Goal: Transaction & Acquisition: Purchase product/service

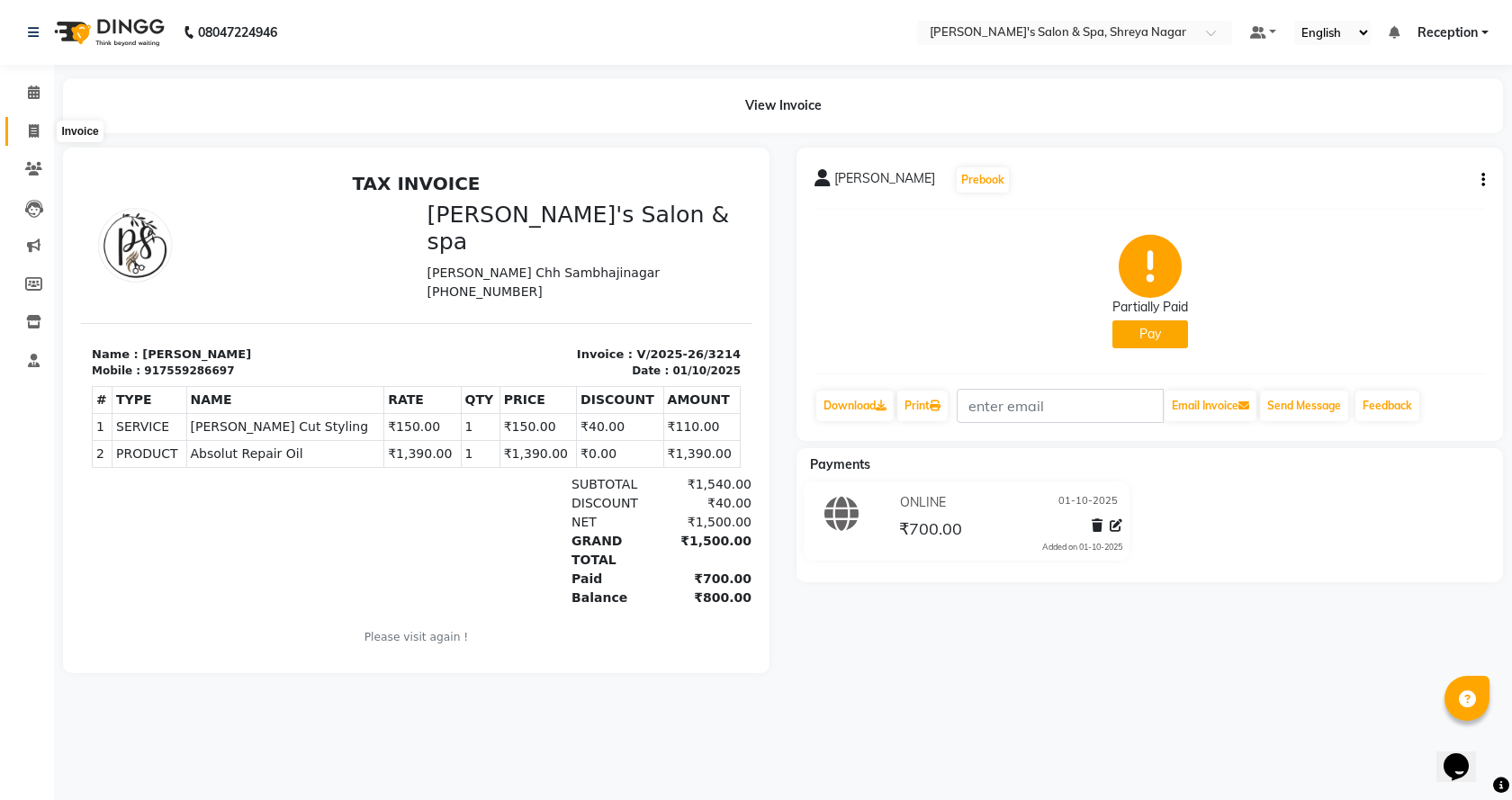
click at [35, 131] on icon at bounding box center [33, 131] width 10 height 14
select select "7591"
select select "service"
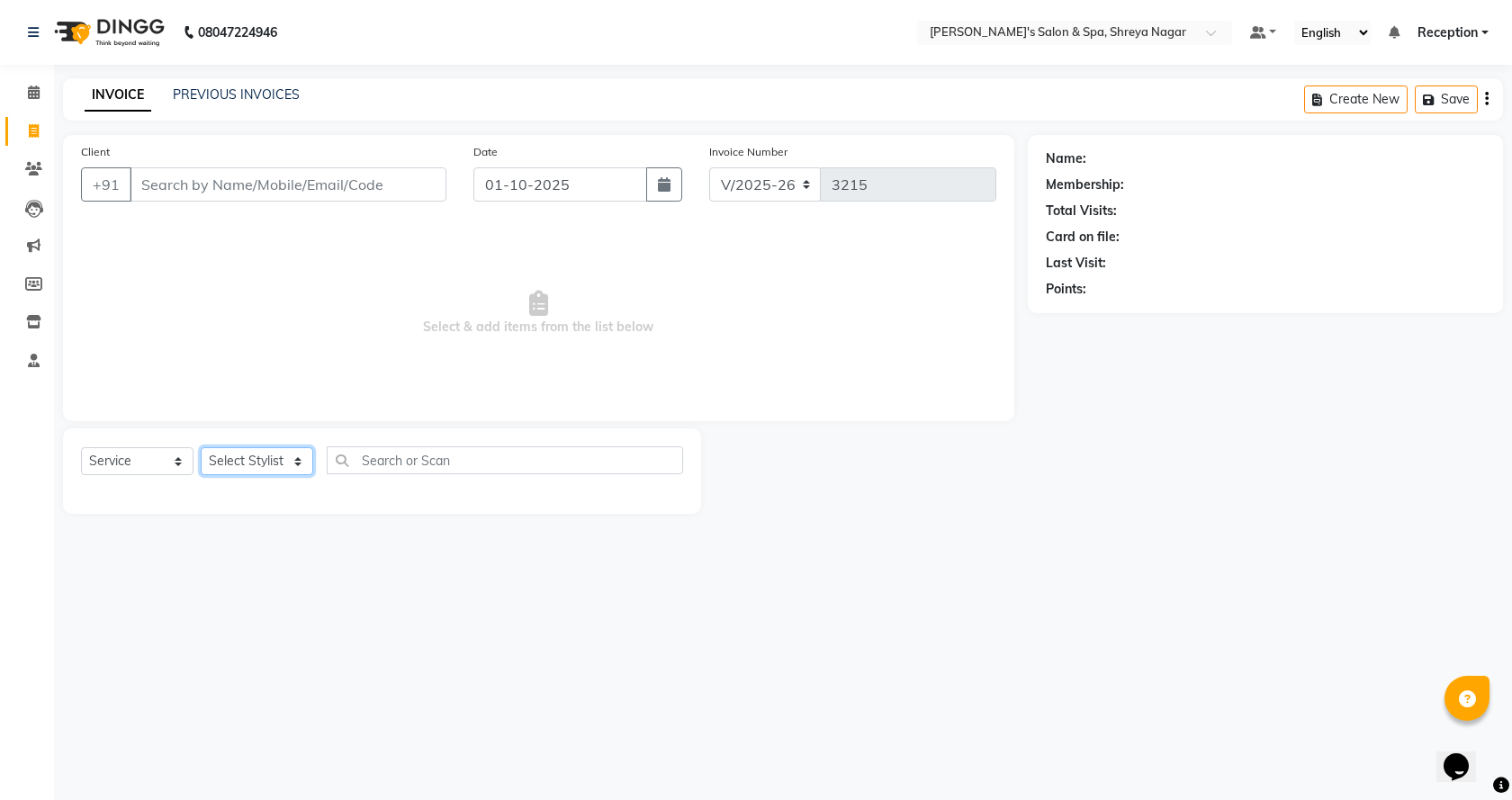
click at [290, 459] on select "Select Stylist [PERSON_NAME] [PERSON_NAME] [PERSON_NAME] Product Reception" at bounding box center [256, 460] width 113 height 27
select select "67479"
click at [200, 447] on select "Select Stylist [PERSON_NAME] [PERSON_NAME] [PERSON_NAME] Product Reception" at bounding box center [256, 460] width 113 height 27
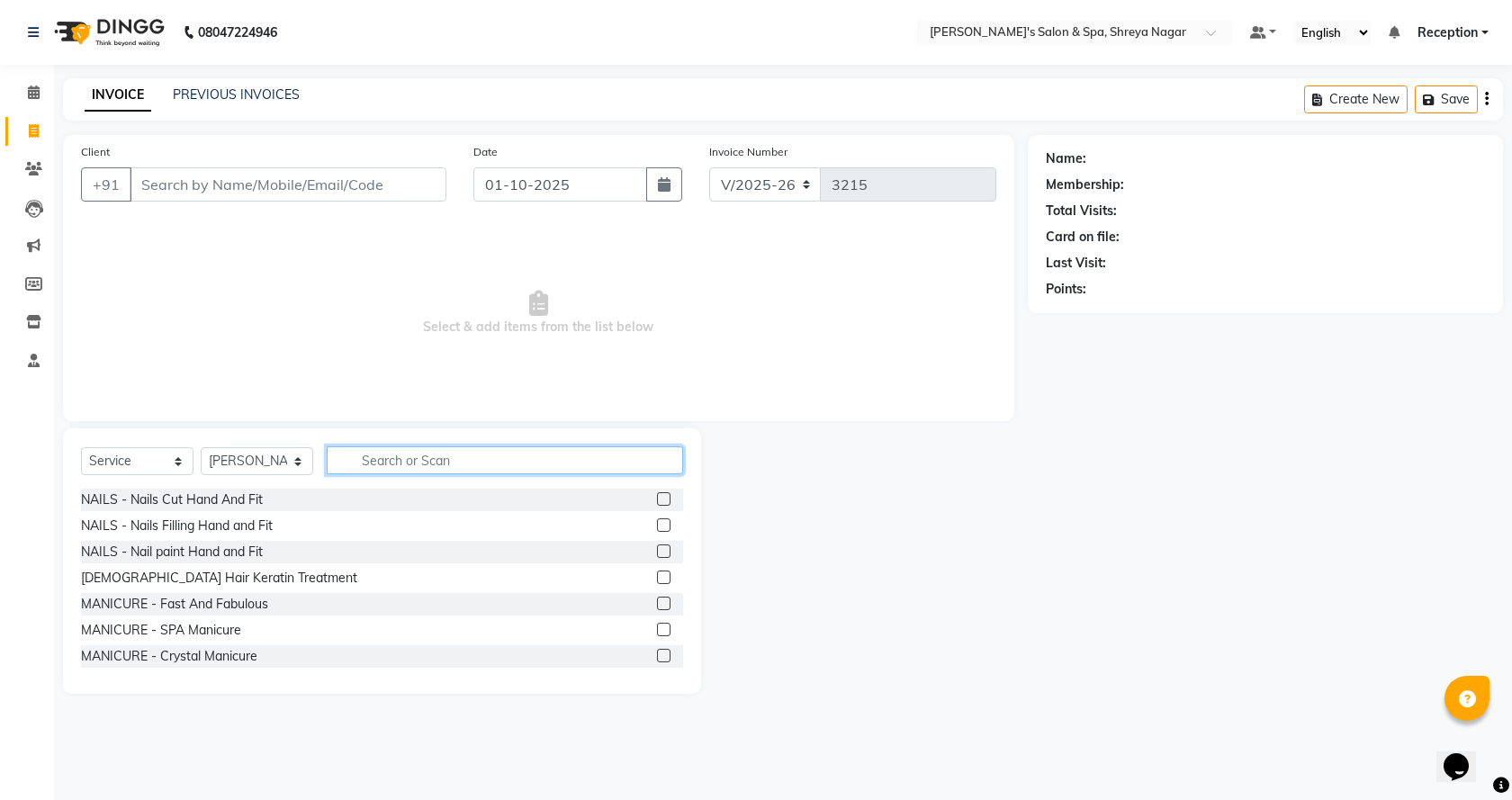
click at [432, 451] on input "text" at bounding box center [505, 460] width 356 height 27
type input "beard"
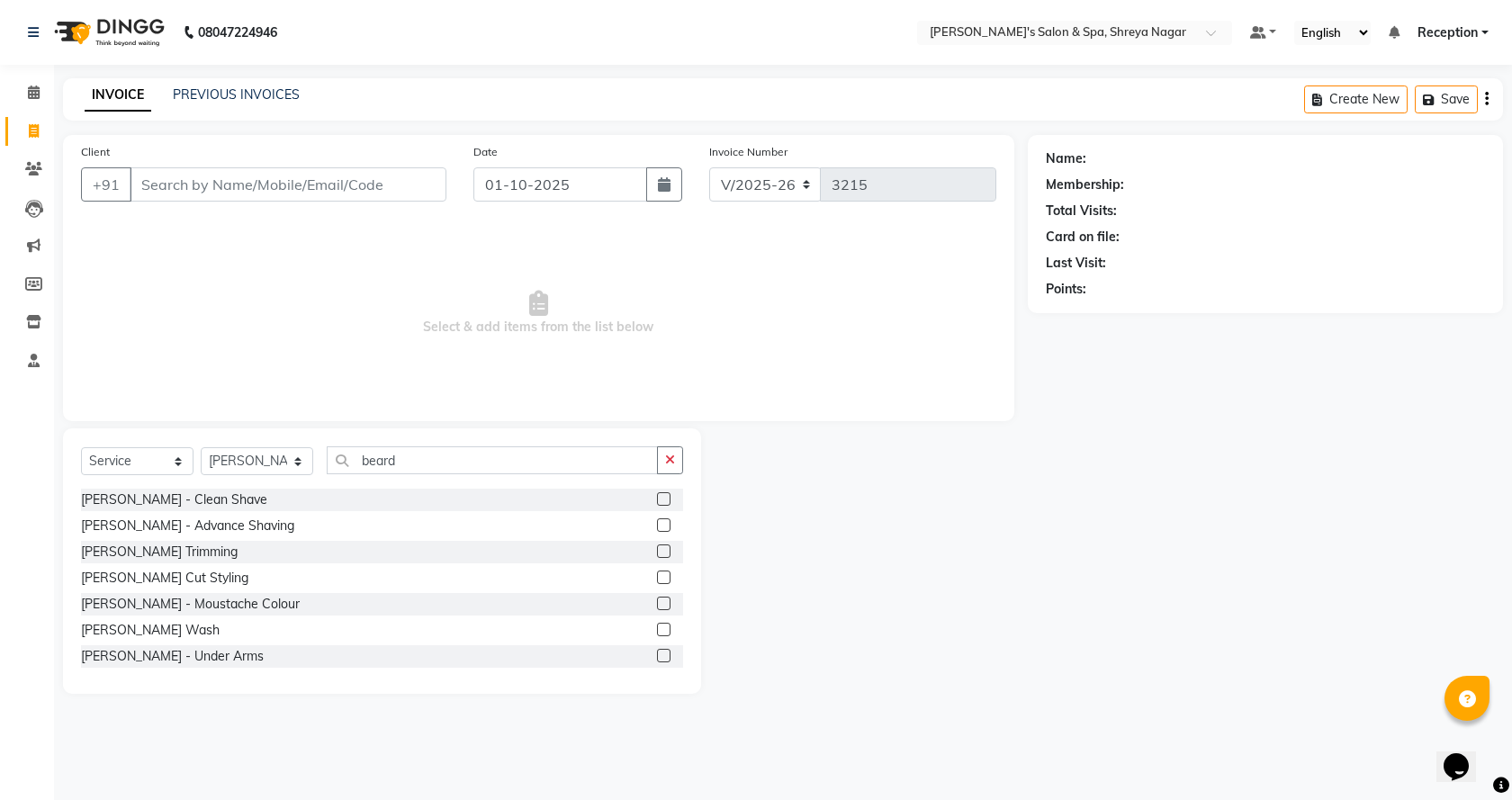
click at [657, 520] on label at bounding box center [664, 525] width 14 height 14
click at [657, 520] on input "checkbox" at bounding box center [663, 526] width 12 height 12
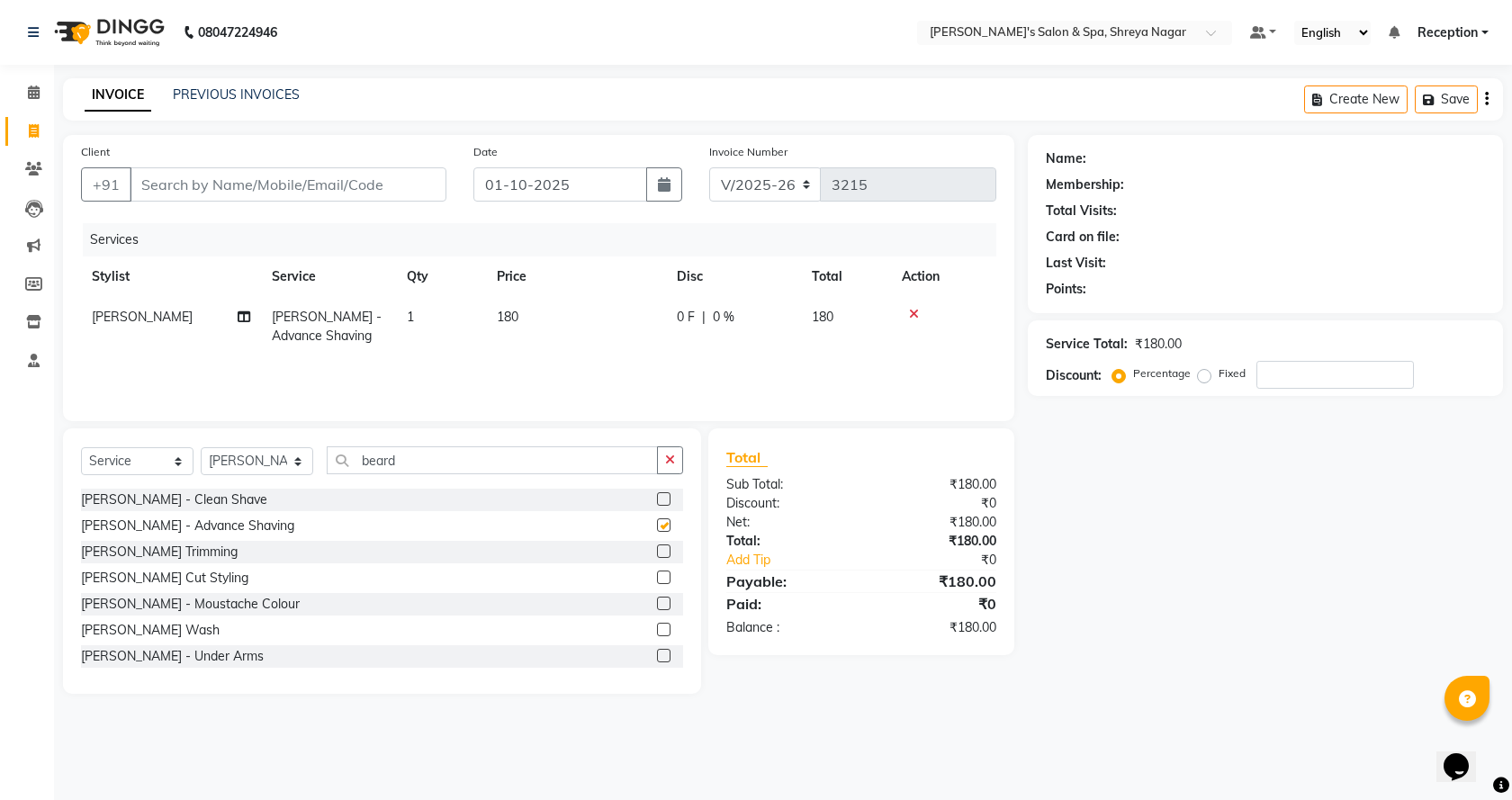
checkbox input "false"
click at [549, 311] on td "180" at bounding box center [575, 326] width 180 height 59
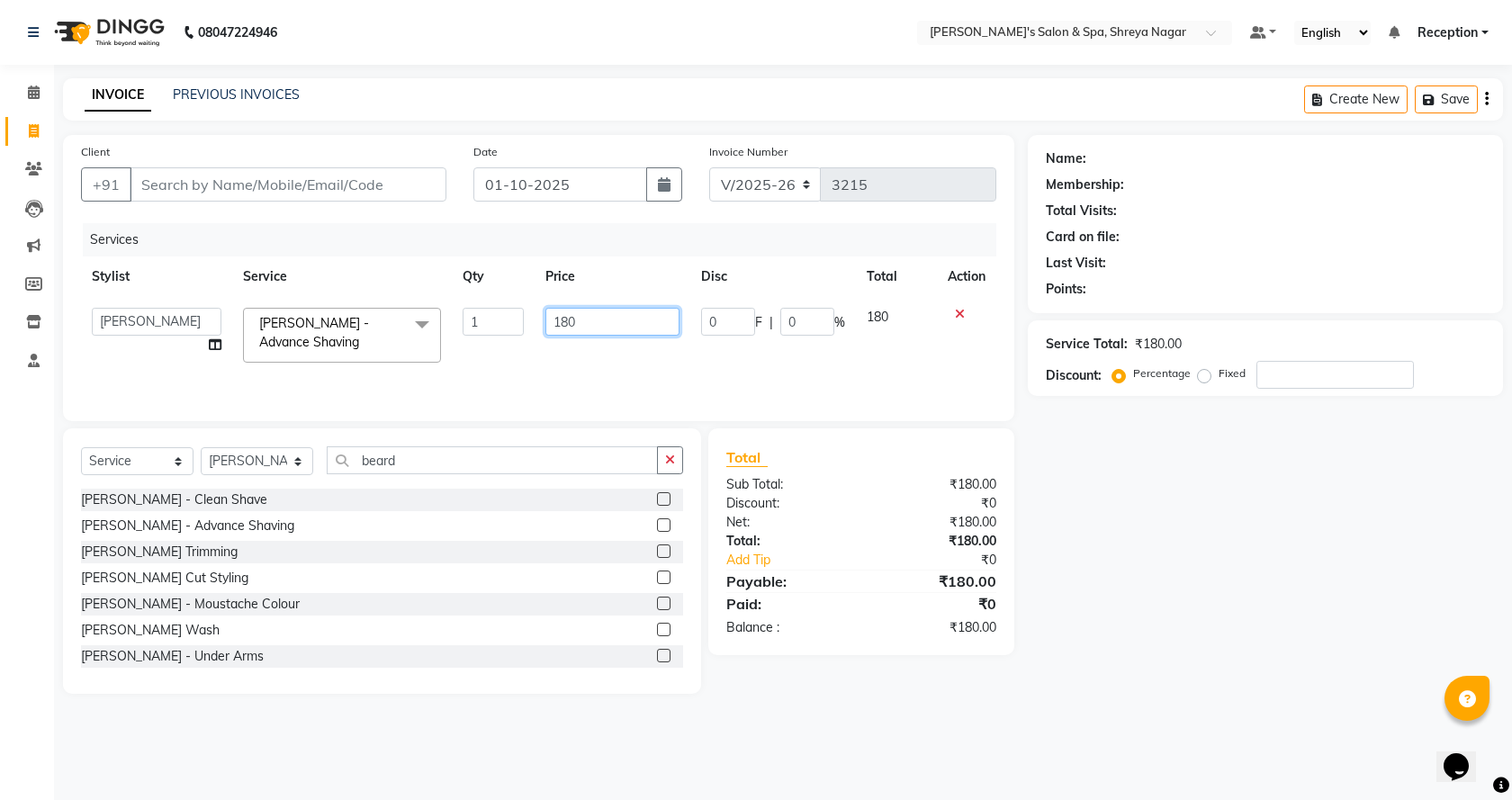
click at [599, 317] on input "180" at bounding box center [612, 321] width 134 height 27
type input "150"
click at [1056, 566] on div "Name: Membership: Total Visits: Card on file: Last Visit: Points: Service Total…" at bounding box center [1272, 413] width 489 height 559
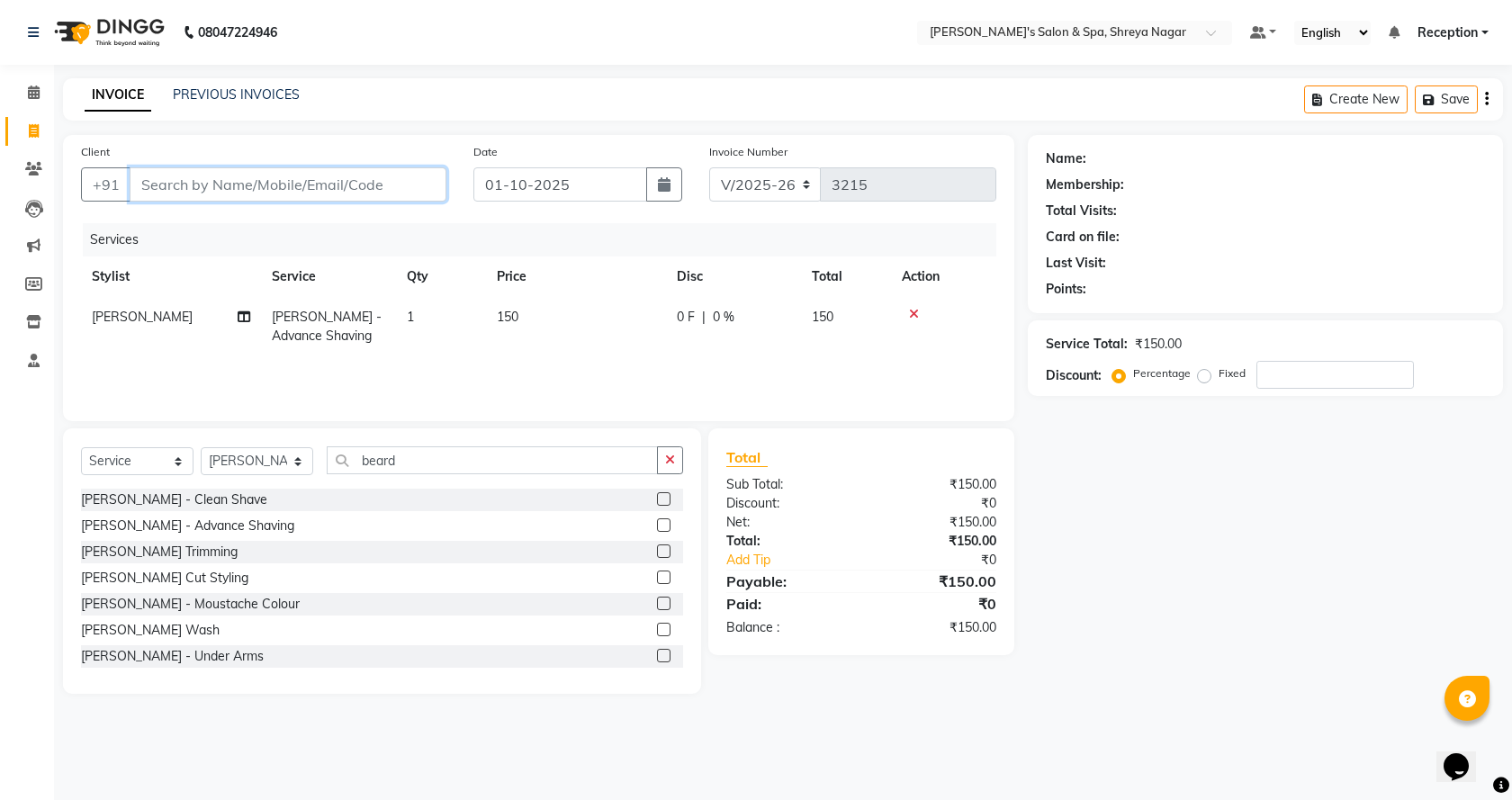
click at [350, 183] on input "Client" at bounding box center [288, 184] width 317 height 34
click at [335, 209] on div "Client +91" at bounding box center [264, 179] width 393 height 74
click at [374, 191] on input "Client" at bounding box center [288, 184] width 317 height 34
type input "S"
type input "0"
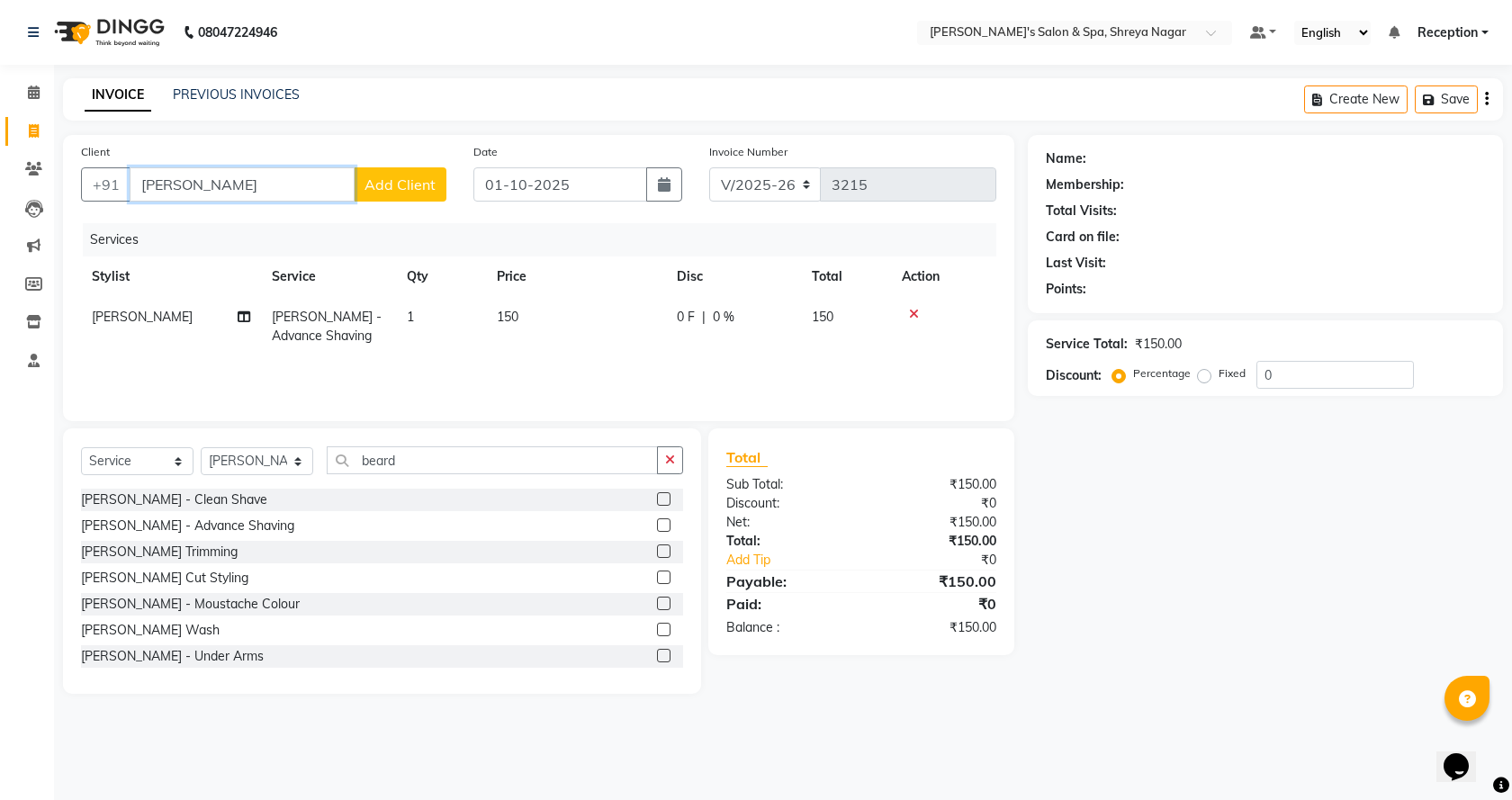
type input "[PERSON_NAME]"
click at [390, 188] on span "Add Client" at bounding box center [400, 185] width 71 height 18
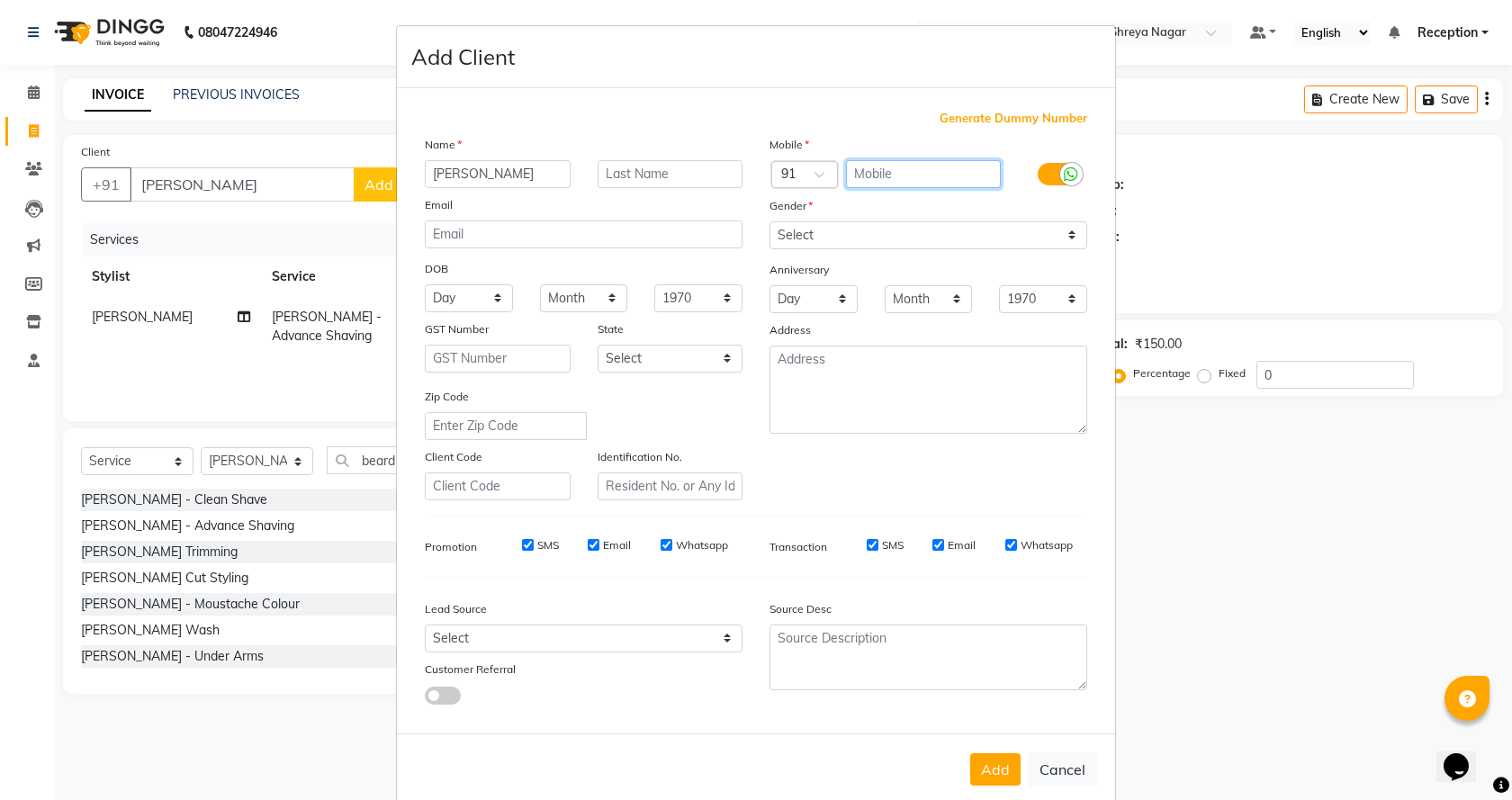
click at [928, 177] on input "text" at bounding box center [923, 174] width 156 height 27
type input "9921997794"
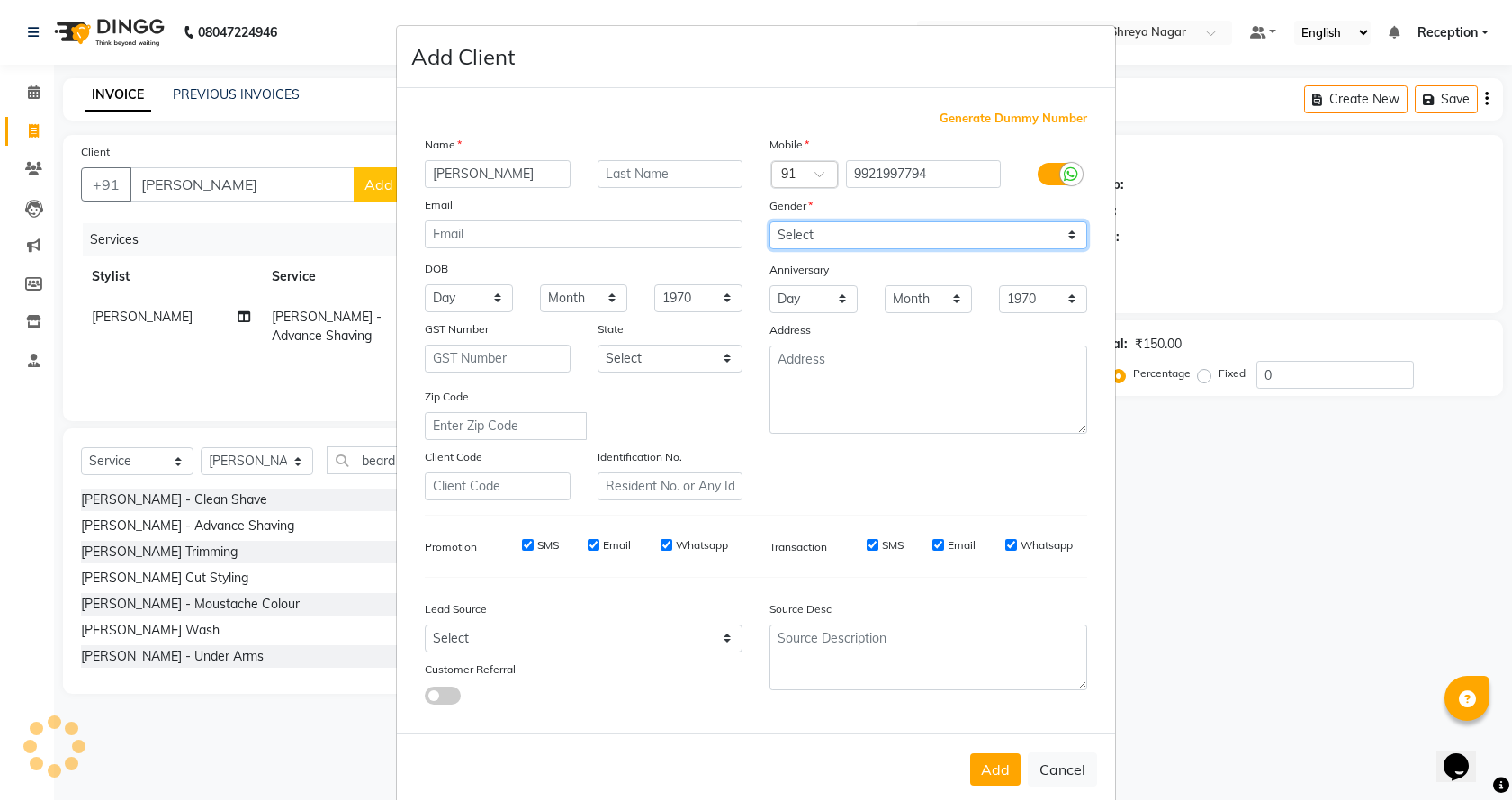
click at [986, 246] on select "Select [DEMOGRAPHIC_DATA] [DEMOGRAPHIC_DATA] Other Prefer Not To Say" at bounding box center [929, 235] width 318 height 27
select select "[DEMOGRAPHIC_DATA]"
click at [770, 221] on select "Select [DEMOGRAPHIC_DATA] [DEMOGRAPHIC_DATA] Other Prefer Not To Say" at bounding box center [929, 235] width 318 height 27
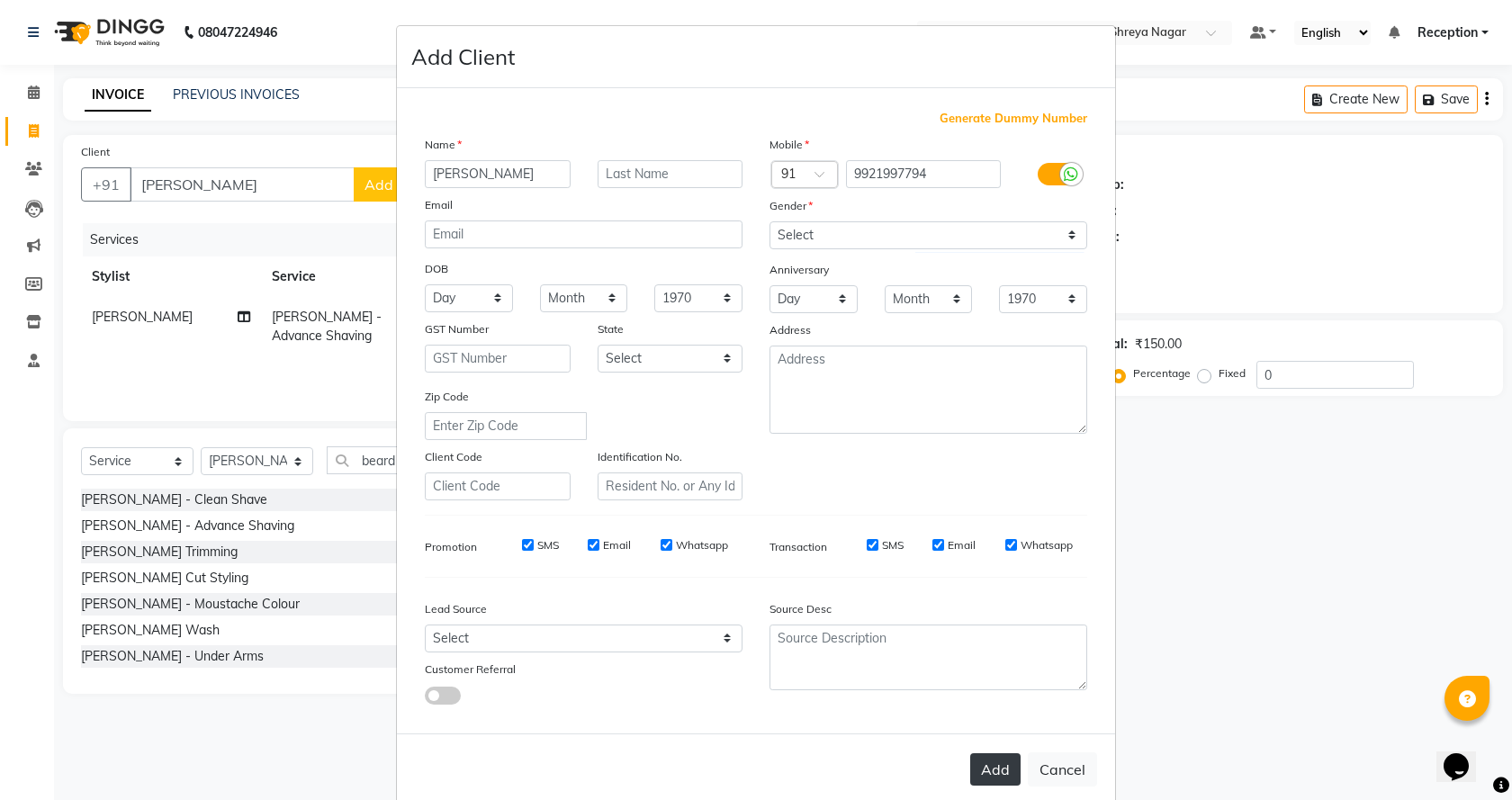
click at [999, 764] on button "Add" at bounding box center [995, 769] width 50 height 32
type input "9921997794"
select select
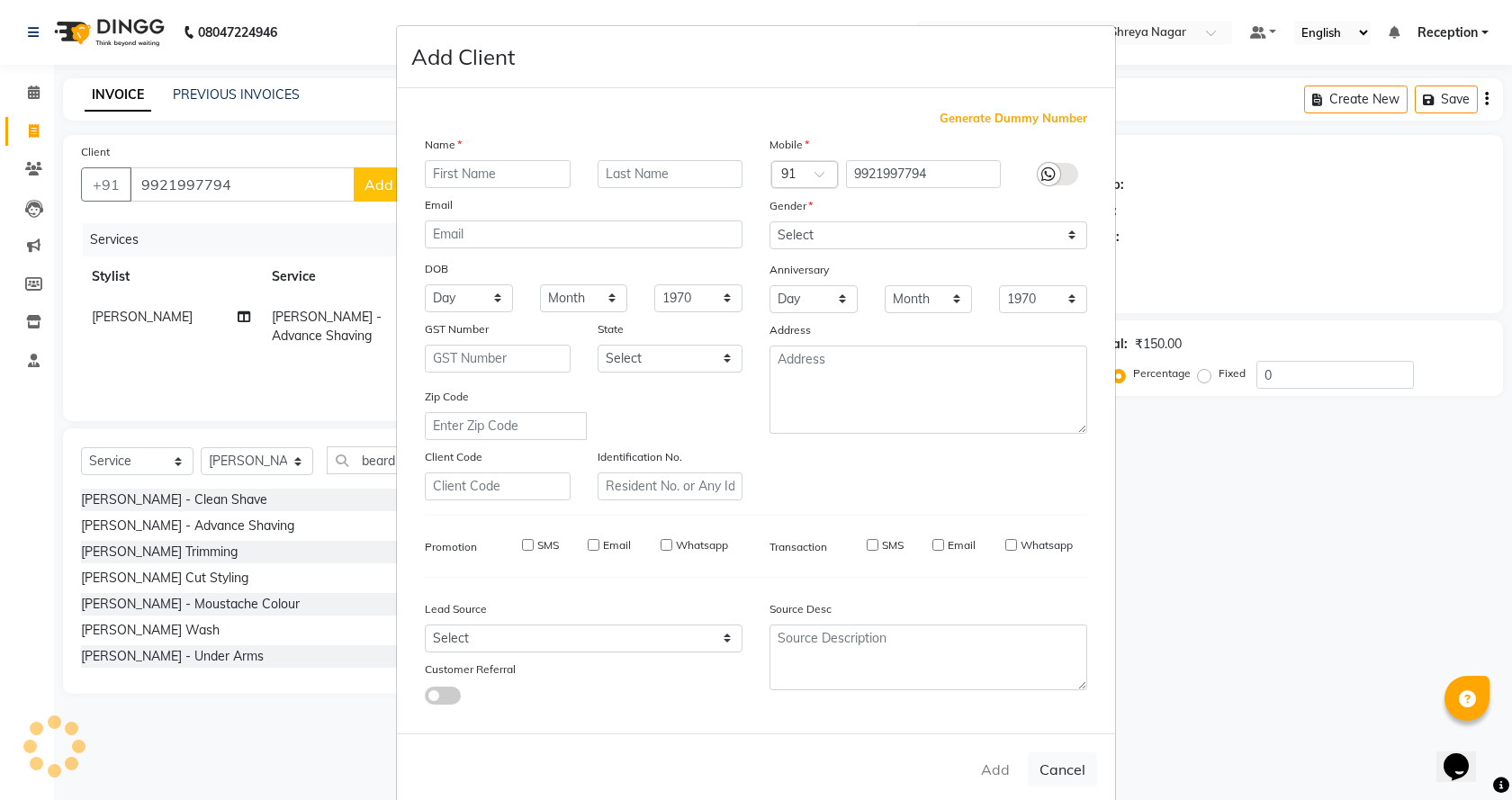
select select
checkbox input "false"
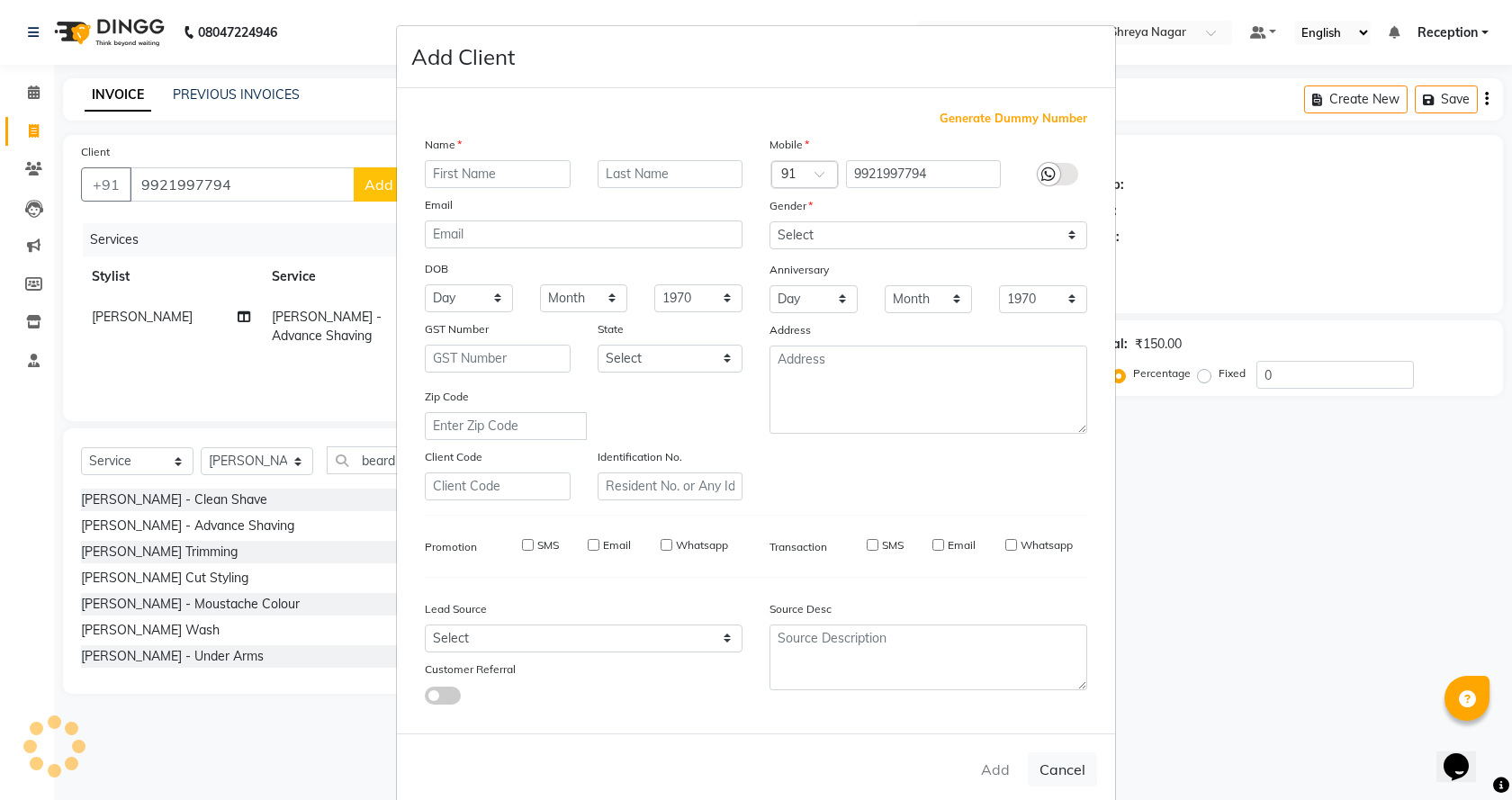
checkbox input "false"
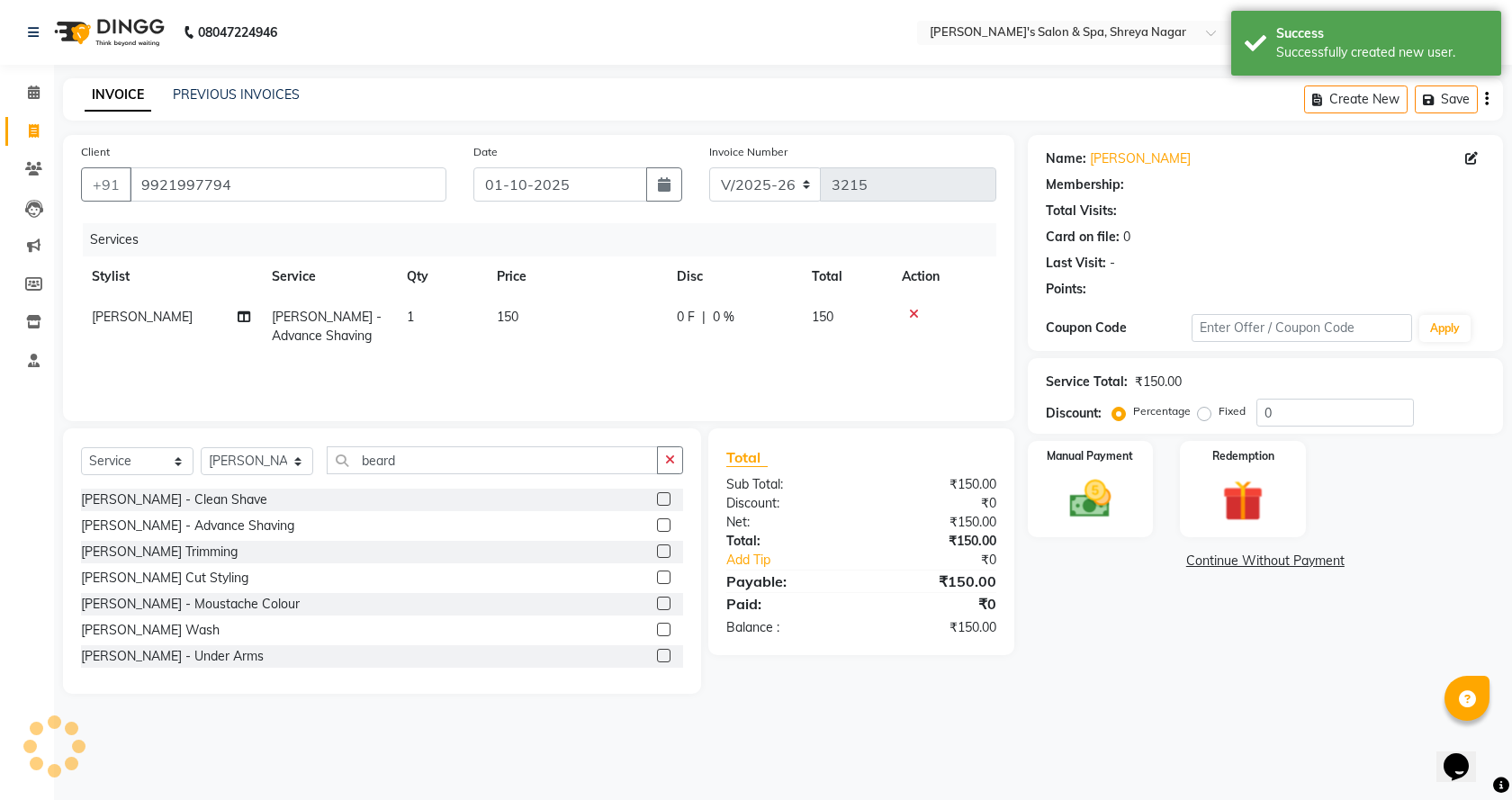
select select "1: Object"
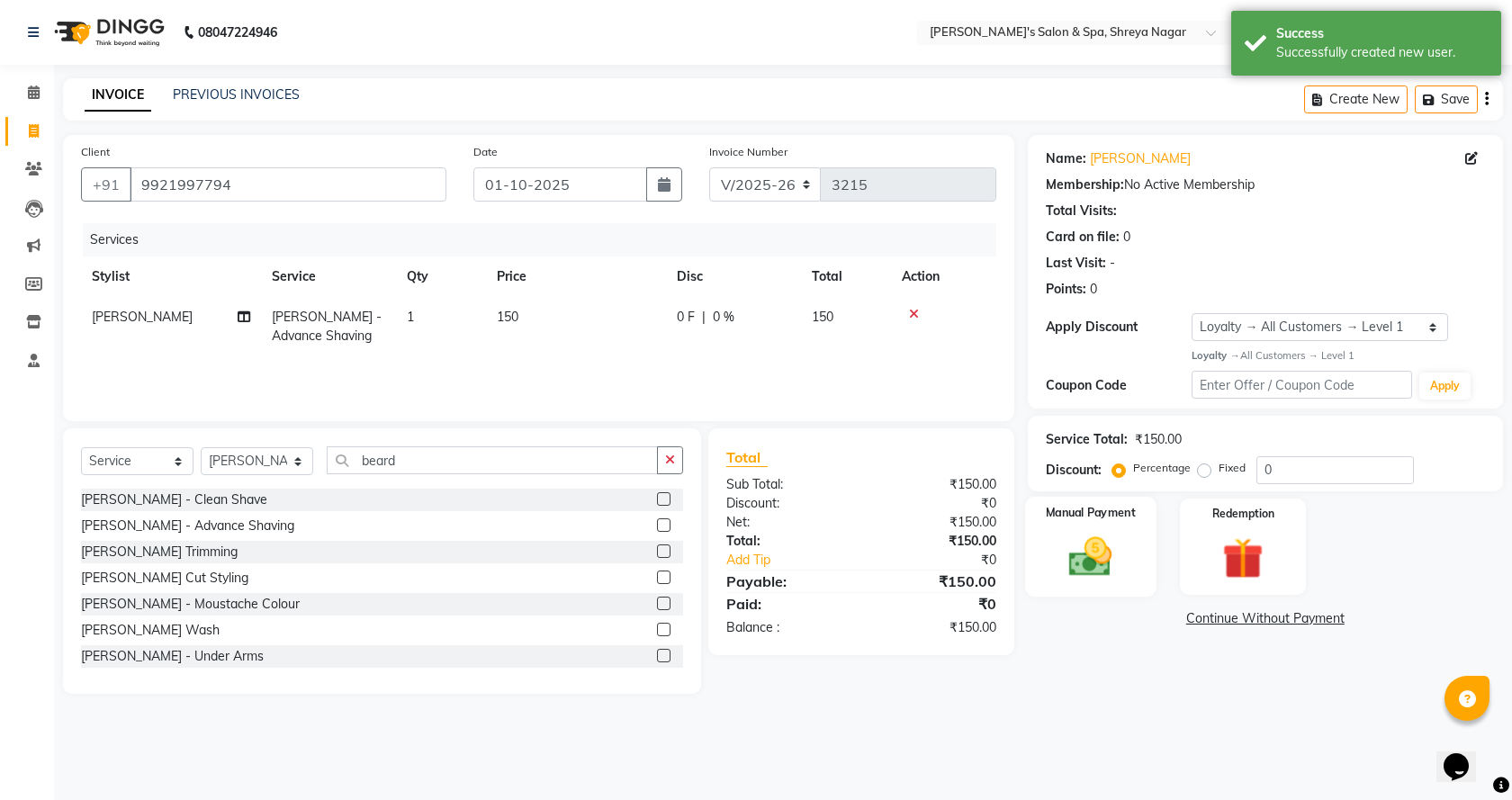
click at [1102, 560] on img at bounding box center [1090, 557] width 70 height 49
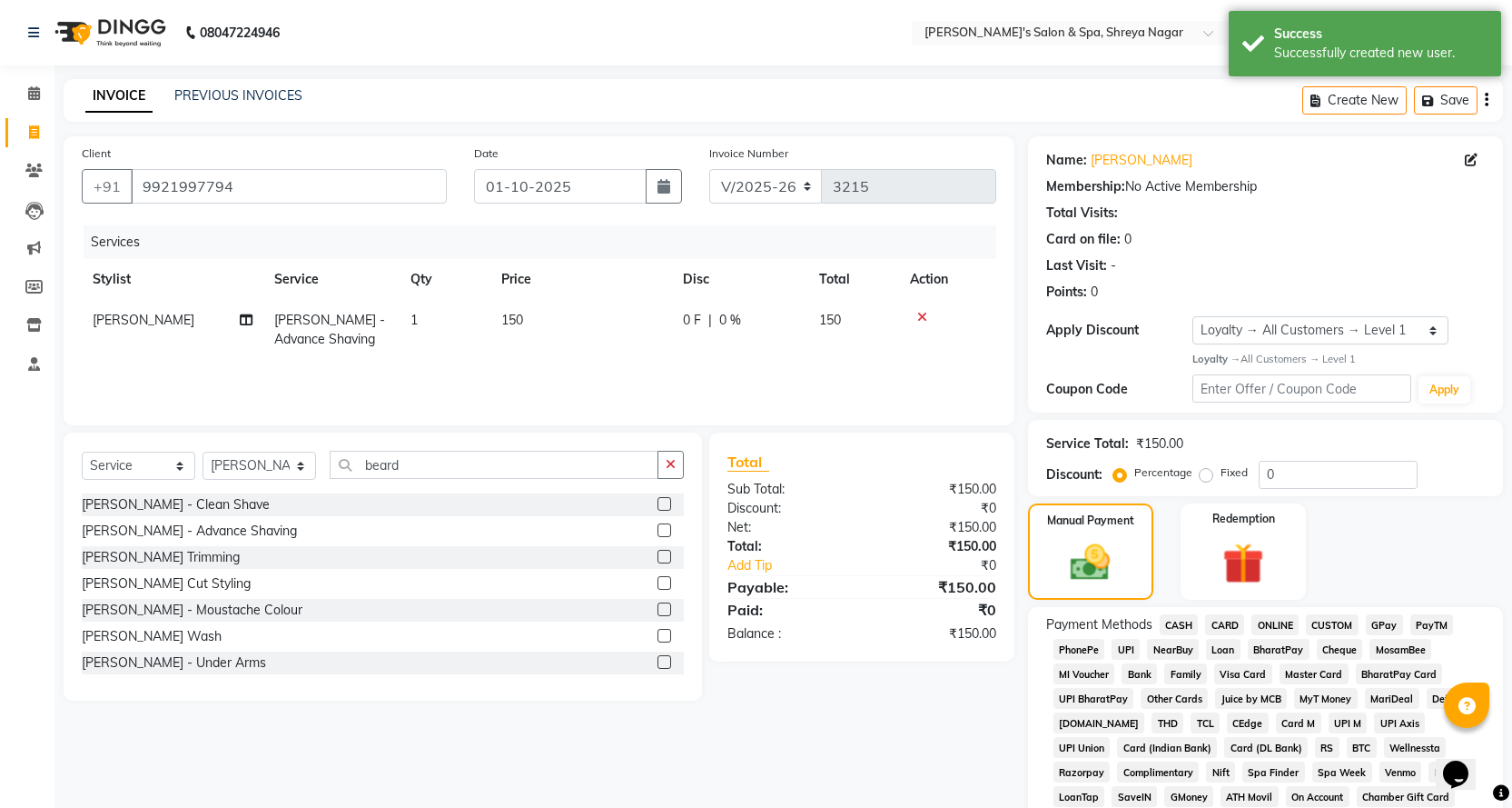
click at [1277, 621] on span "ONLINE" at bounding box center [1275, 625] width 48 height 21
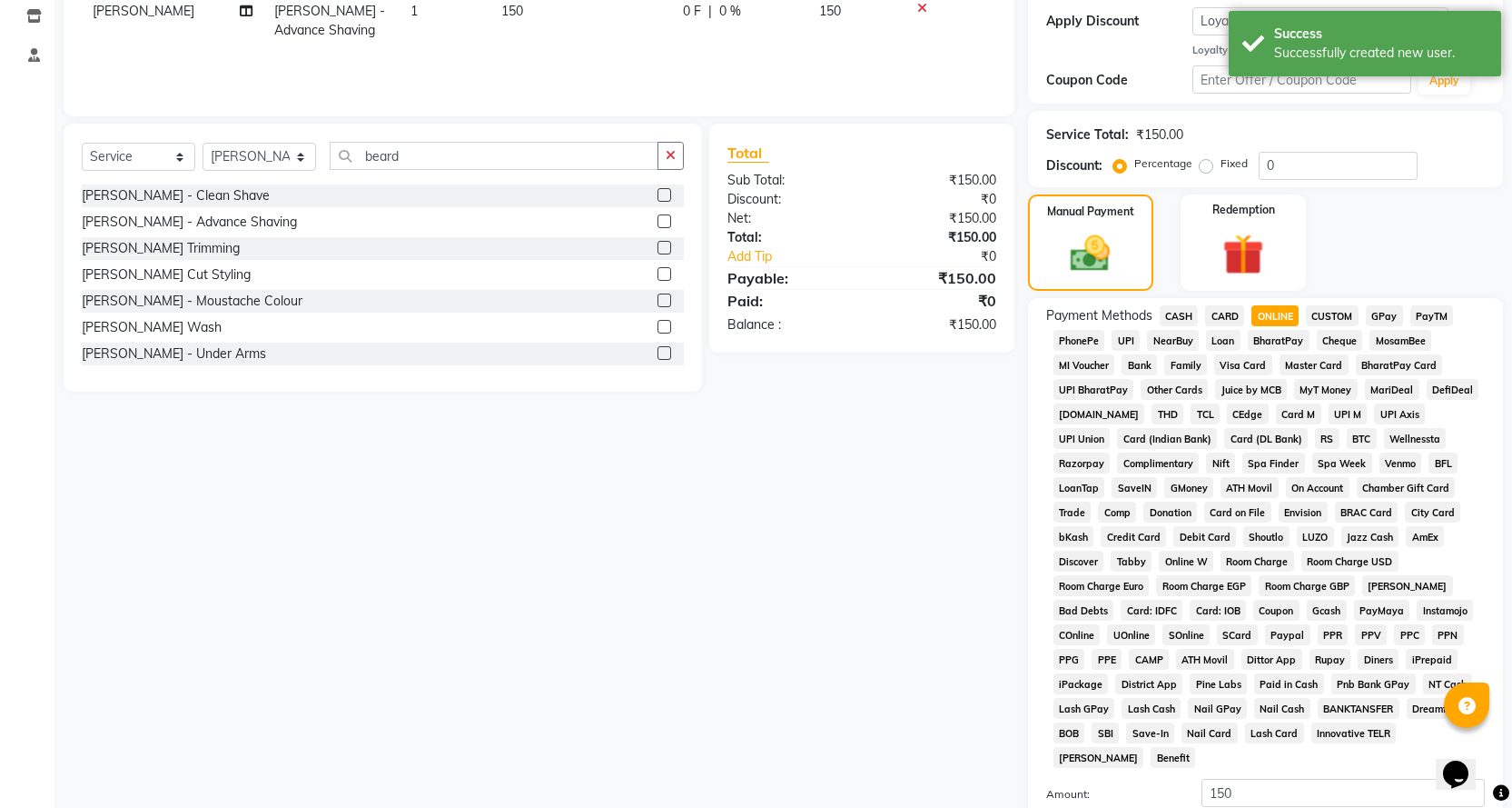
scroll to position [416, 0]
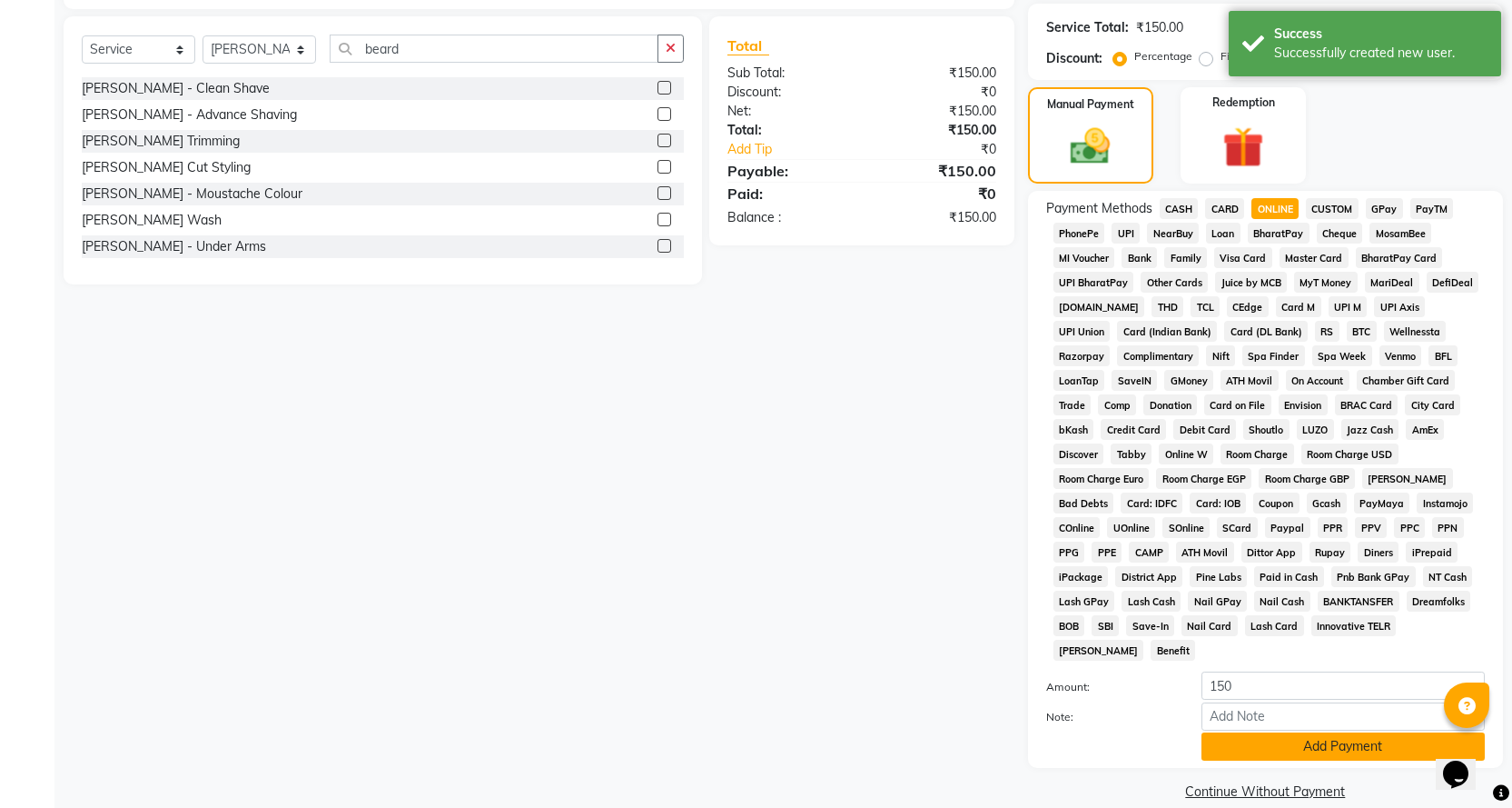
click at [1264, 733] on button "Add Payment" at bounding box center [1343, 747] width 283 height 28
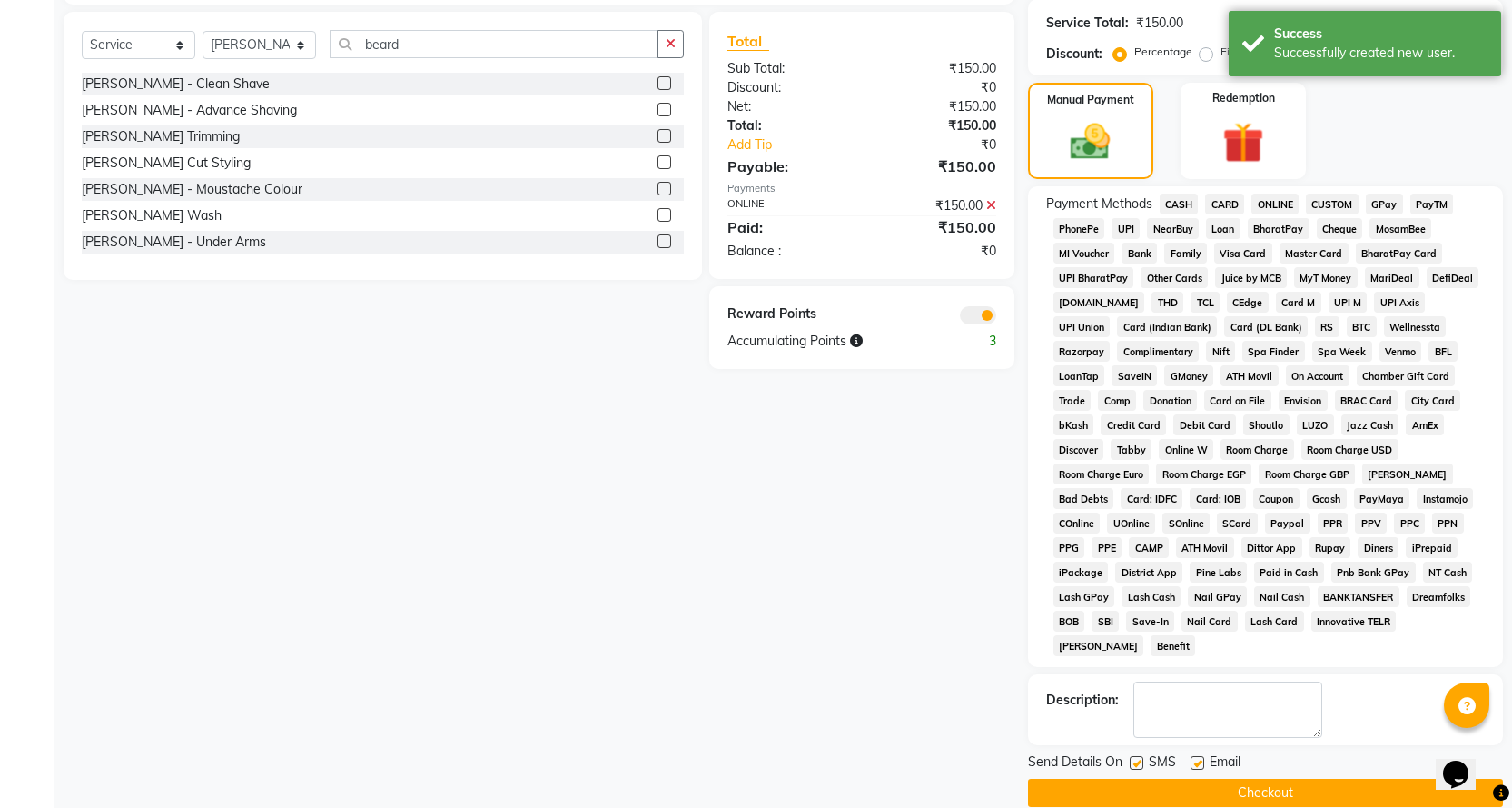
scroll to position [422, 0]
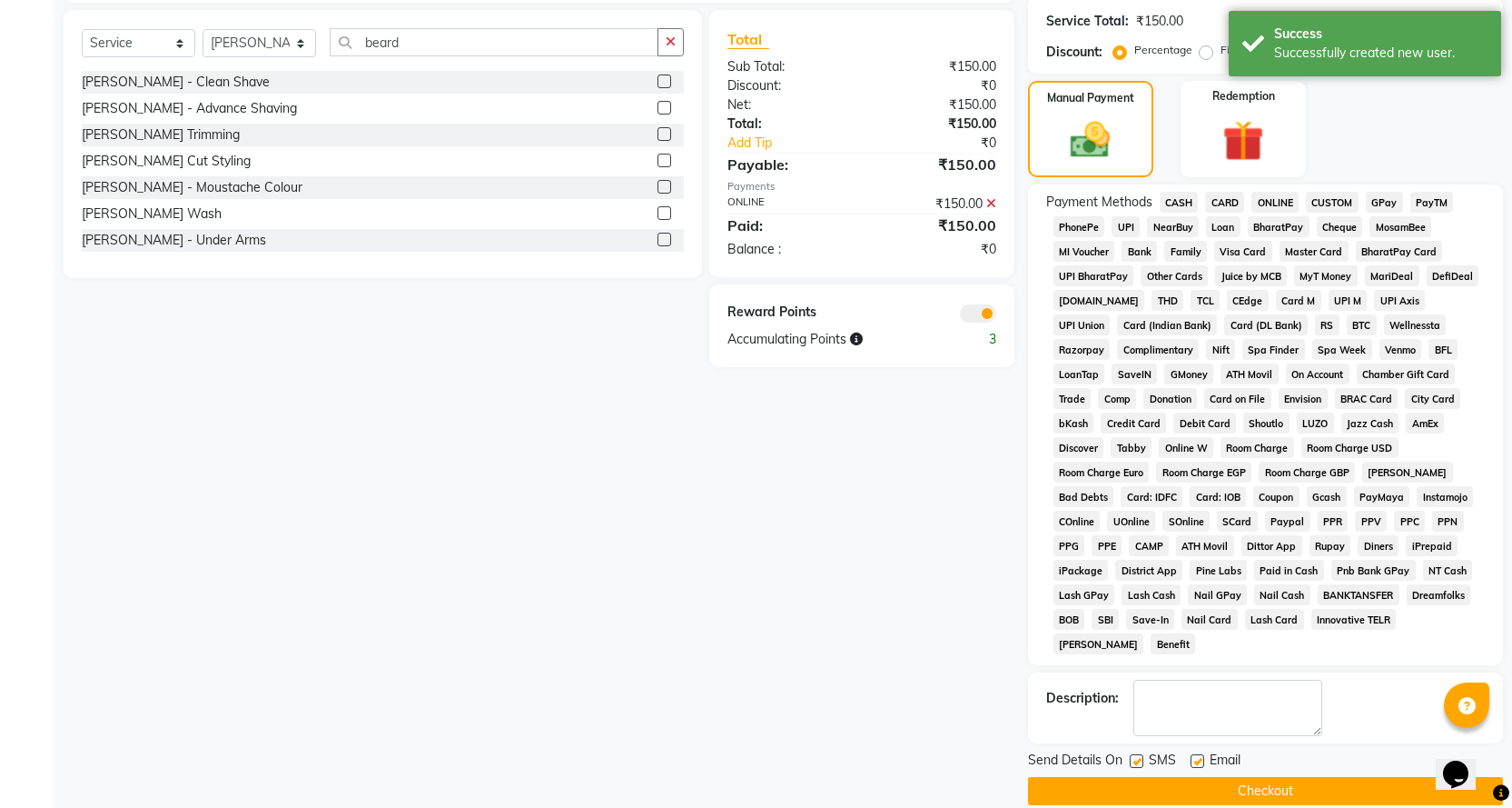
click at [1267, 777] on button "Checkout" at bounding box center [1264, 791] width 475 height 28
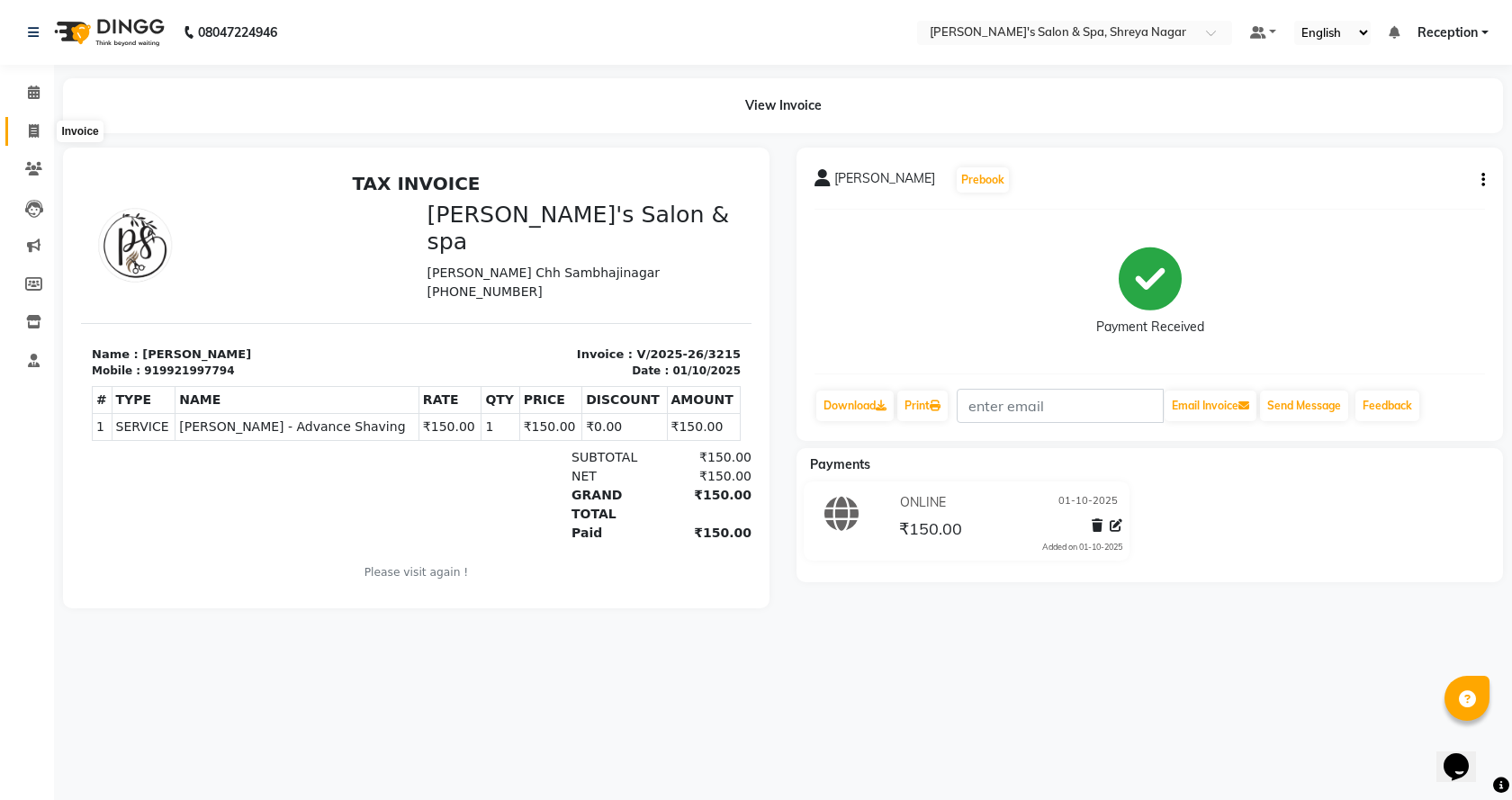
click at [28, 133] on icon at bounding box center [33, 131] width 10 height 14
select select "service"
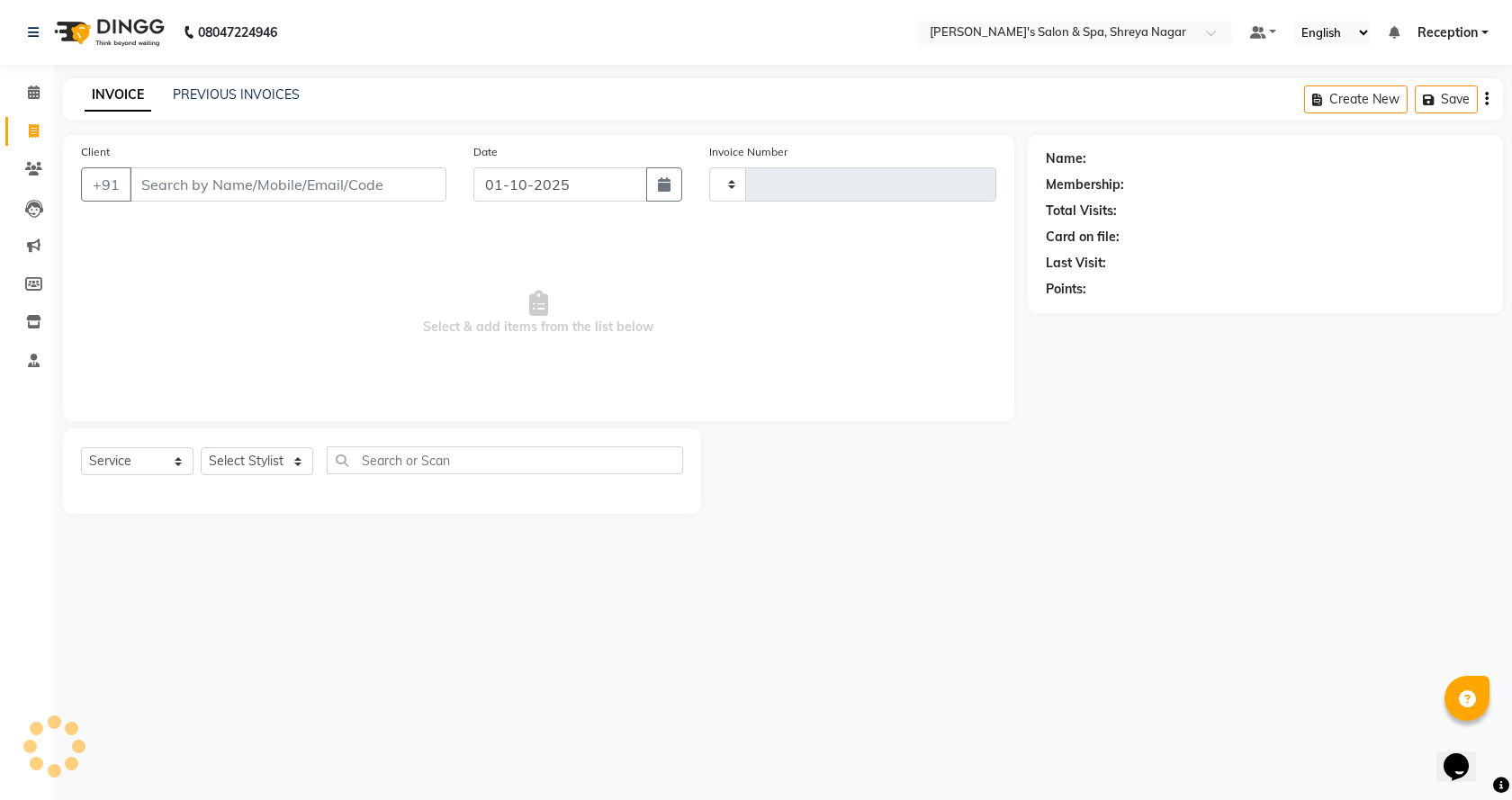
type input "3216"
select select "7591"
click at [210, 185] on input "Client" at bounding box center [288, 184] width 317 height 34
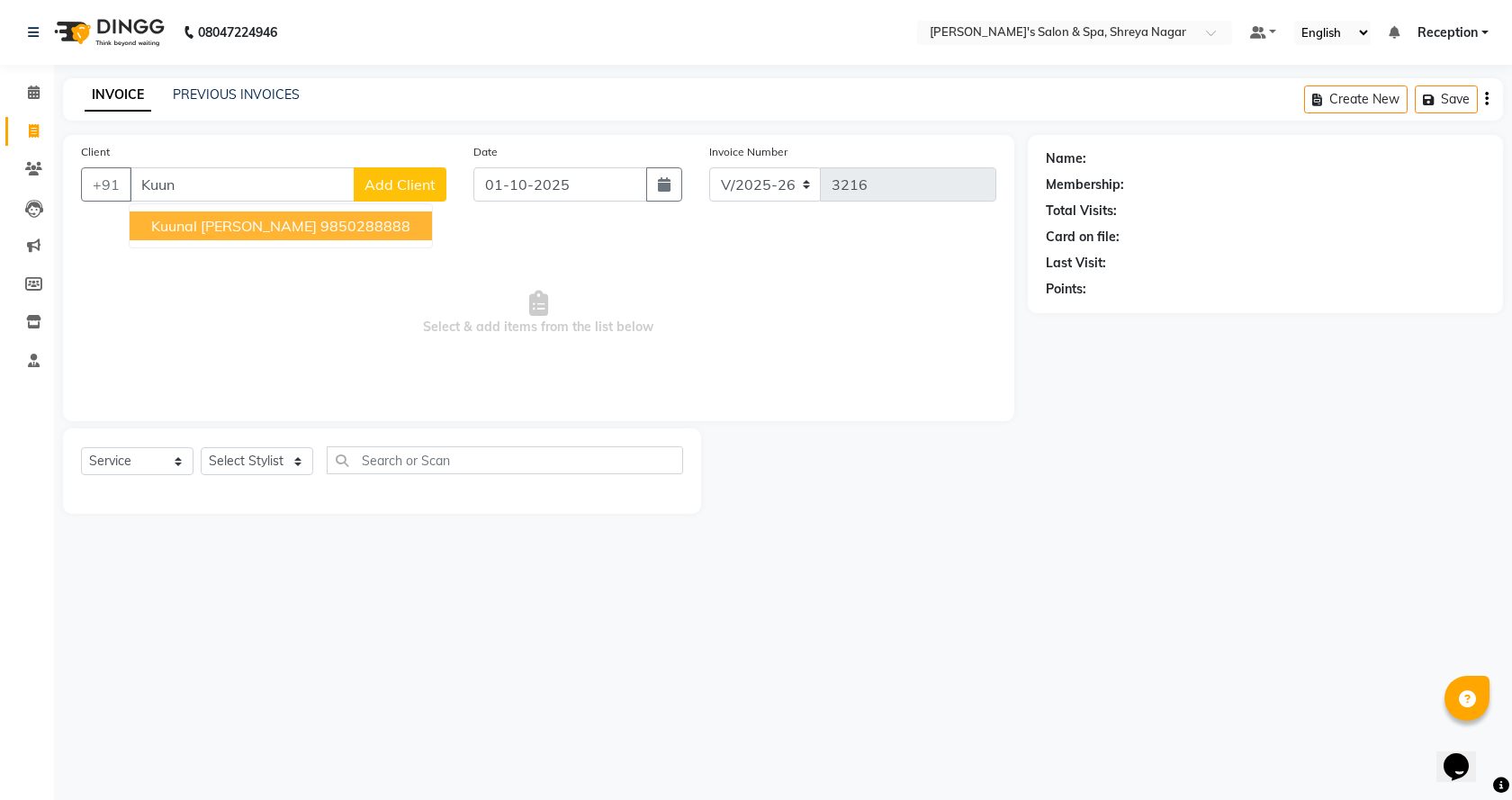
click at [161, 234] on span "Kuunal [PERSON_NAME]" at bounding box center [234, 226] width 166 height 18
type input "9850288888"
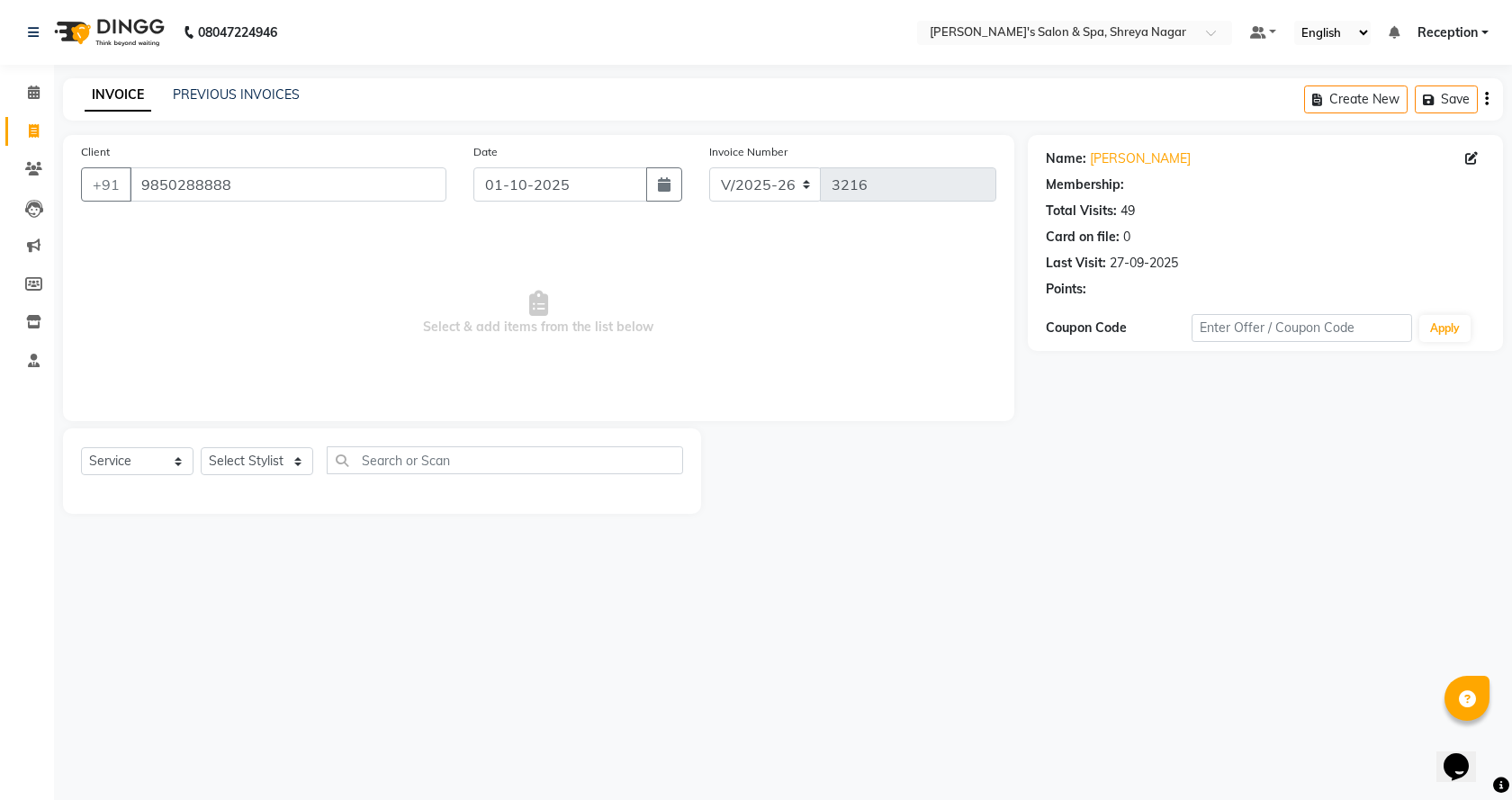
select select "1: Object"
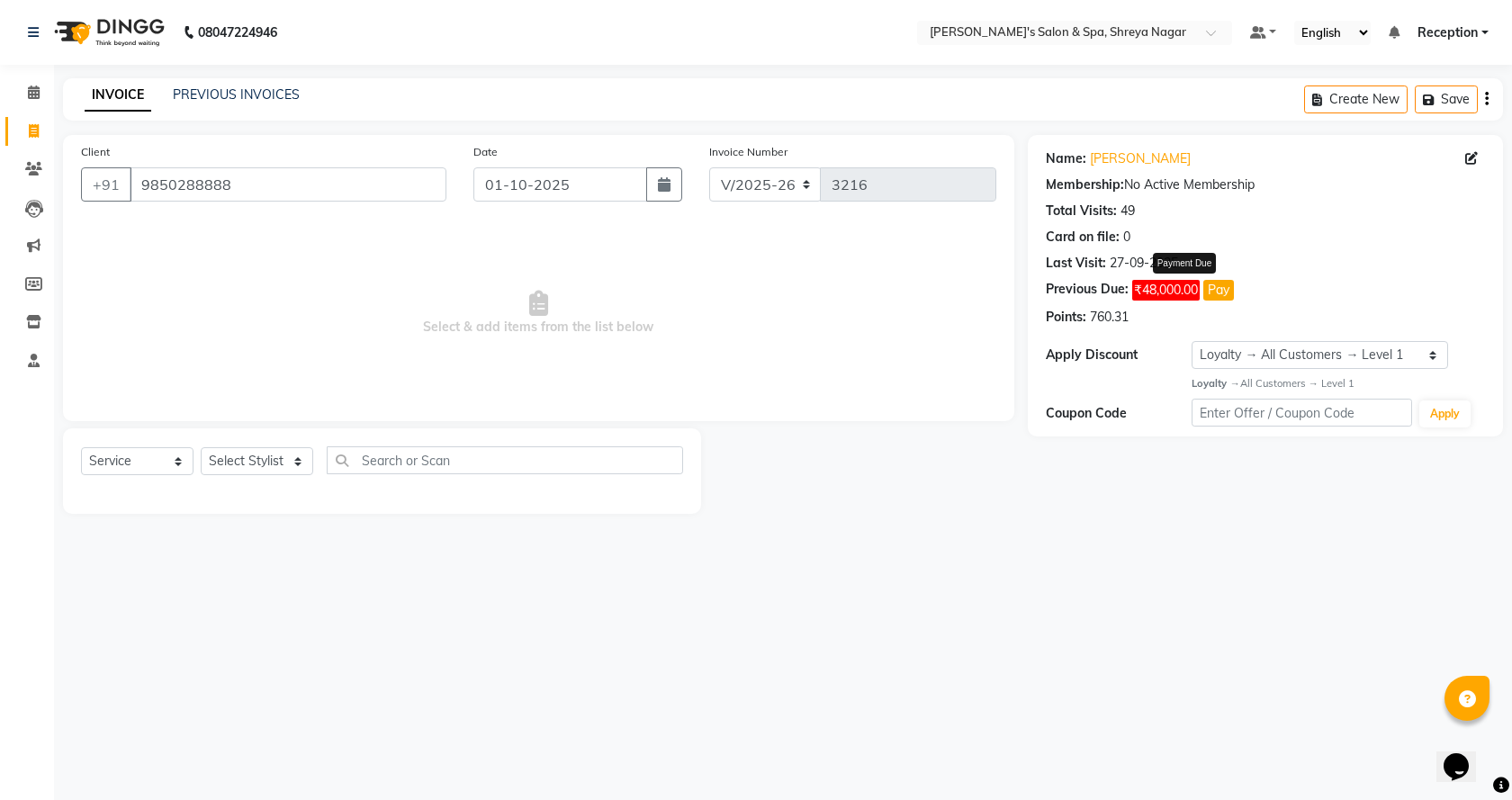
click at [1209, 292] on button "Pay" at bounding box center [1217, 290] width 30 height 21
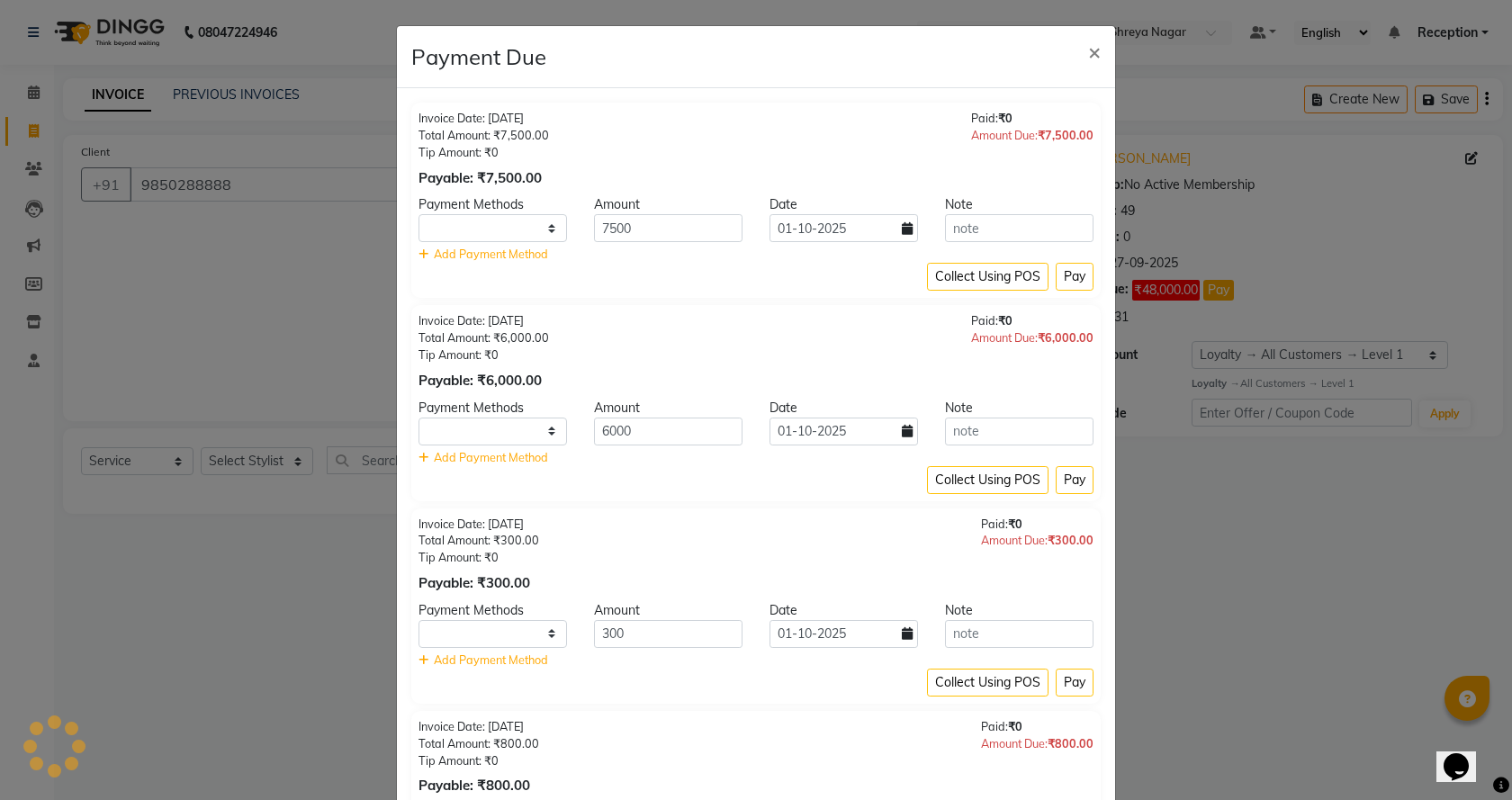
select select "1"
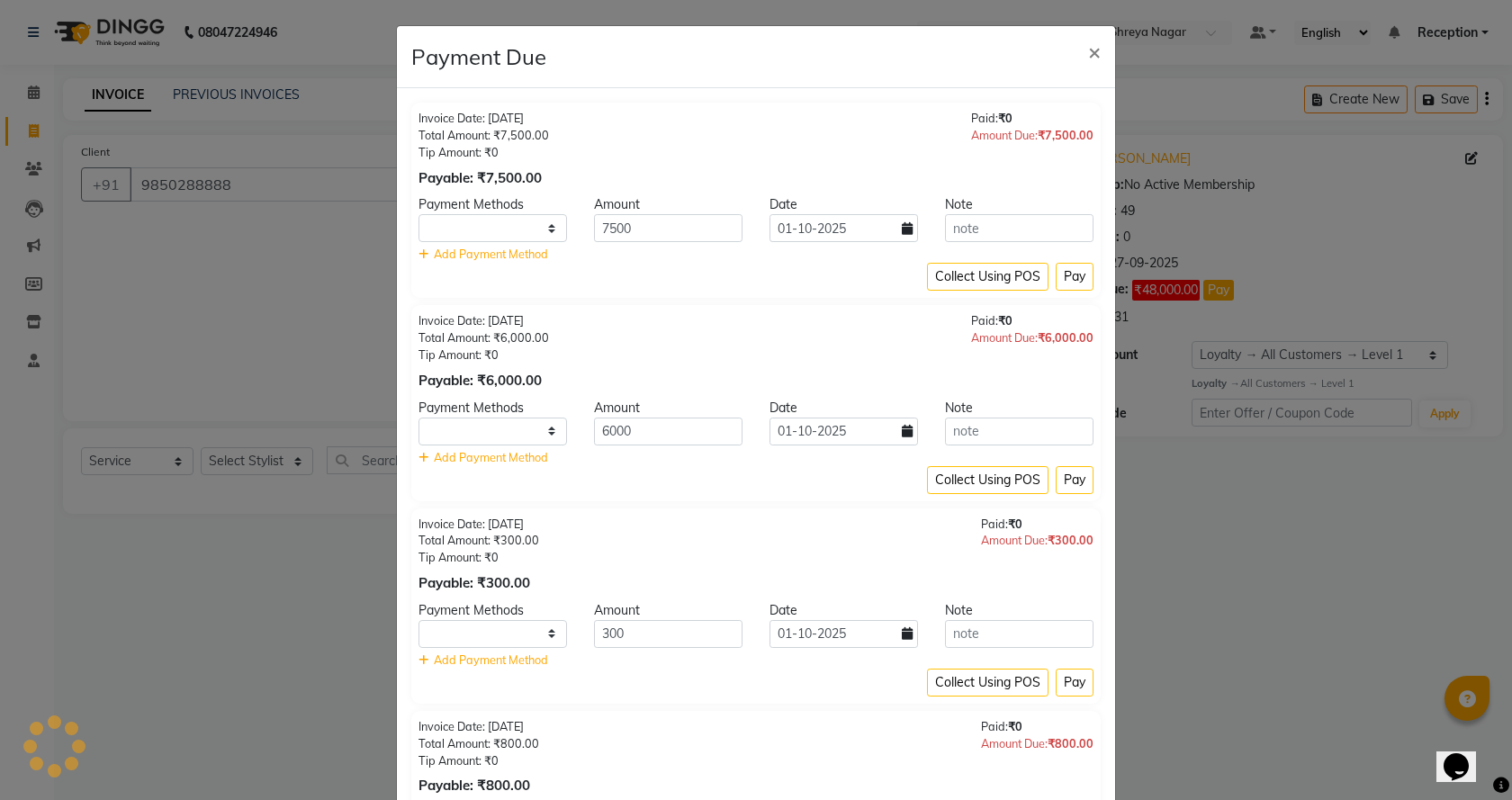
select select "1"
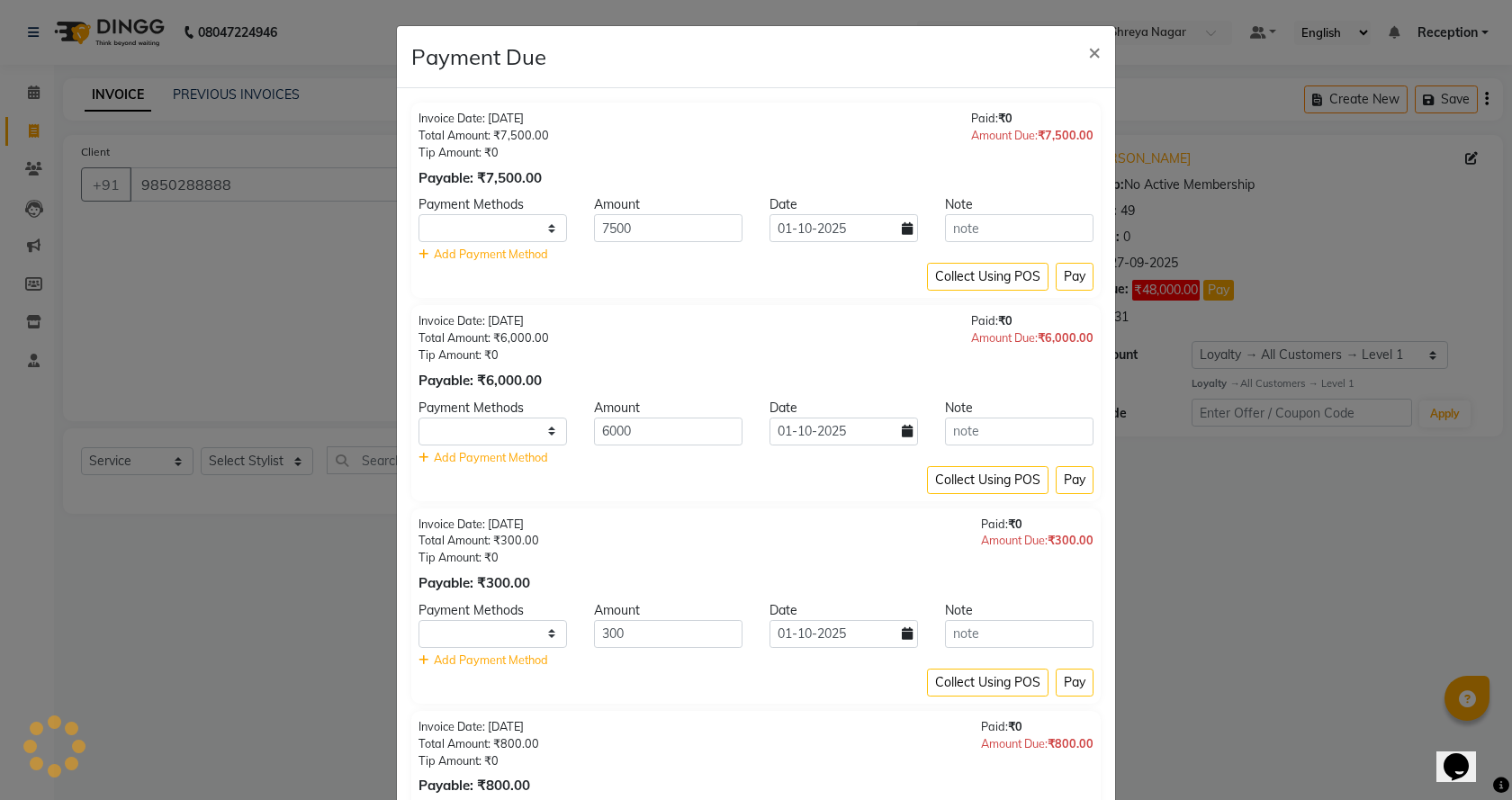
select select "1"
click at [1073, 282] on button "Pay" at bounding box center [1074, 277] width 37 height 27
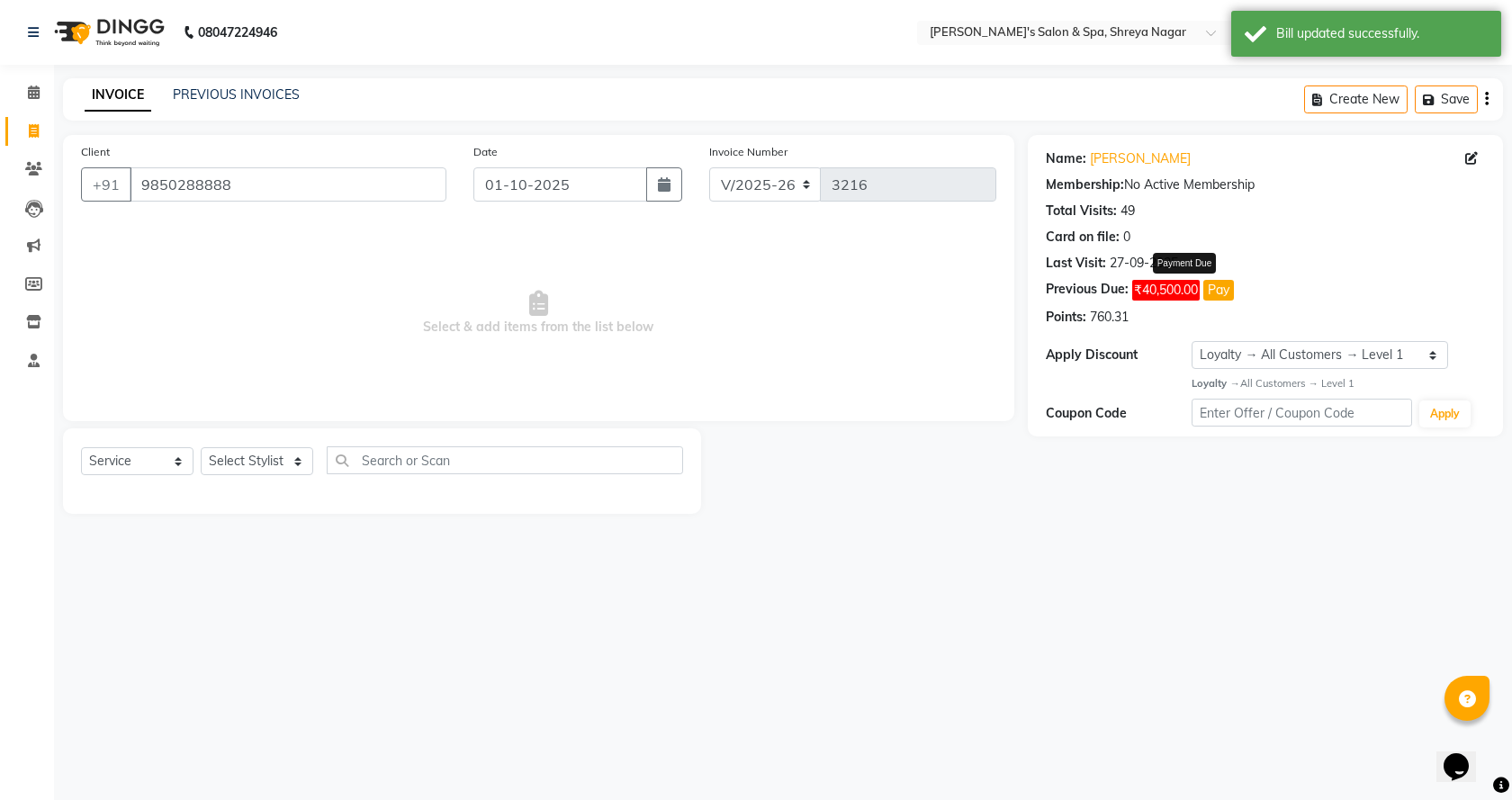
click at [1215, 282] on button "Pay" at bounding box center [1217, 290] width 30 height 21
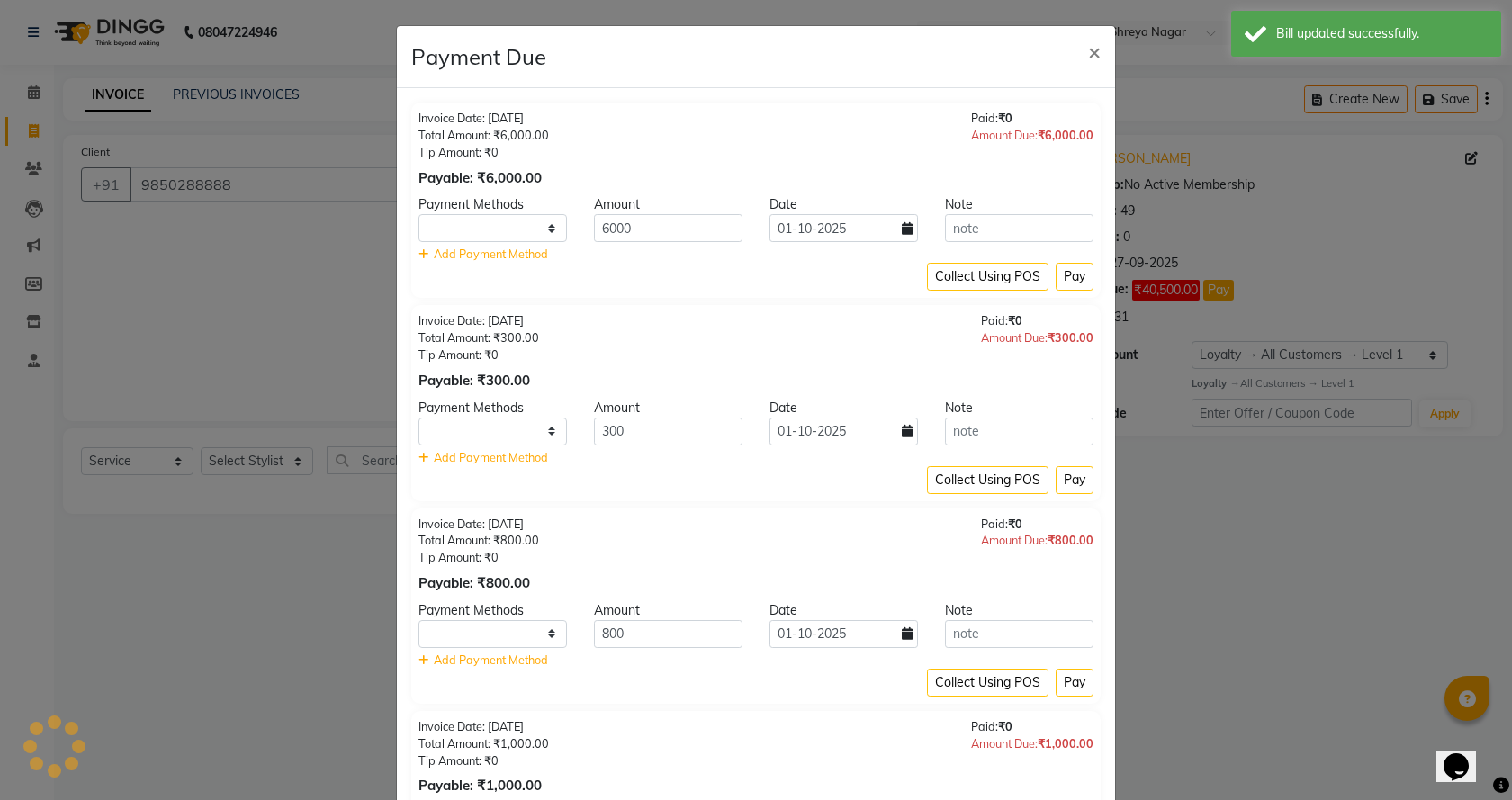
select select "1"
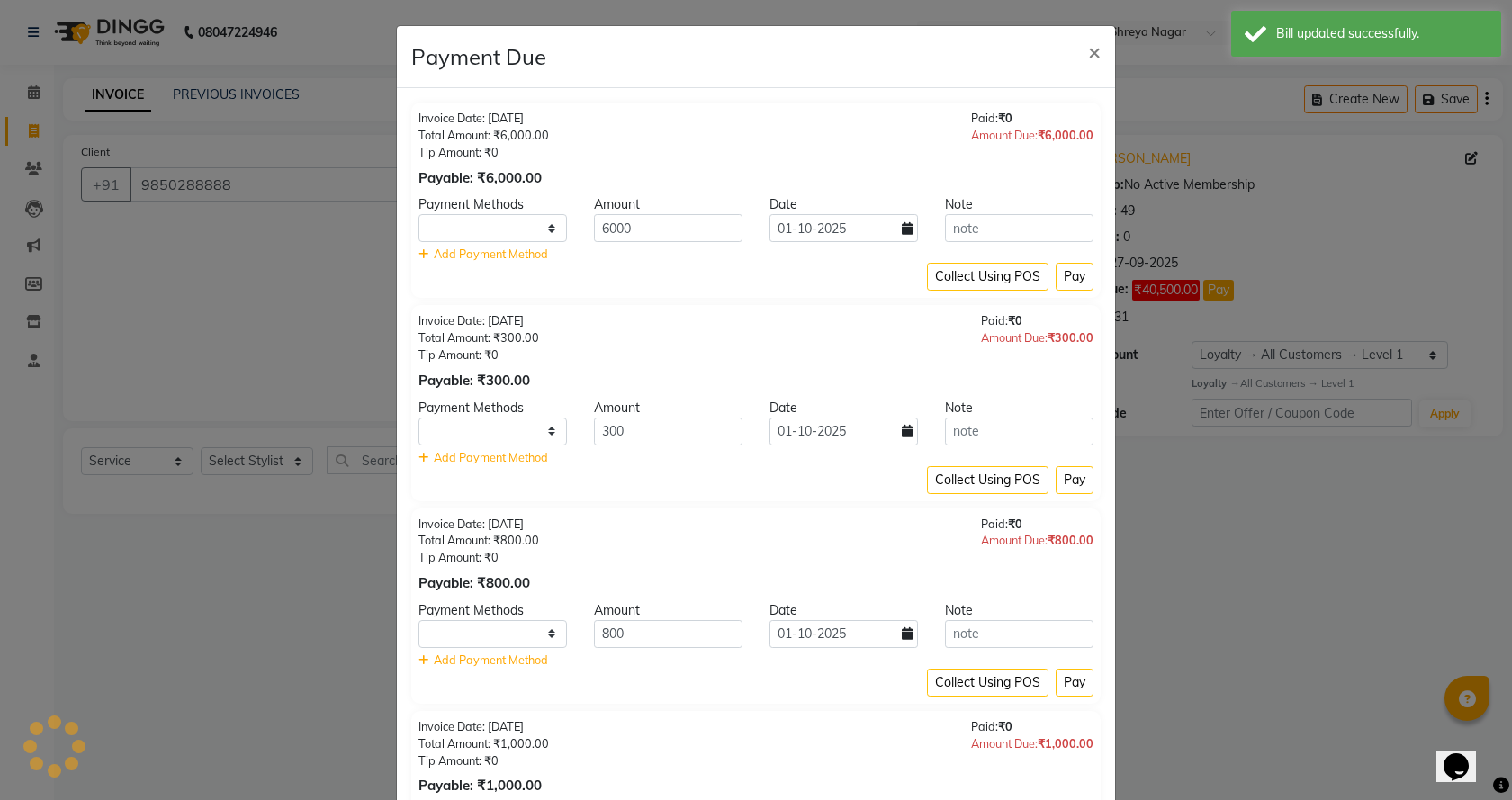
select select "1"
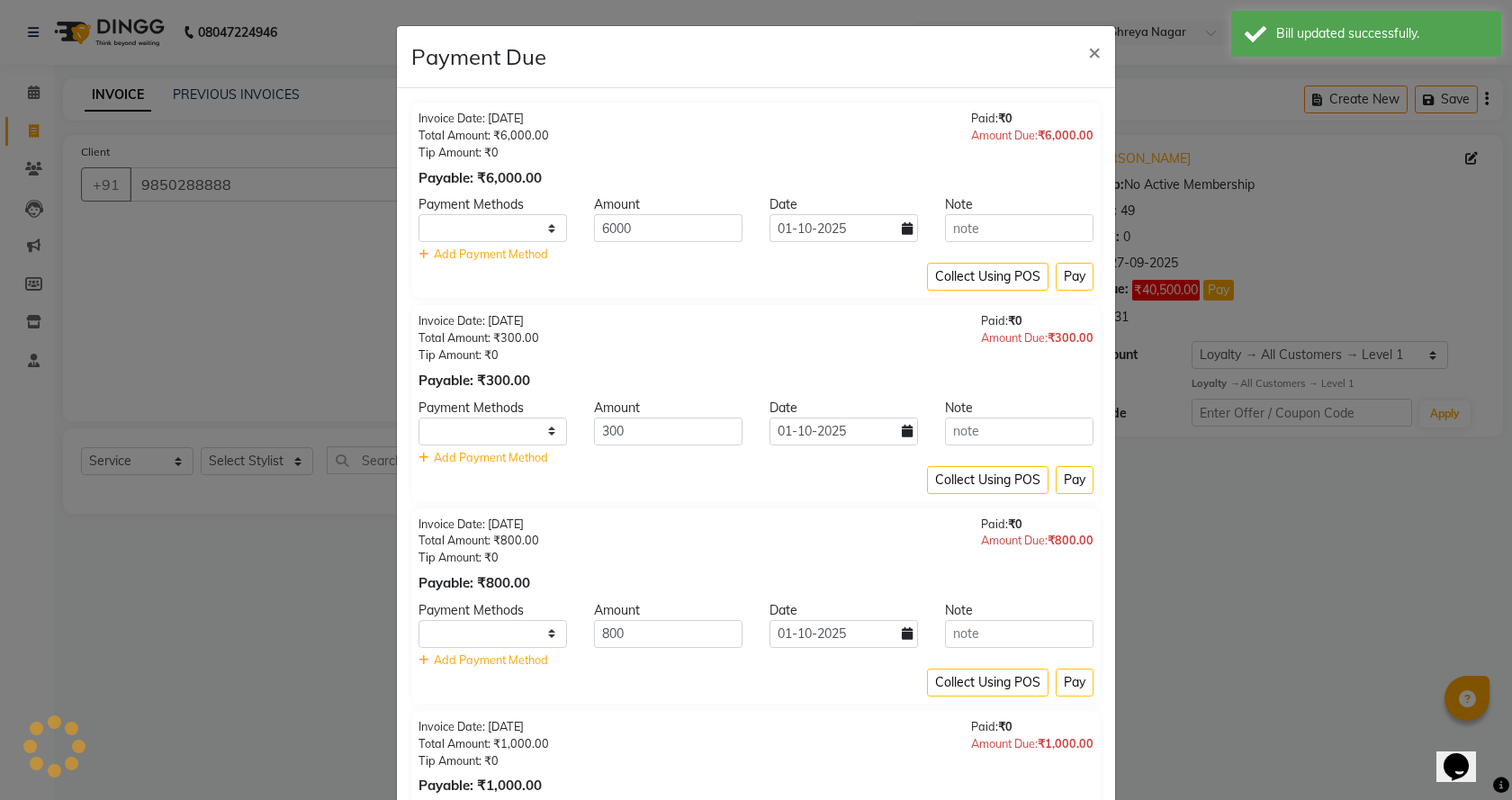
select select "1"
click at [1066, 275] on button "Pay" at bounding box center [1074, 277] width 37 height 27
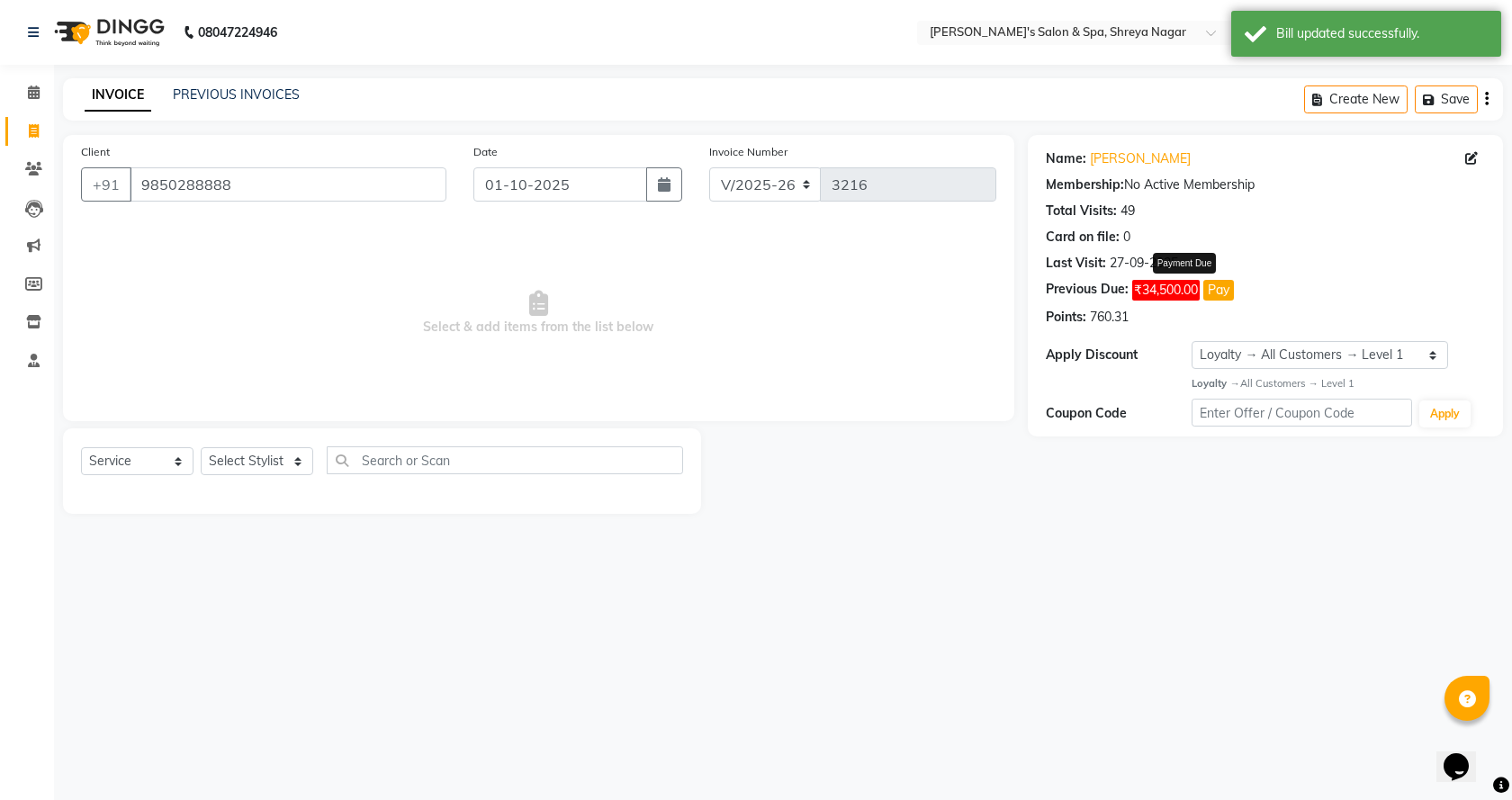
click at [1221, 294] on button "Pay" at bounding box center [1217, 290] width 30 height 21
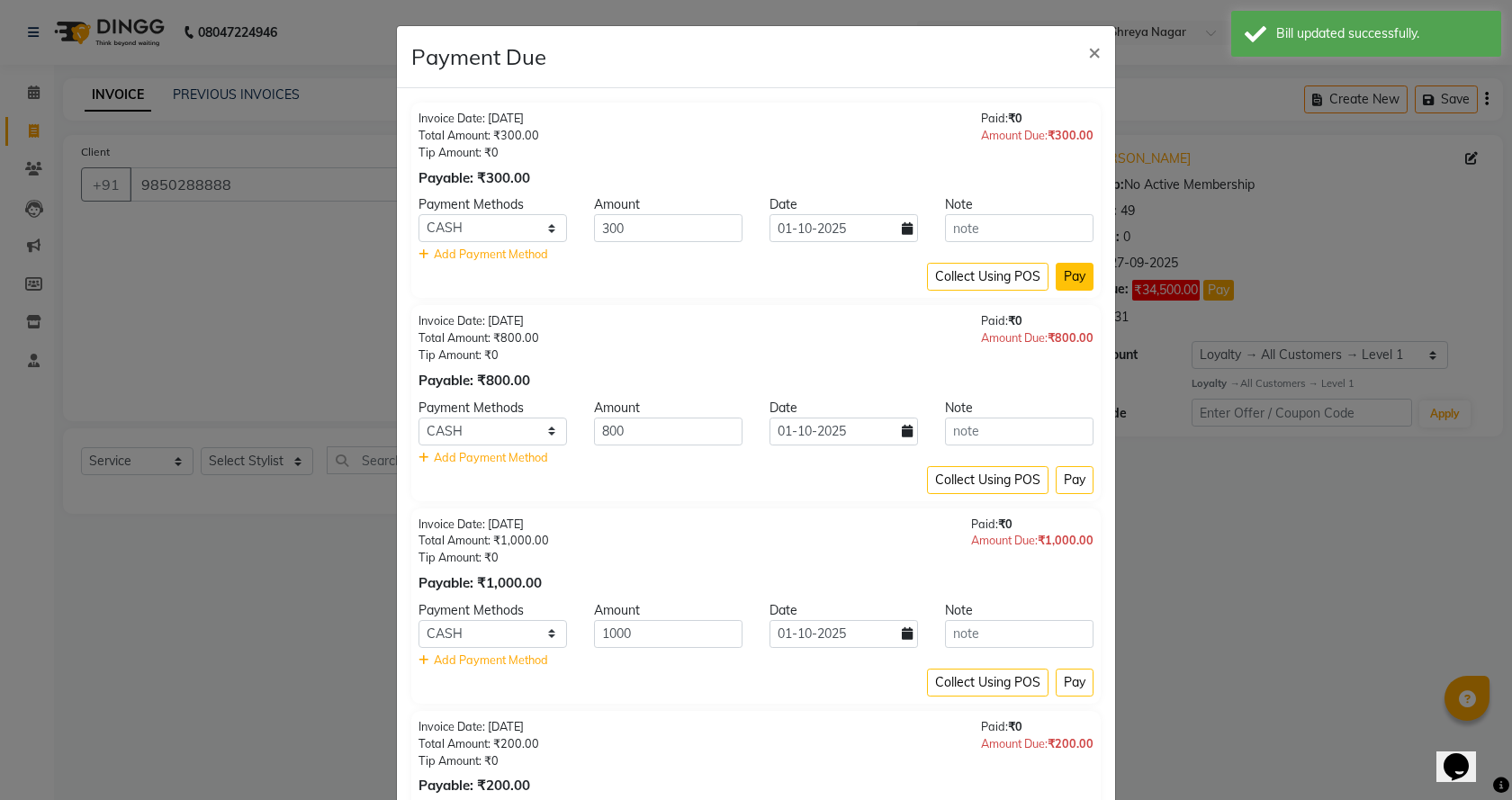
click at [1072, 282] on button "Pay" at bounding box center [1074, 277] width 37 height 27
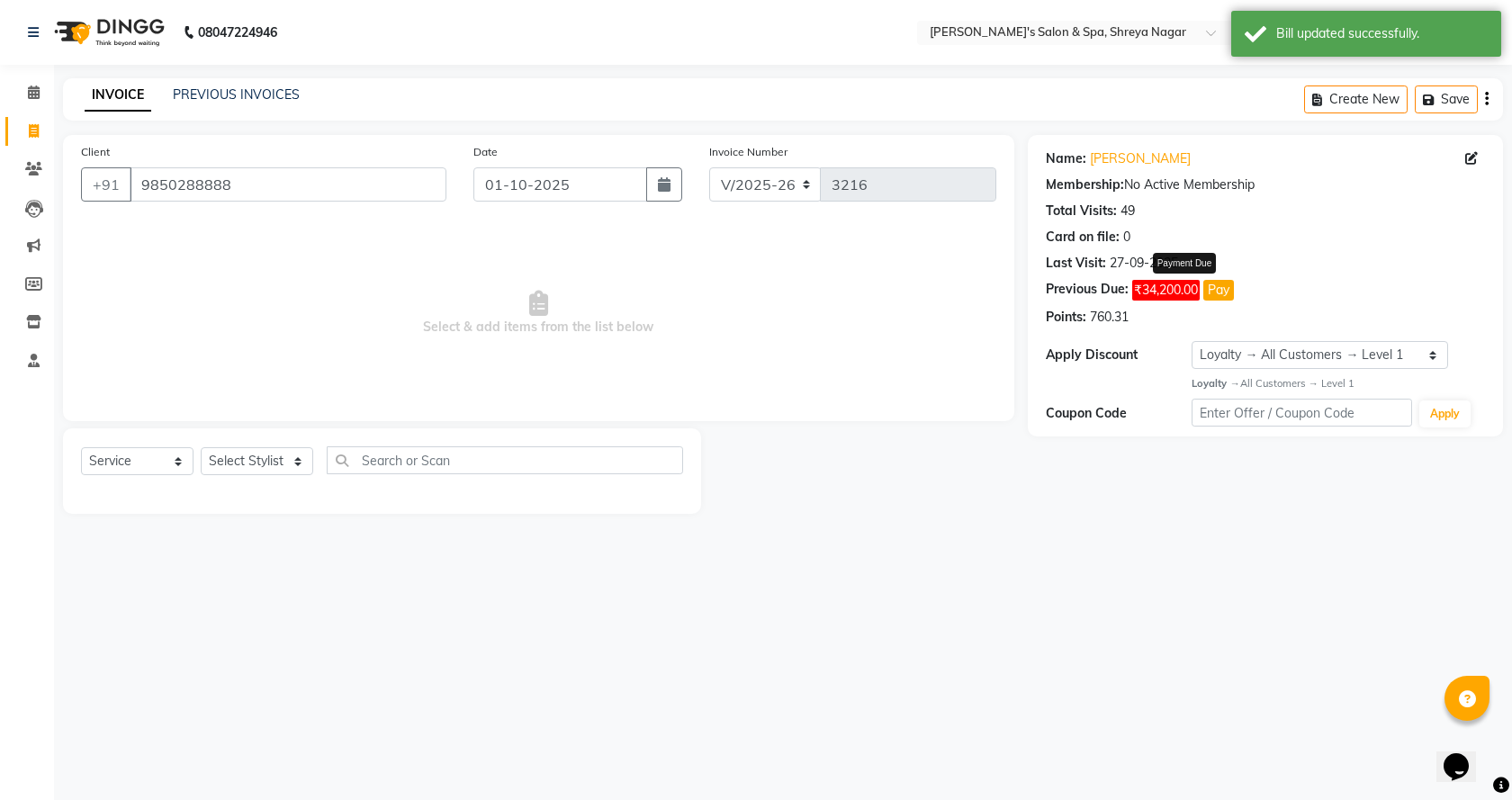
click at [1216, 290] on button "Pay" at bounding box center [1217, 290] width 30 height 21
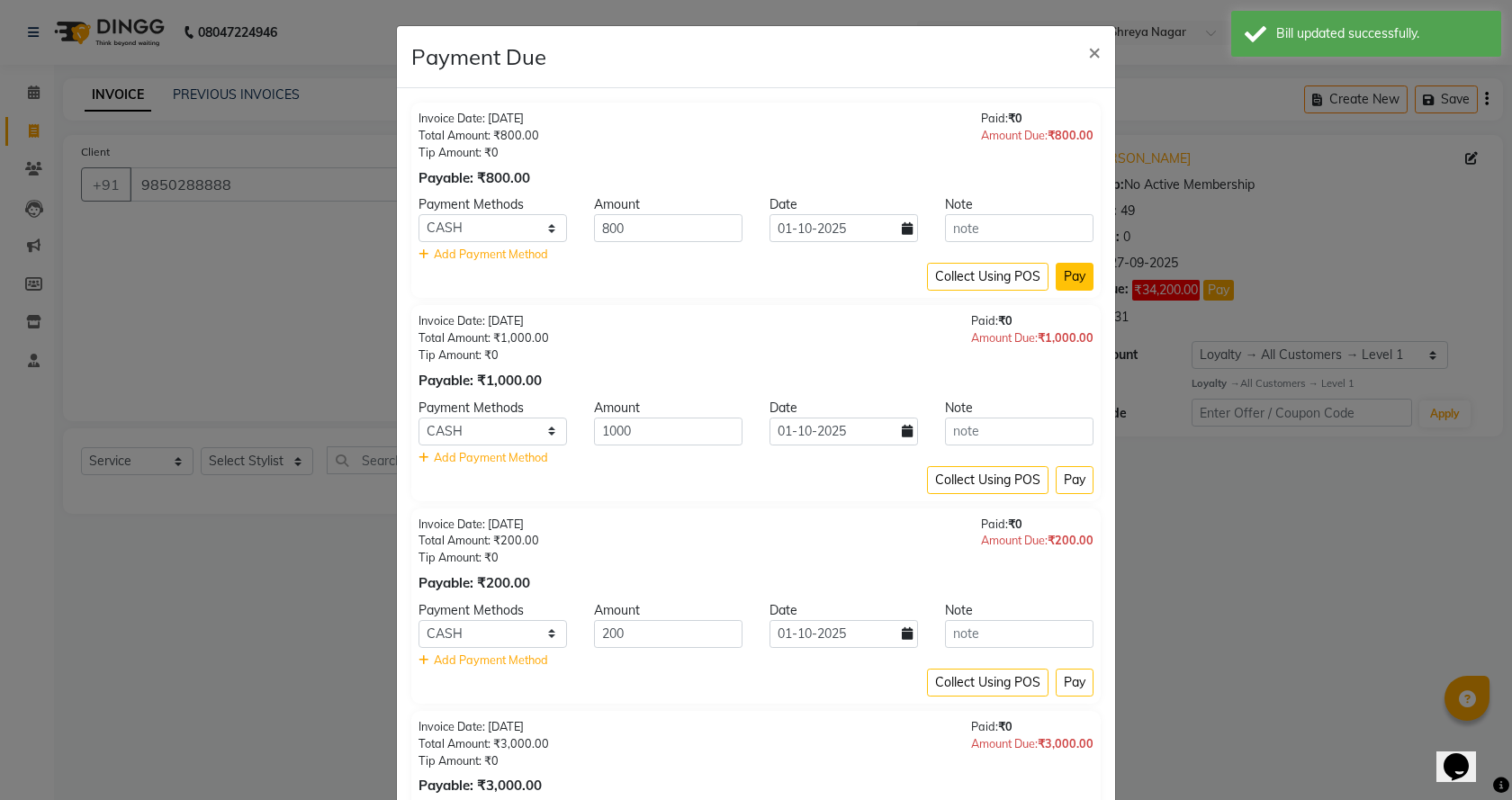
click at [1066, 279] on button "Pay" at bounding box center [1074, 277] width 37 height 27
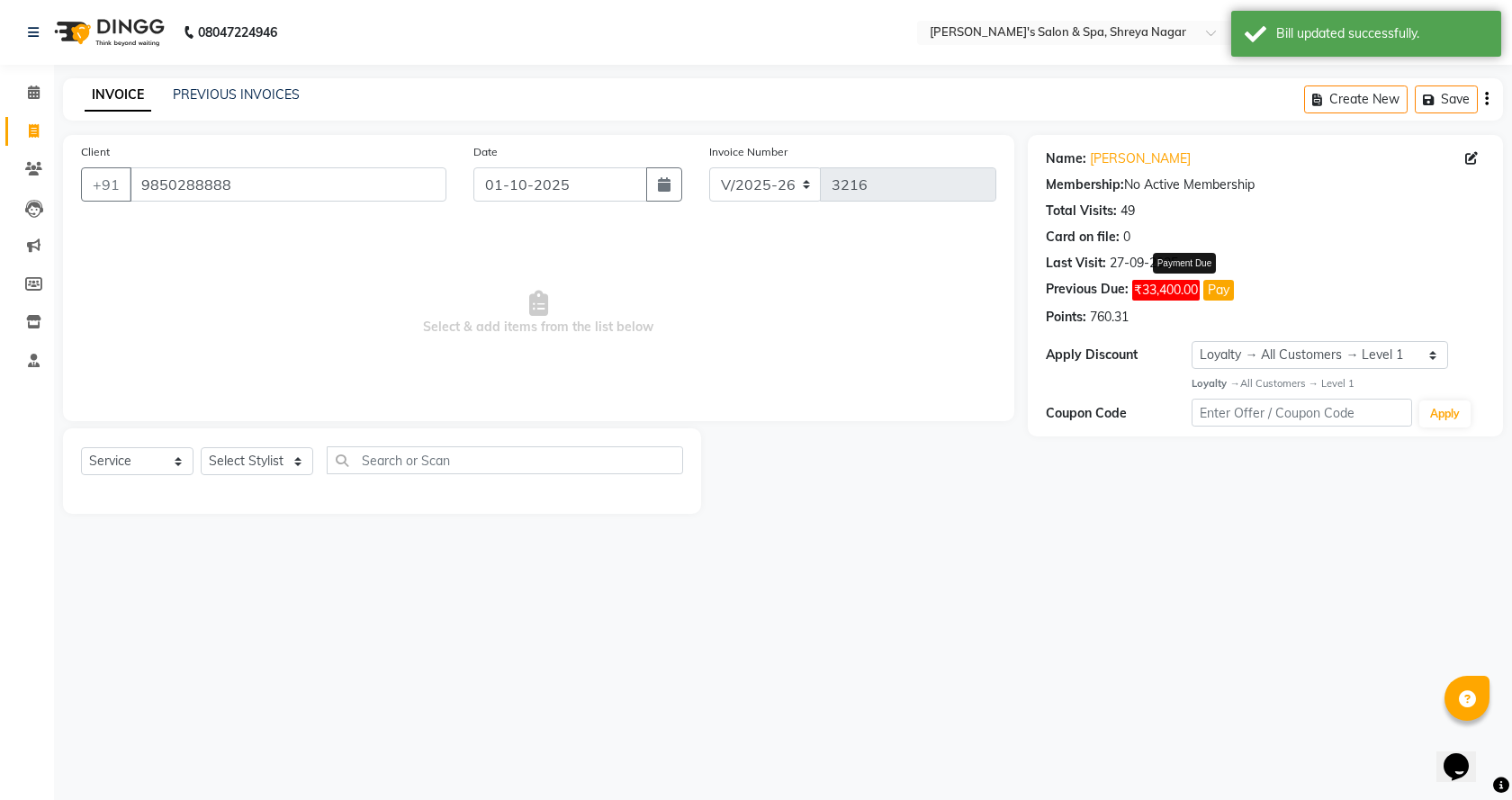
click at [1212, 288] on button "Pay" at bounding box center [1217, 290] width 30 height 21
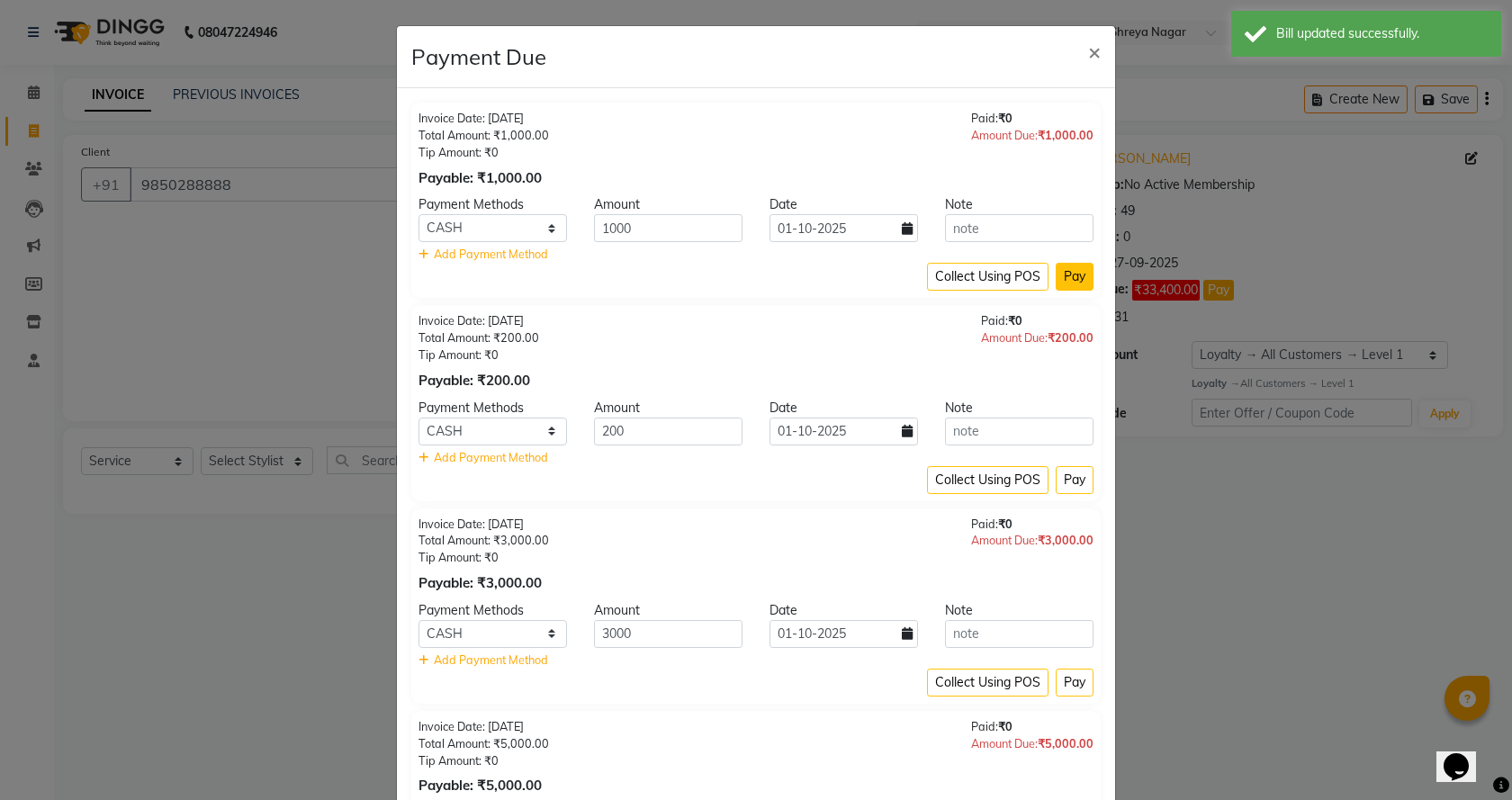
click at [1082, 280] on button "Pay" at bounding box center [1074, 277] width 37 height 27
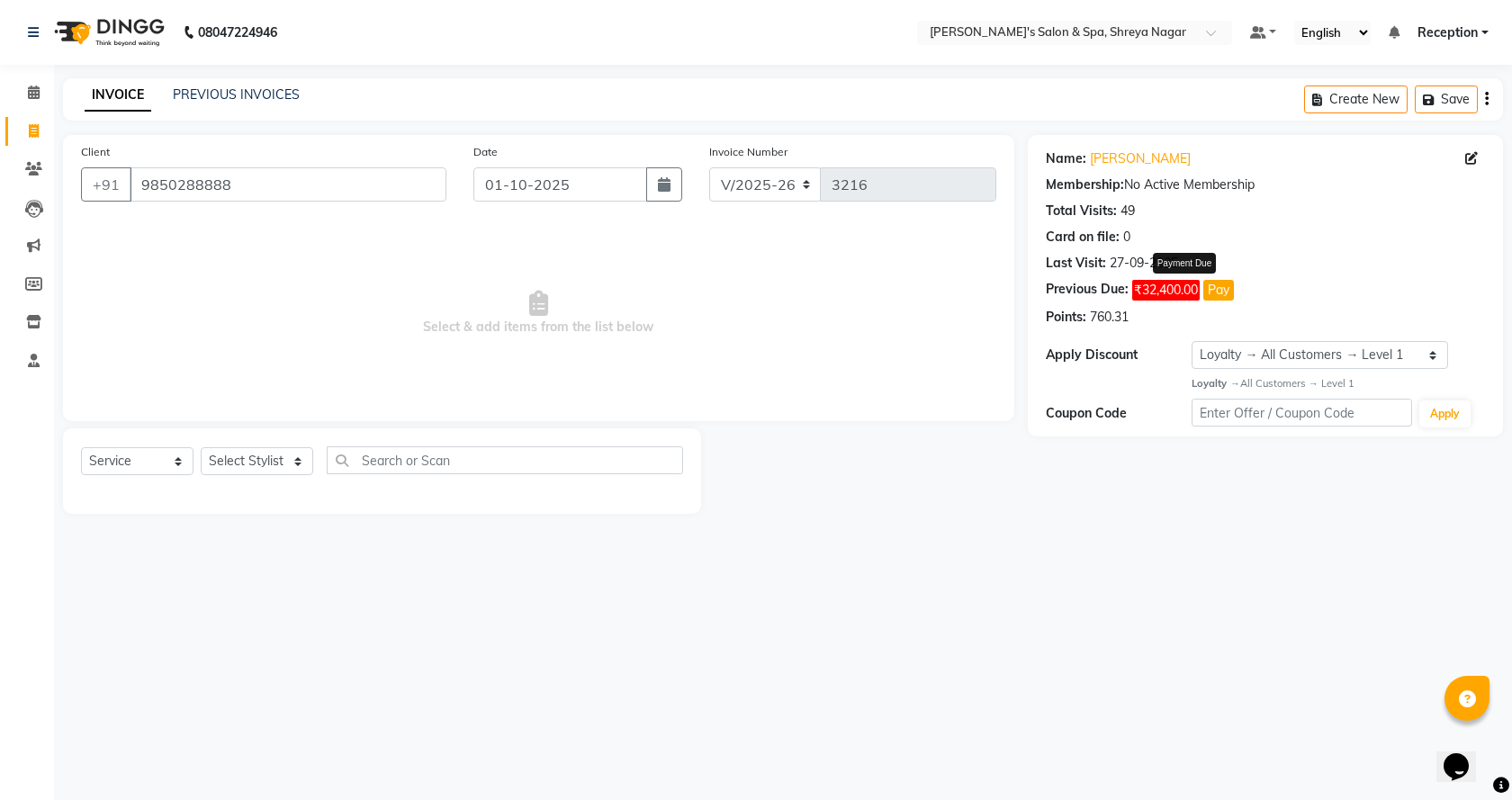
click at [1219, 291] on button "Pay" at bounding box center [1217, 290] width 30 height 21
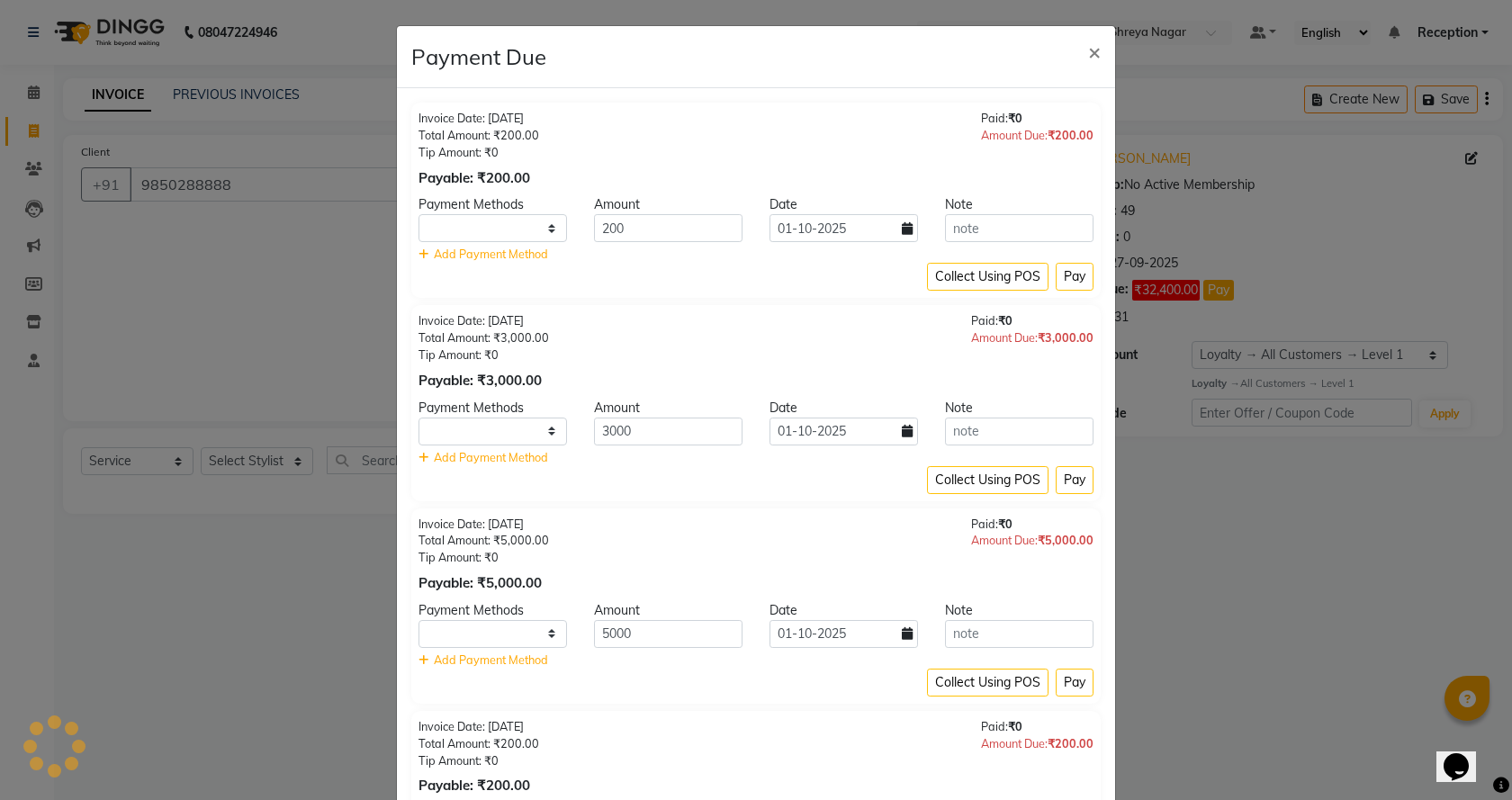
select select "1"
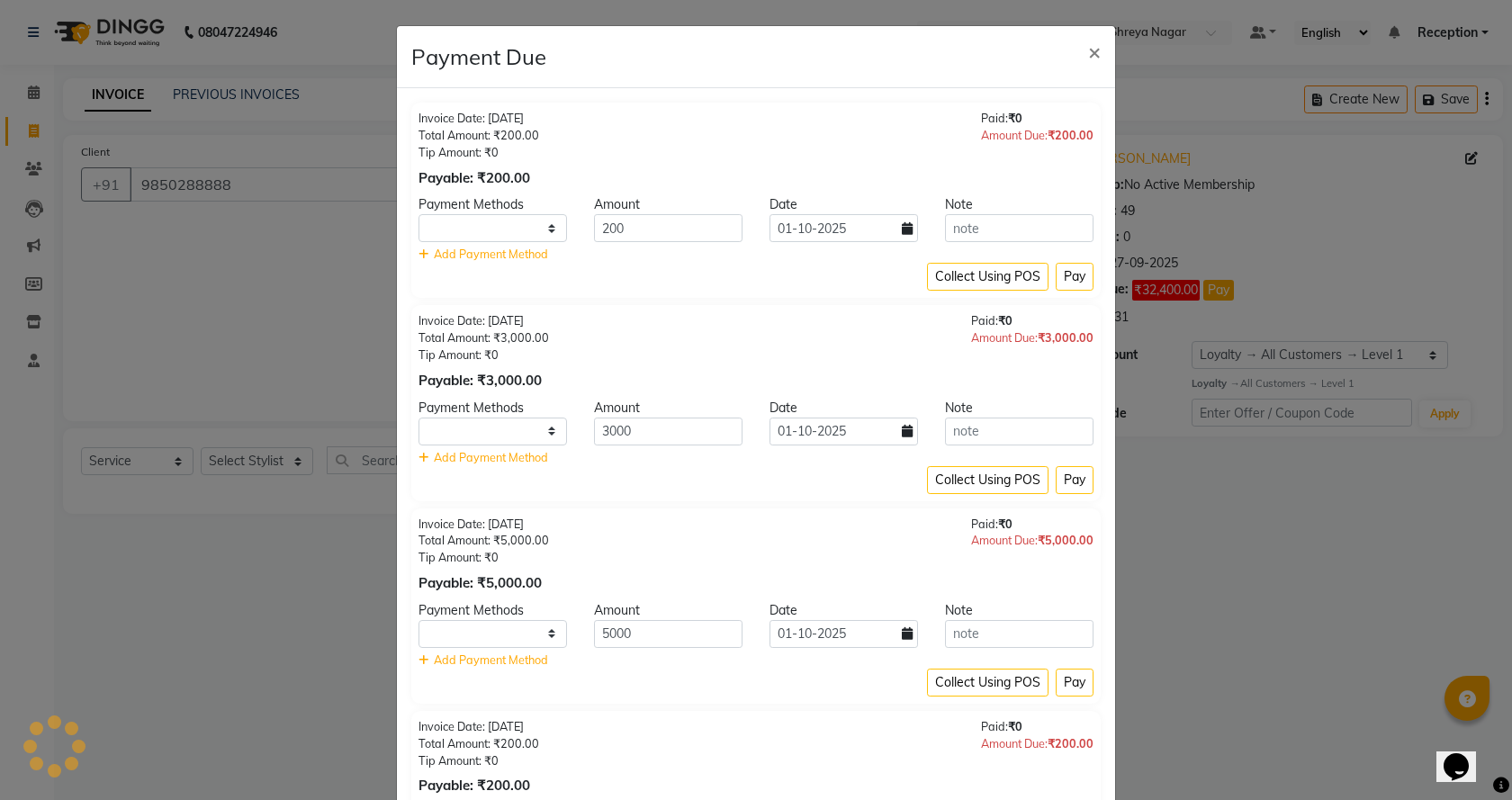
select select "1"
click at [1082, 278] on button "Pay" at bounding box center [1074, 277] width 37 height 27
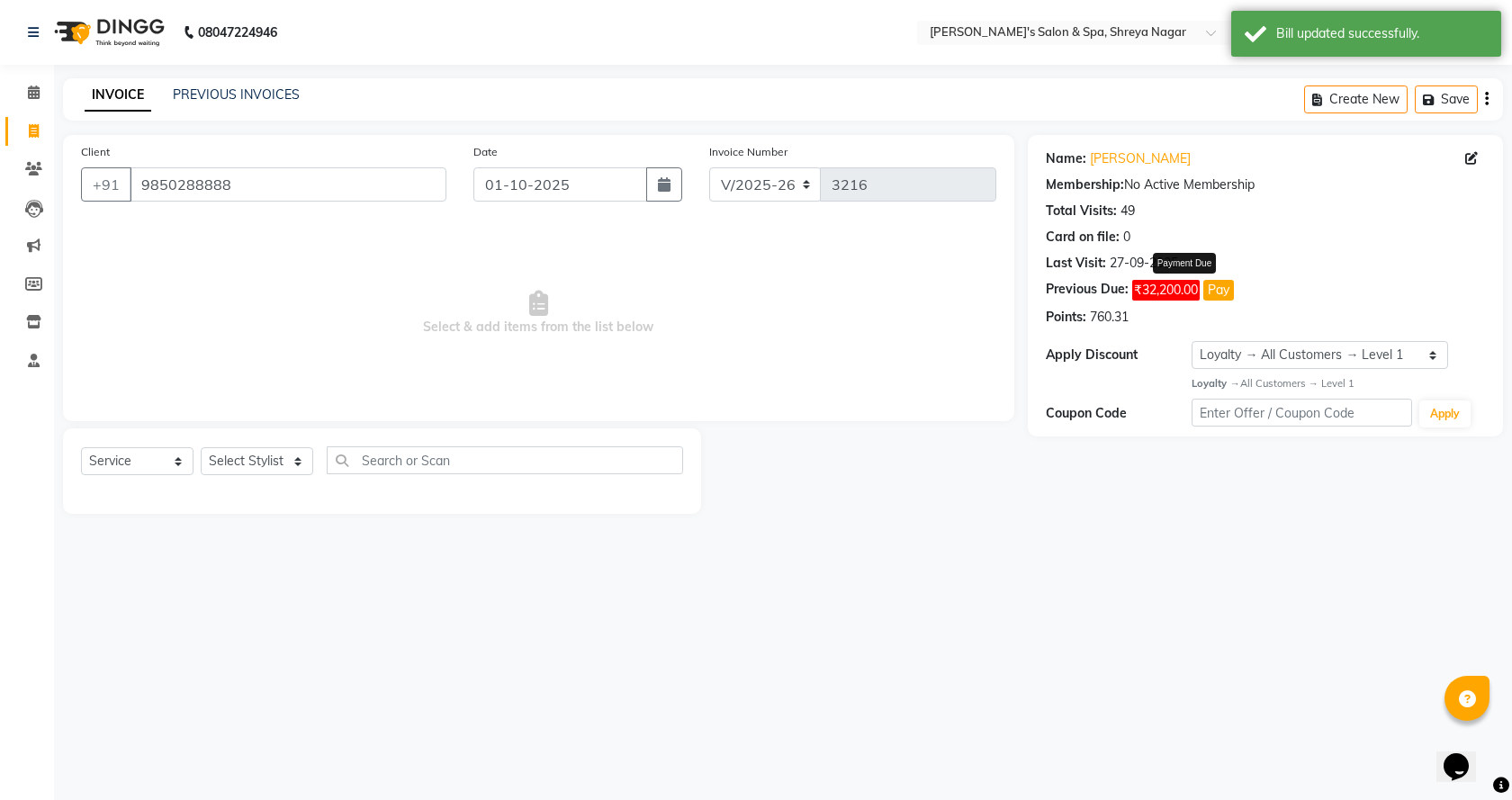
click at [1222, 296] on button "Pay" at bounding box center [1217, 290] width 30 height 21
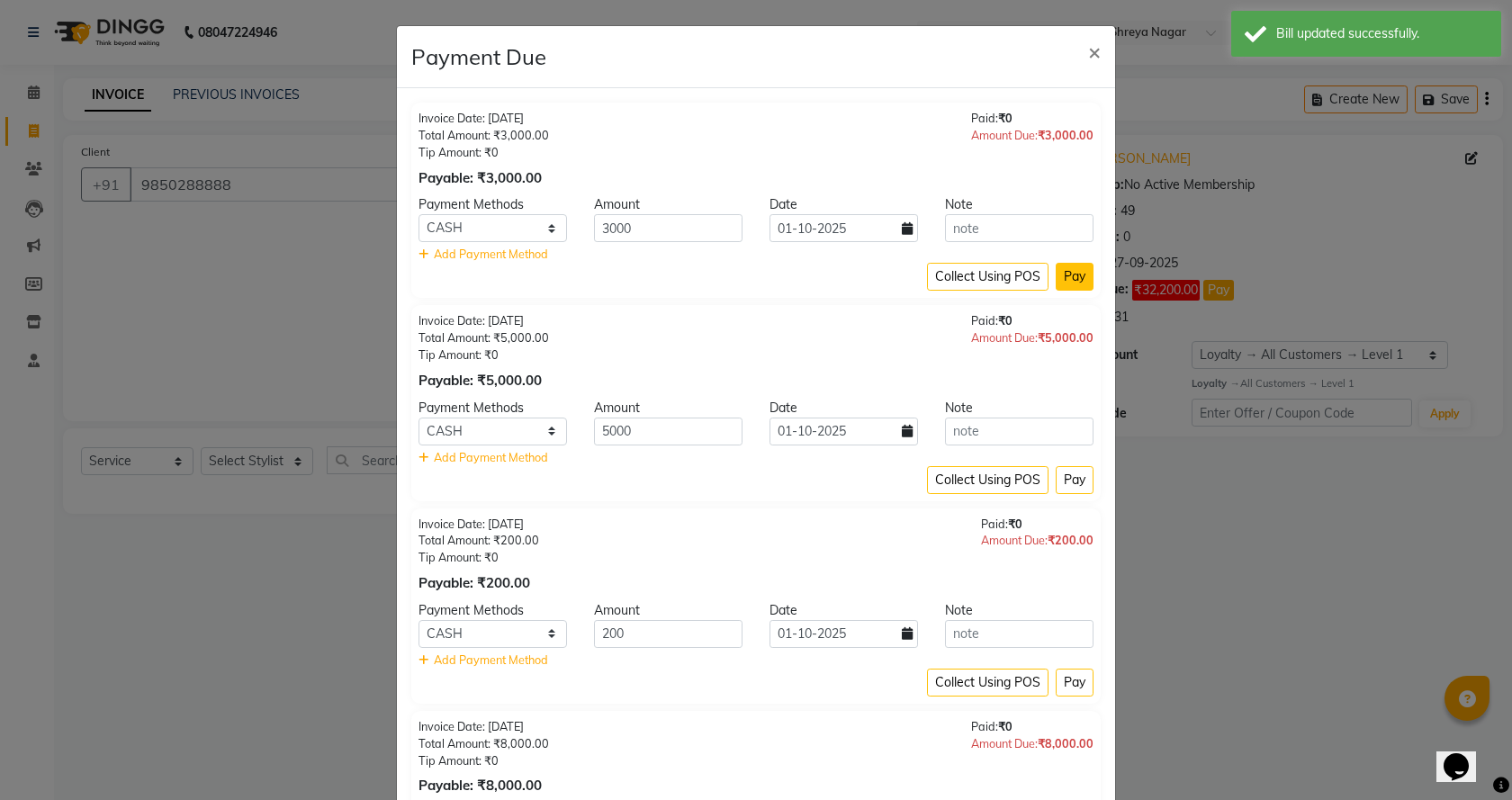
click at [1075, 275] on button "Pay" at bounding box center [1074, 277] width 37 height 27
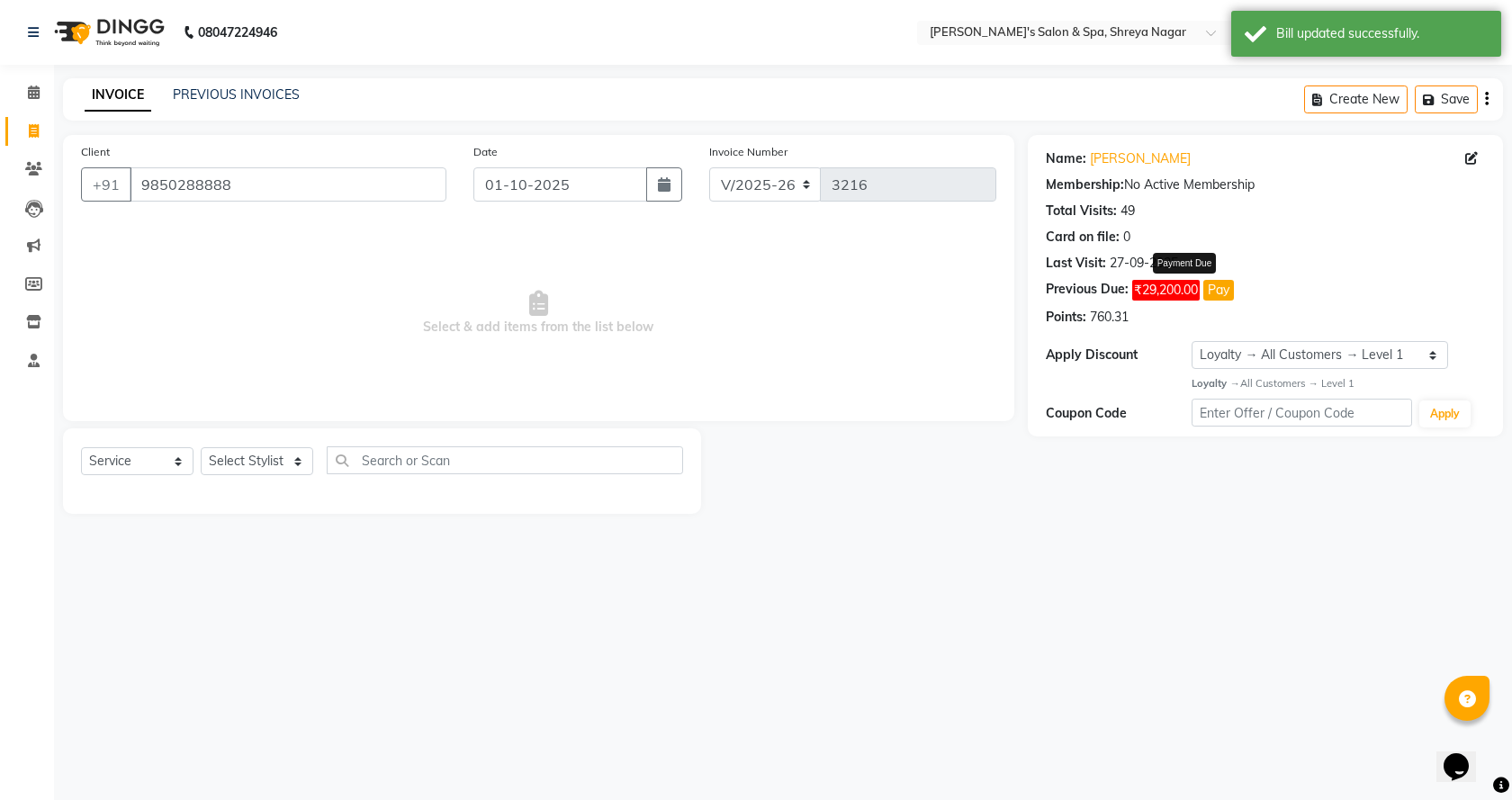
click at [1226, 289] on button "Pay" at bounding box center [1217, 290] width 30 height 21
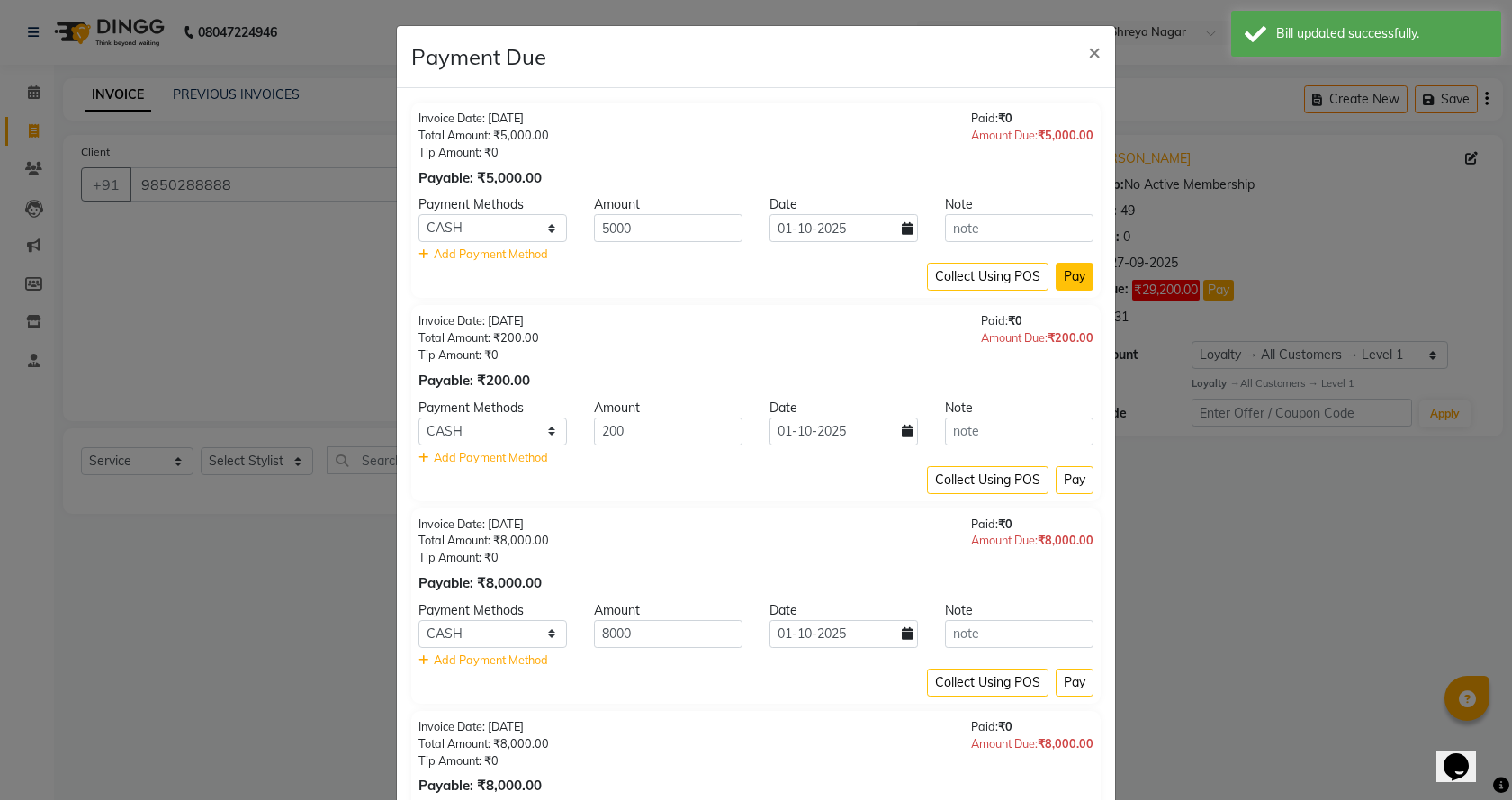
click at [1059, 274] on button "Pay" at bounding box center [1074, 277] width 37 height 27
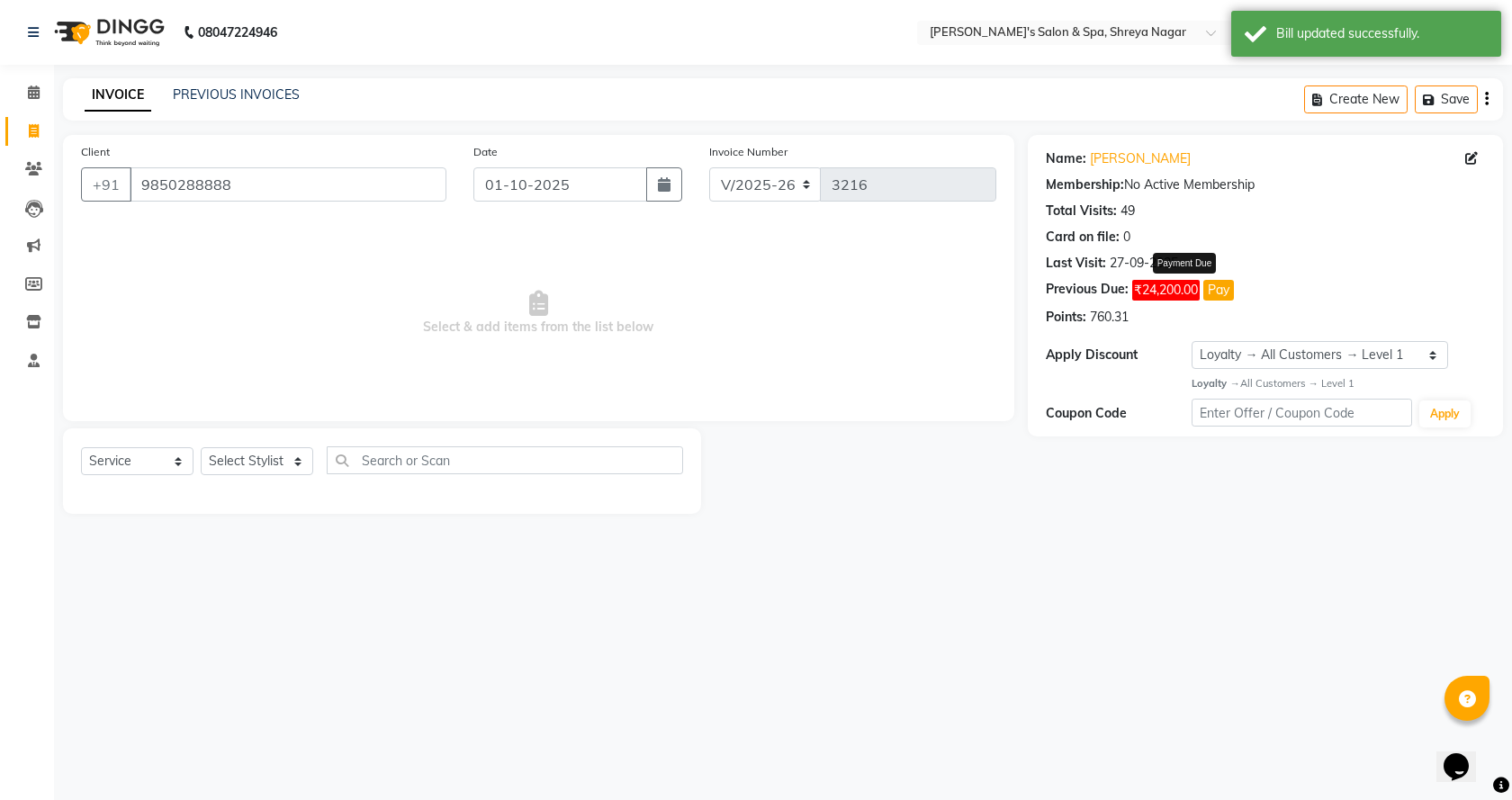
click at [1220, 288] on button "Pay" at bounding box center [1217, 290] width 30 height 21
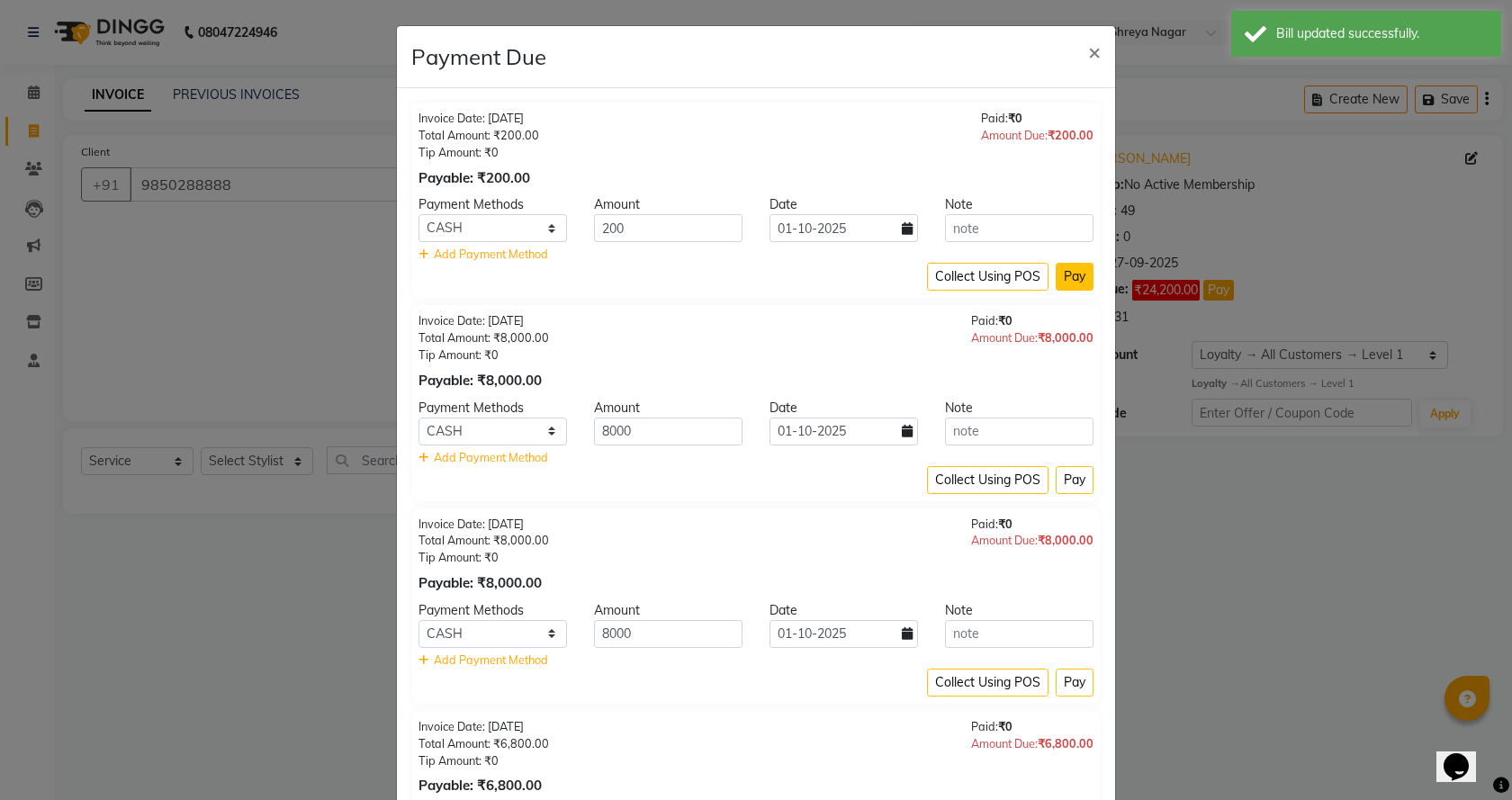
click at [1071, 282] on button "Pay" at bounding box center [1074, 277] width 37 height 27
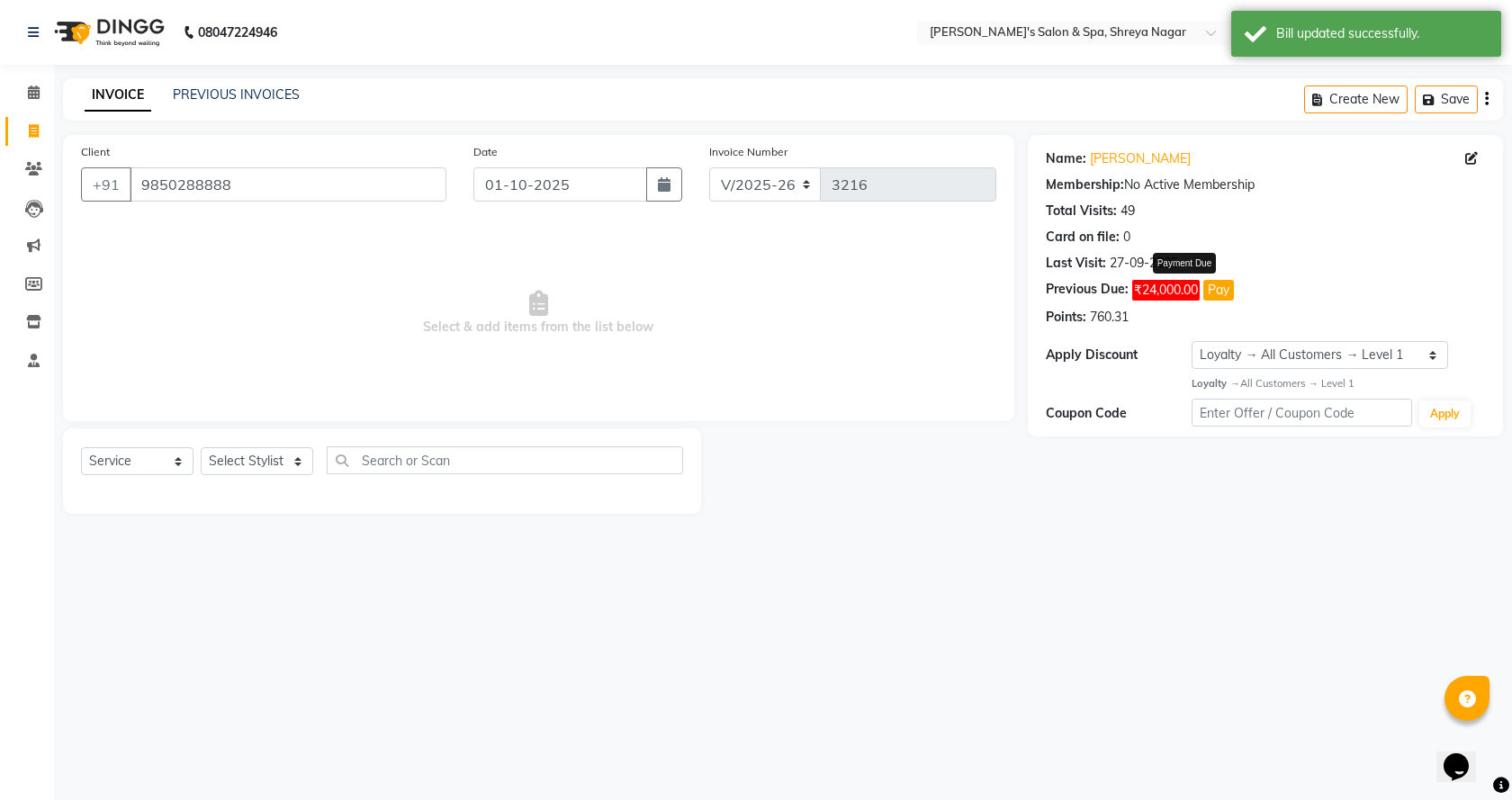
click at [1215, 295] on button "Pay" at bounding box center [1217, 290] width 30 height 21
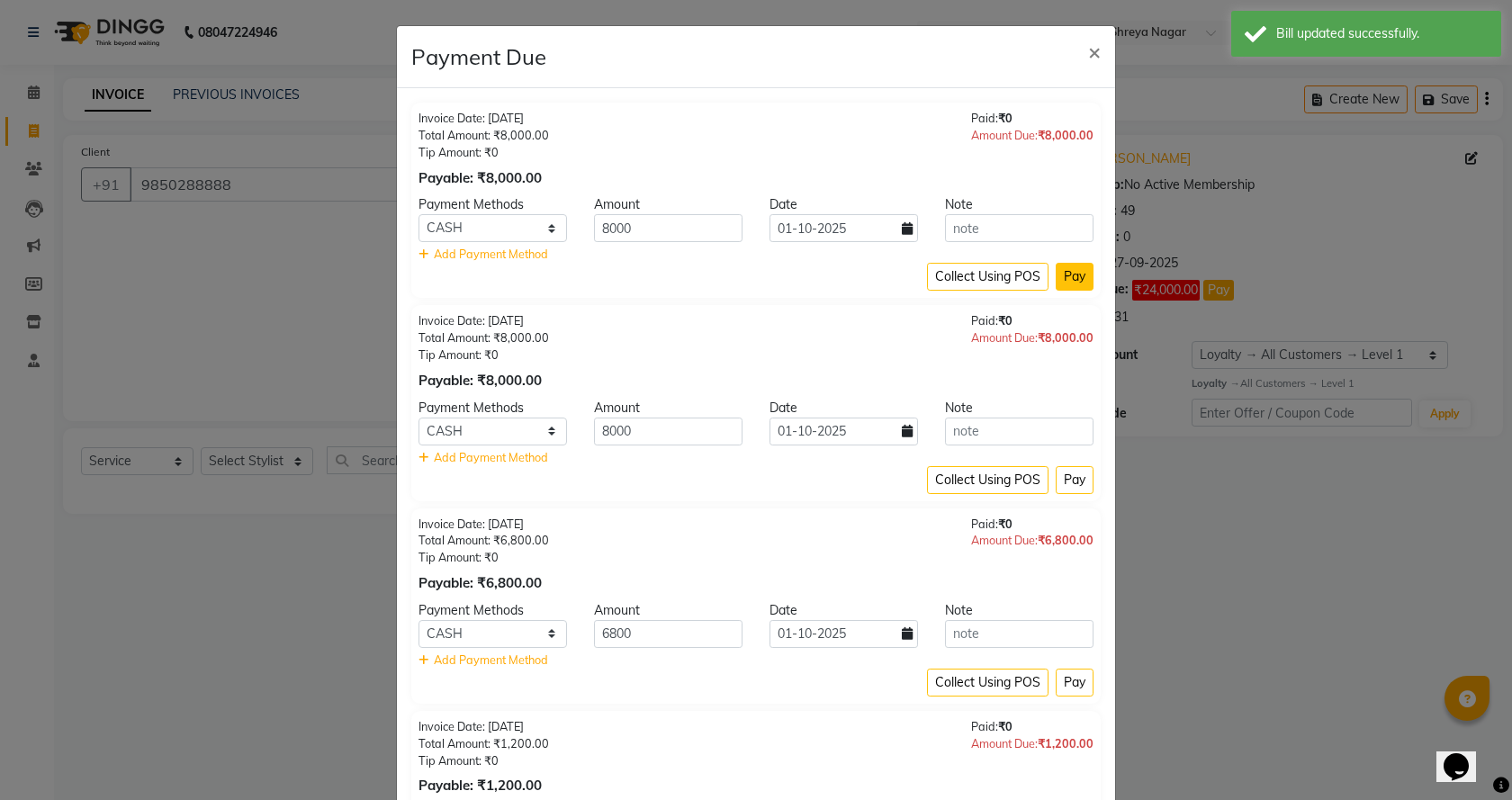
click at [1080, 279] on button "Pay" at bounding box center [1074, 277] width 37 height 27
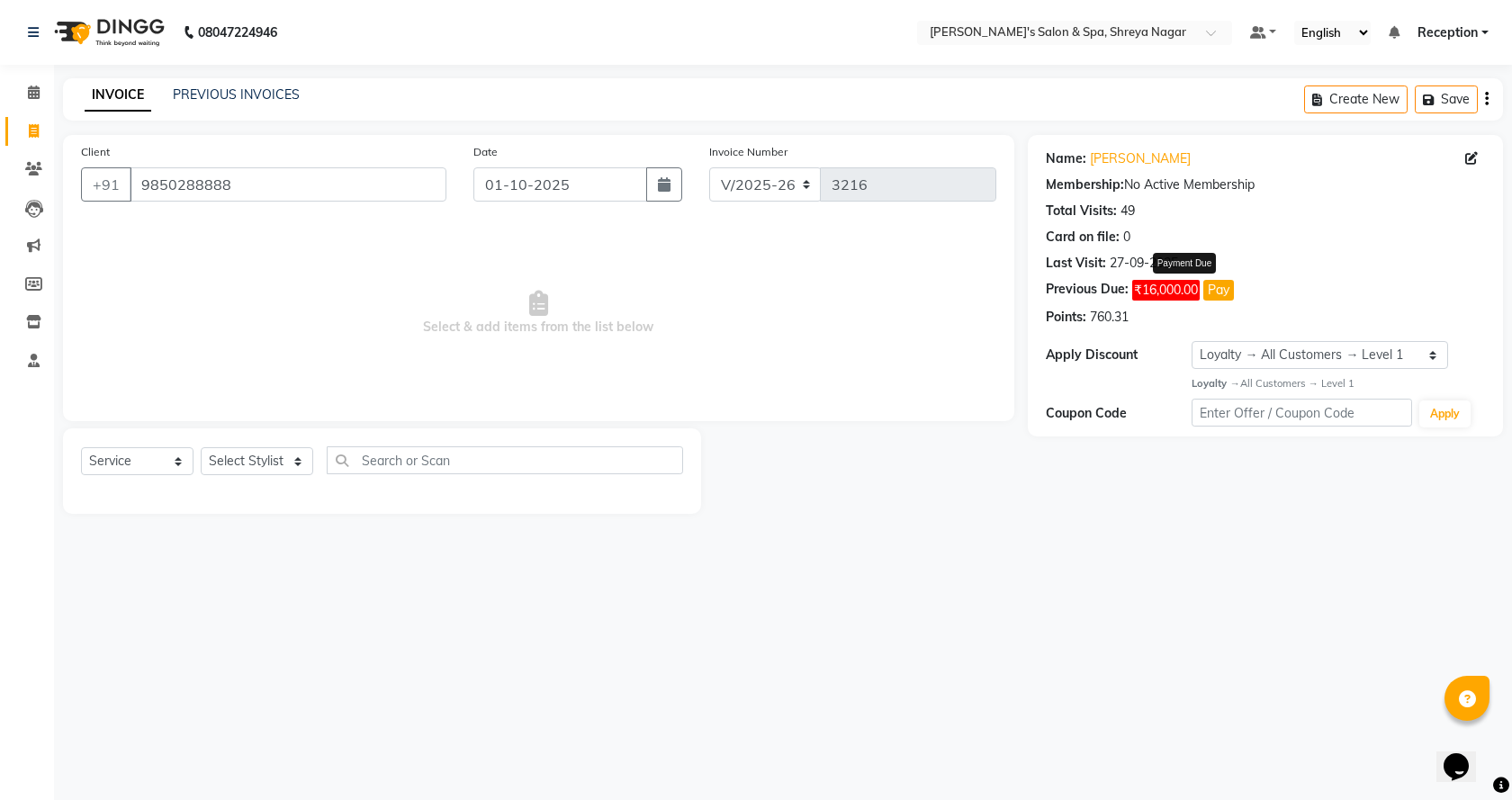
click at [1222, 286] on button "Pay" at bounding box center [1217, 290] width 30 height 21
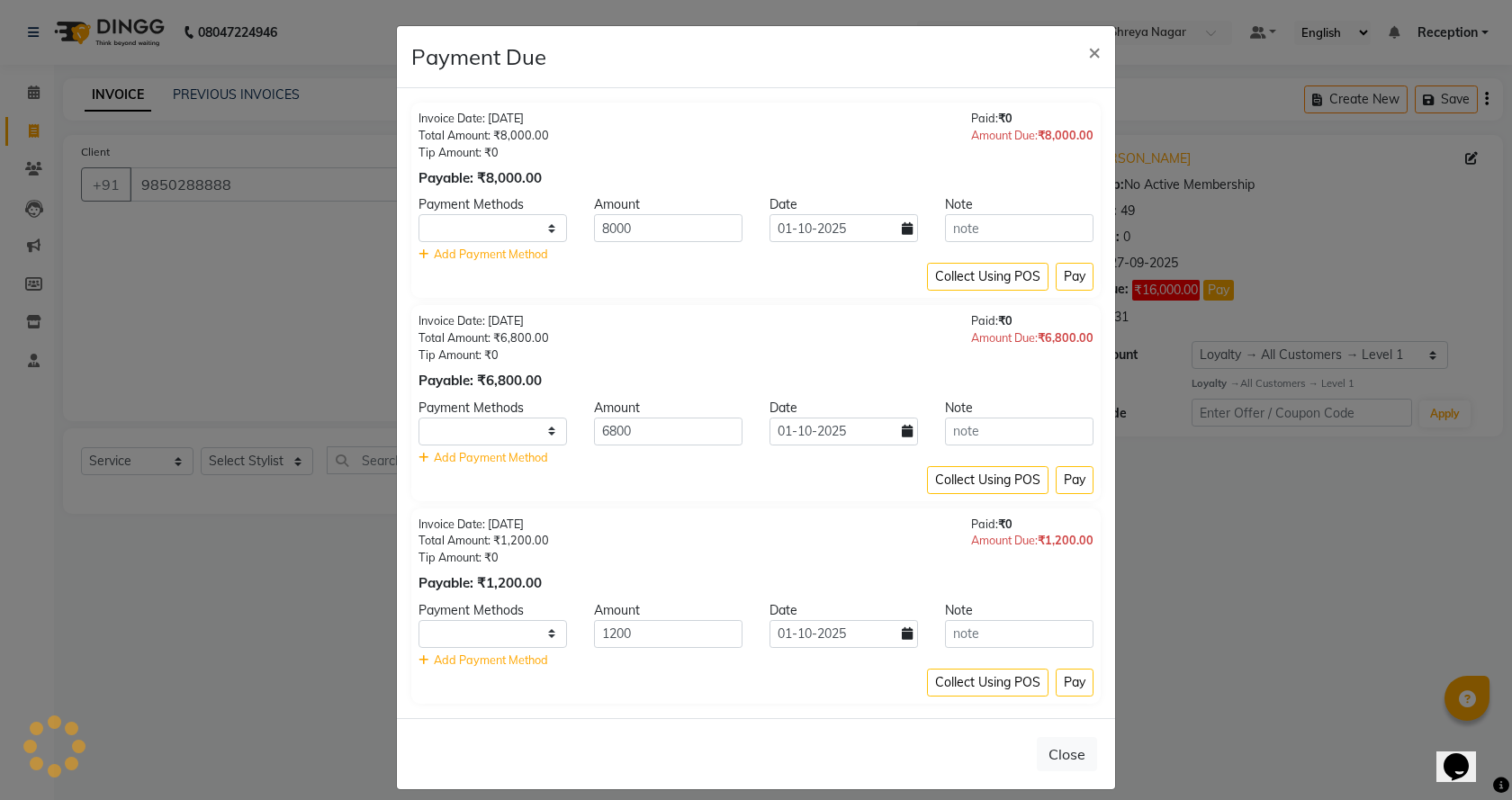
select select "1"
click at [1070, 269] on button "Pay" at bounding box center [1074, 277] width 37 height 27
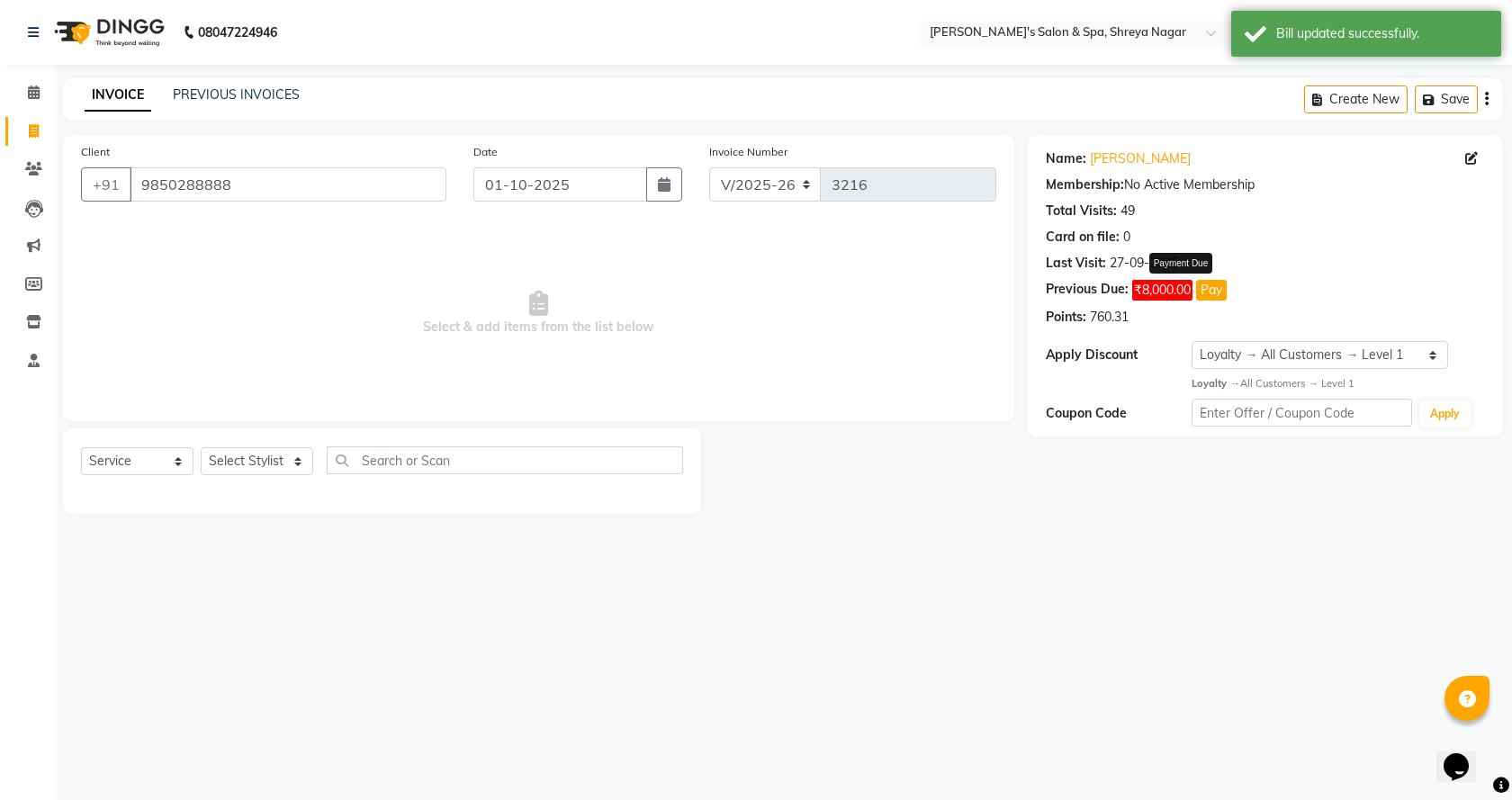
click at [1218, 293] on button "Pay" at bounding box center [1211, 290] width 30 height 21
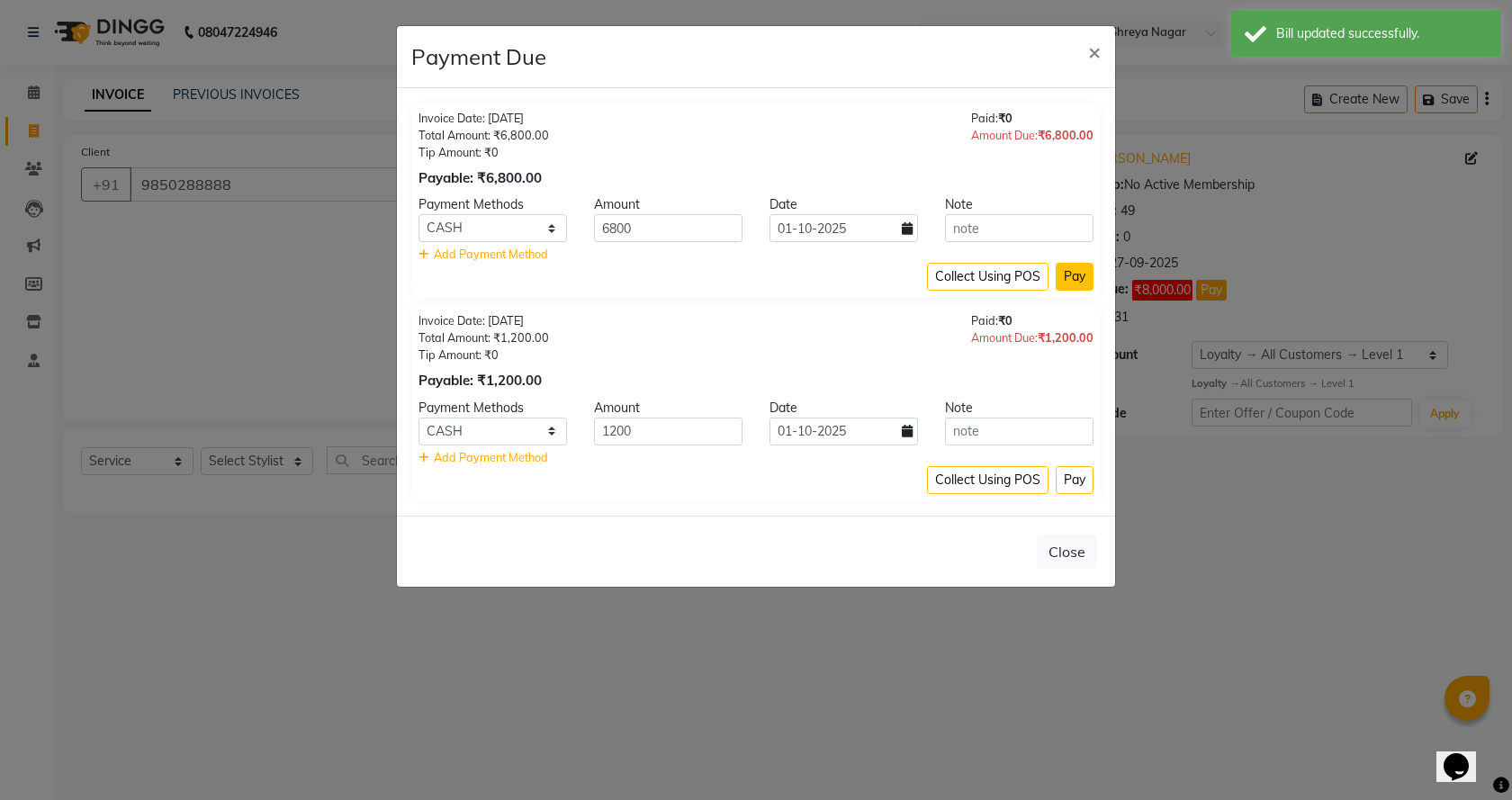
click at [1072, 276] on button "Pay" at bounding box center [1074, 277] width 37 height 27
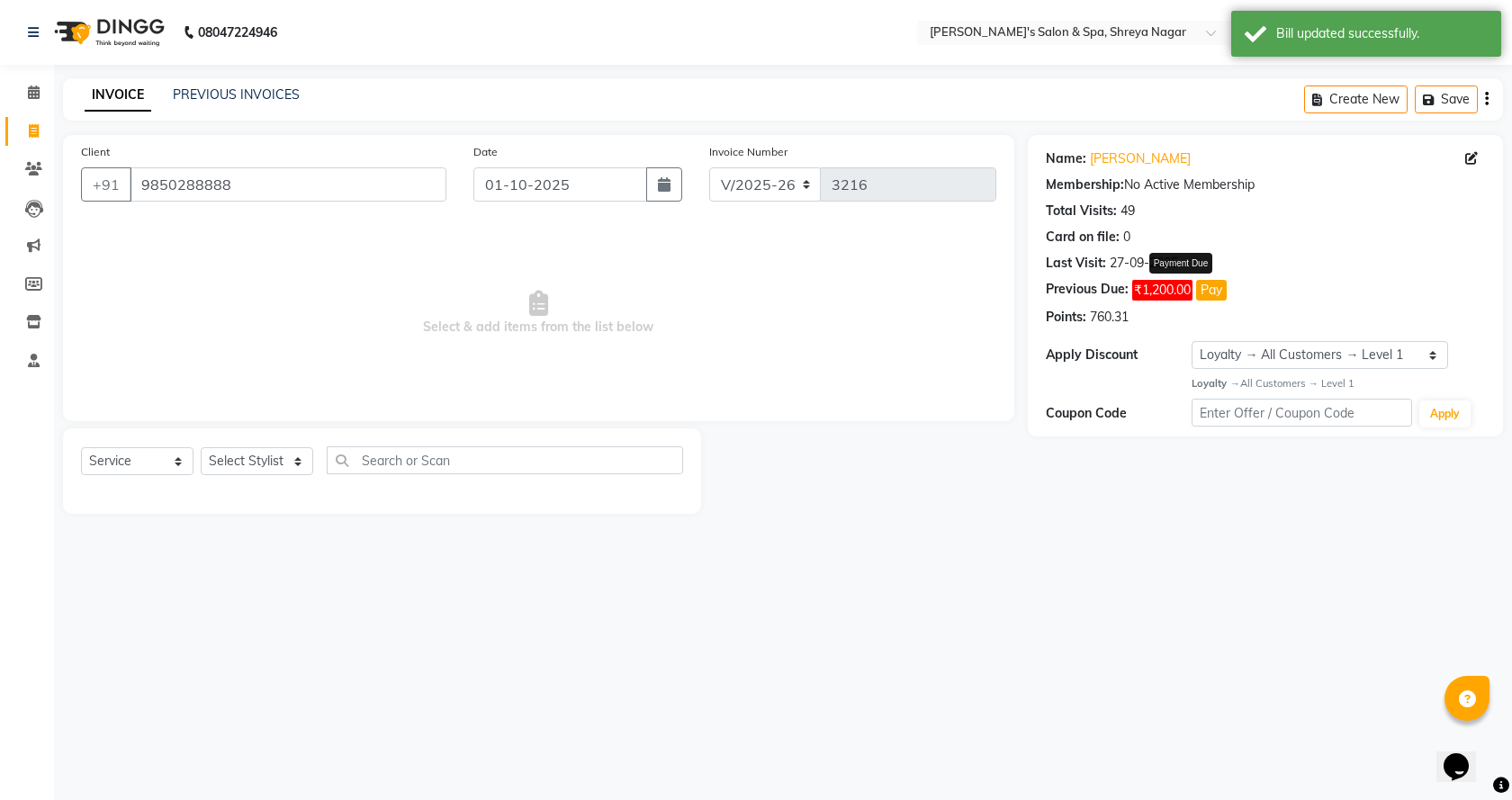
click at [1207, 290] on button "Pay" at bounding box center [1211, 290] width 30 height 21
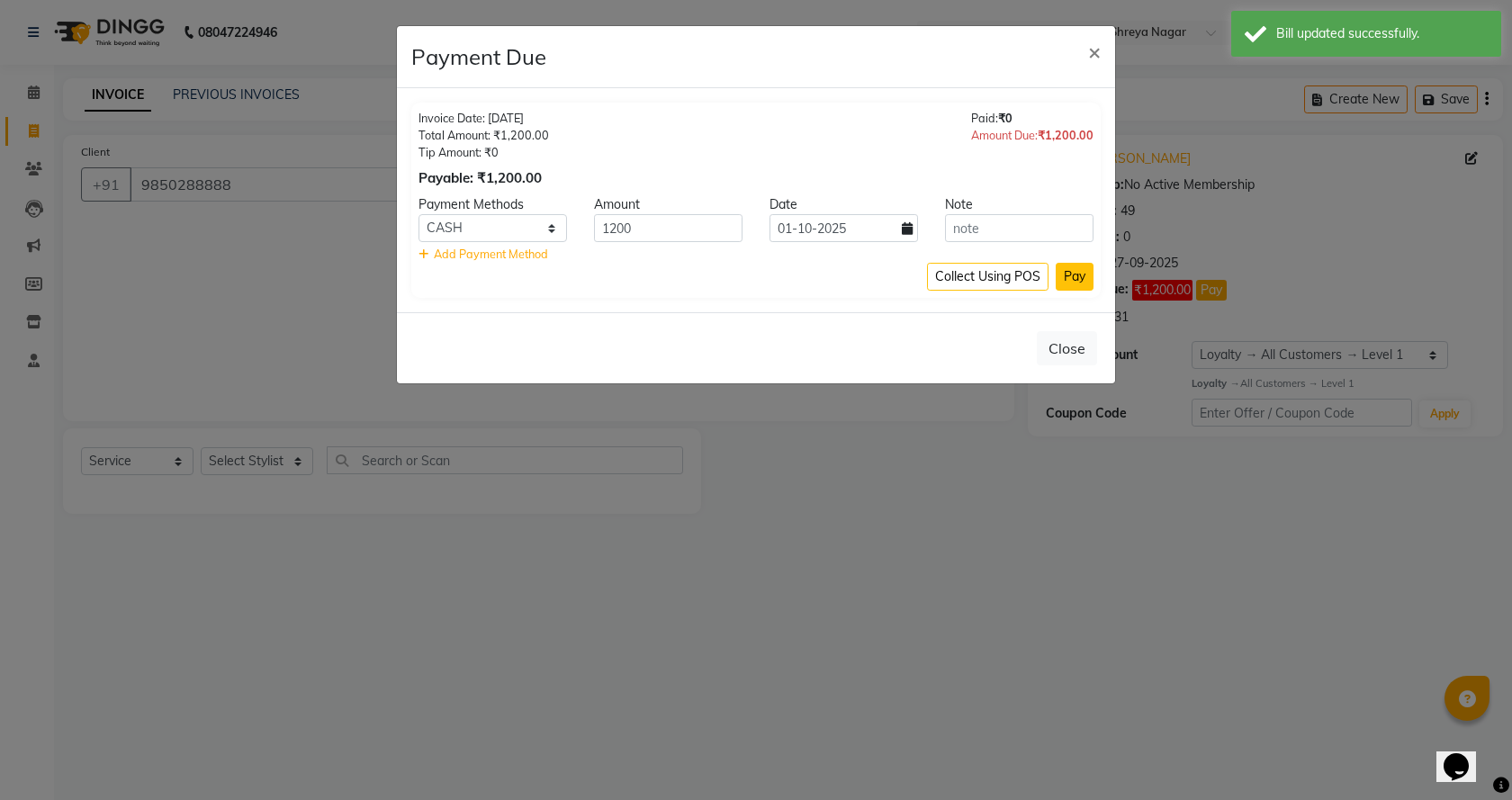
click at [1071, 279] on button "Pay" at bounding box center [1074, 277] width 37 height 27
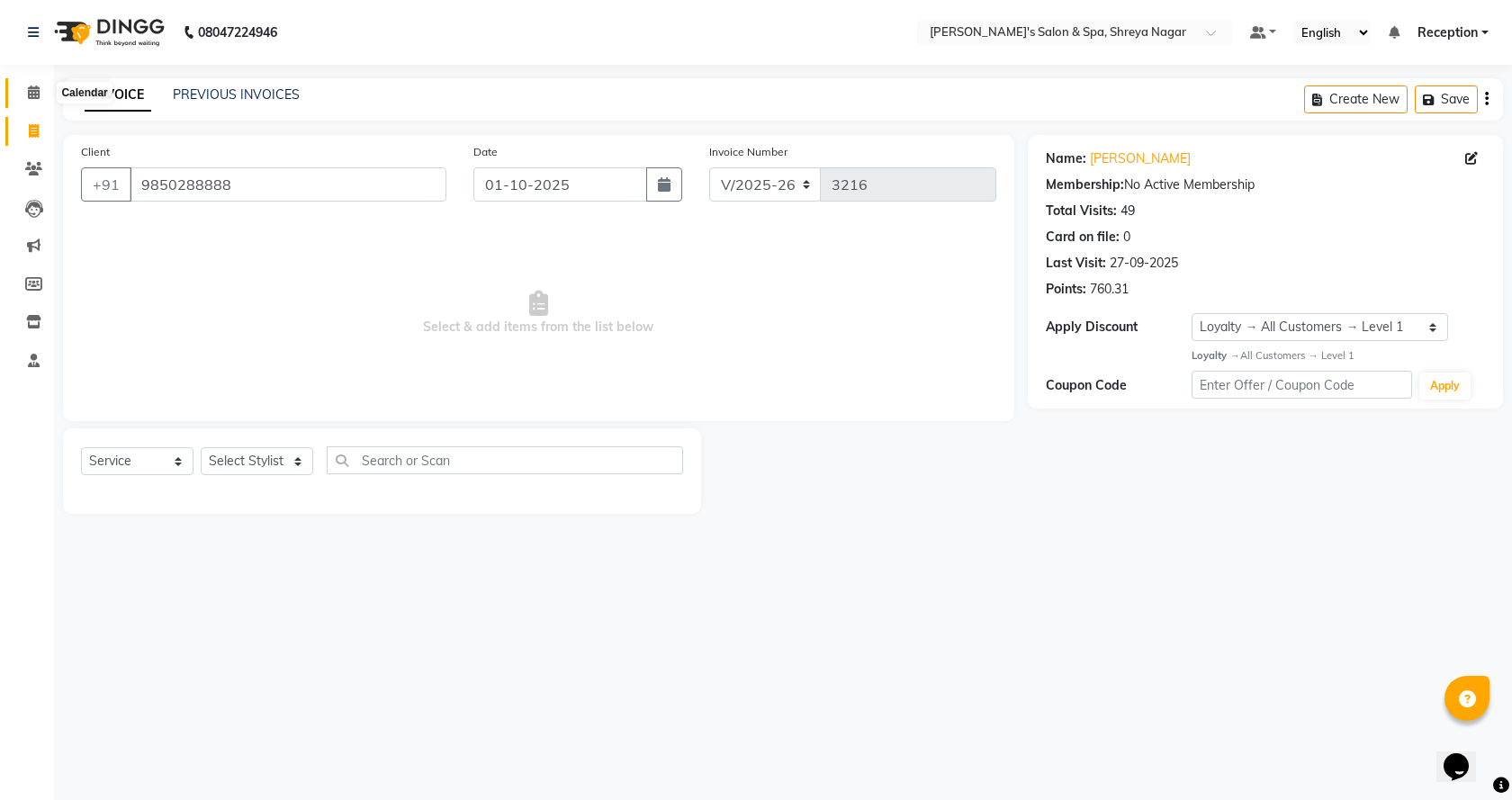
click at [37, 92] on icon at bounding box center [33, 92] width 12 height 14
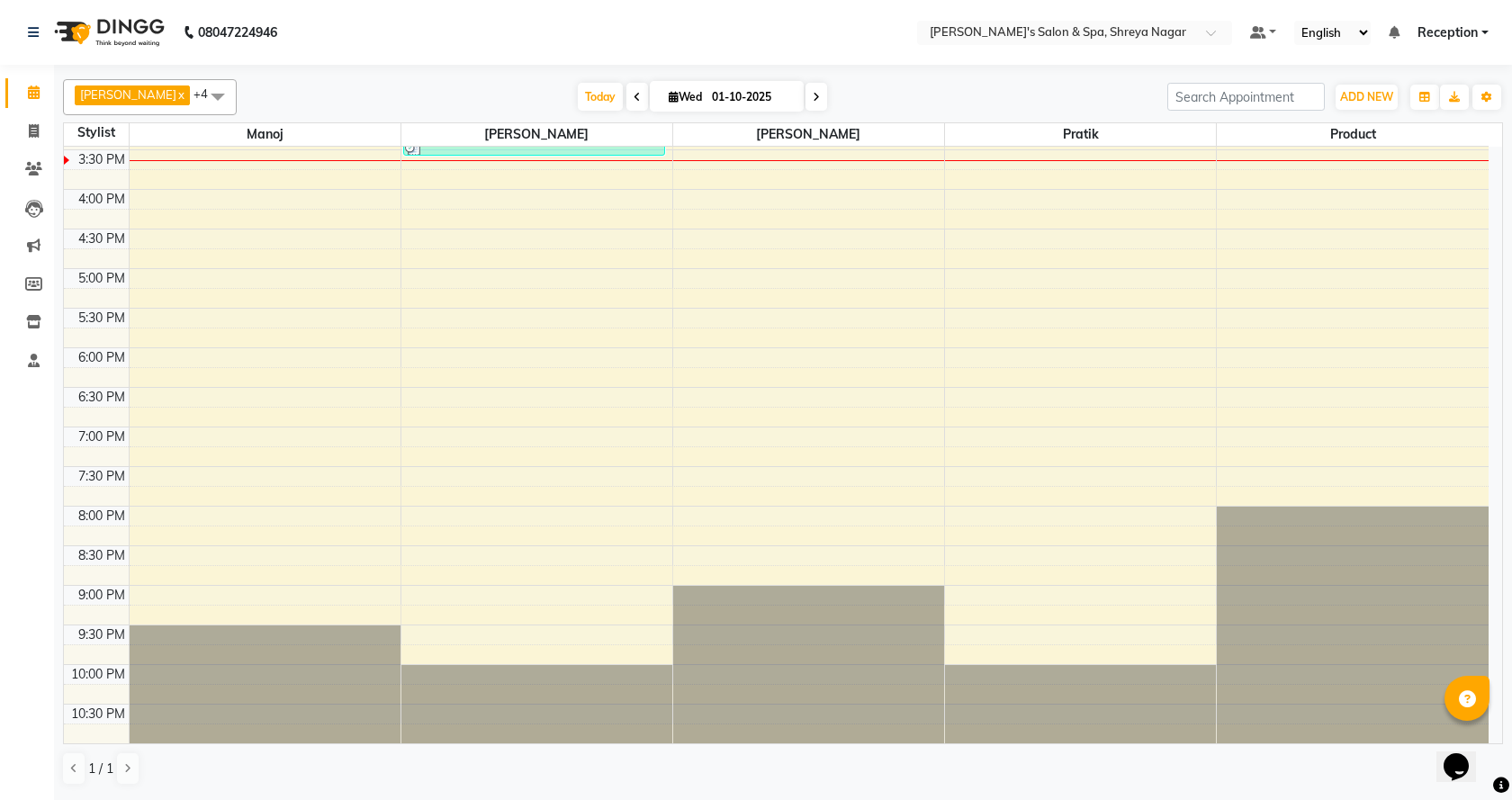
scroll to position [140, 0]
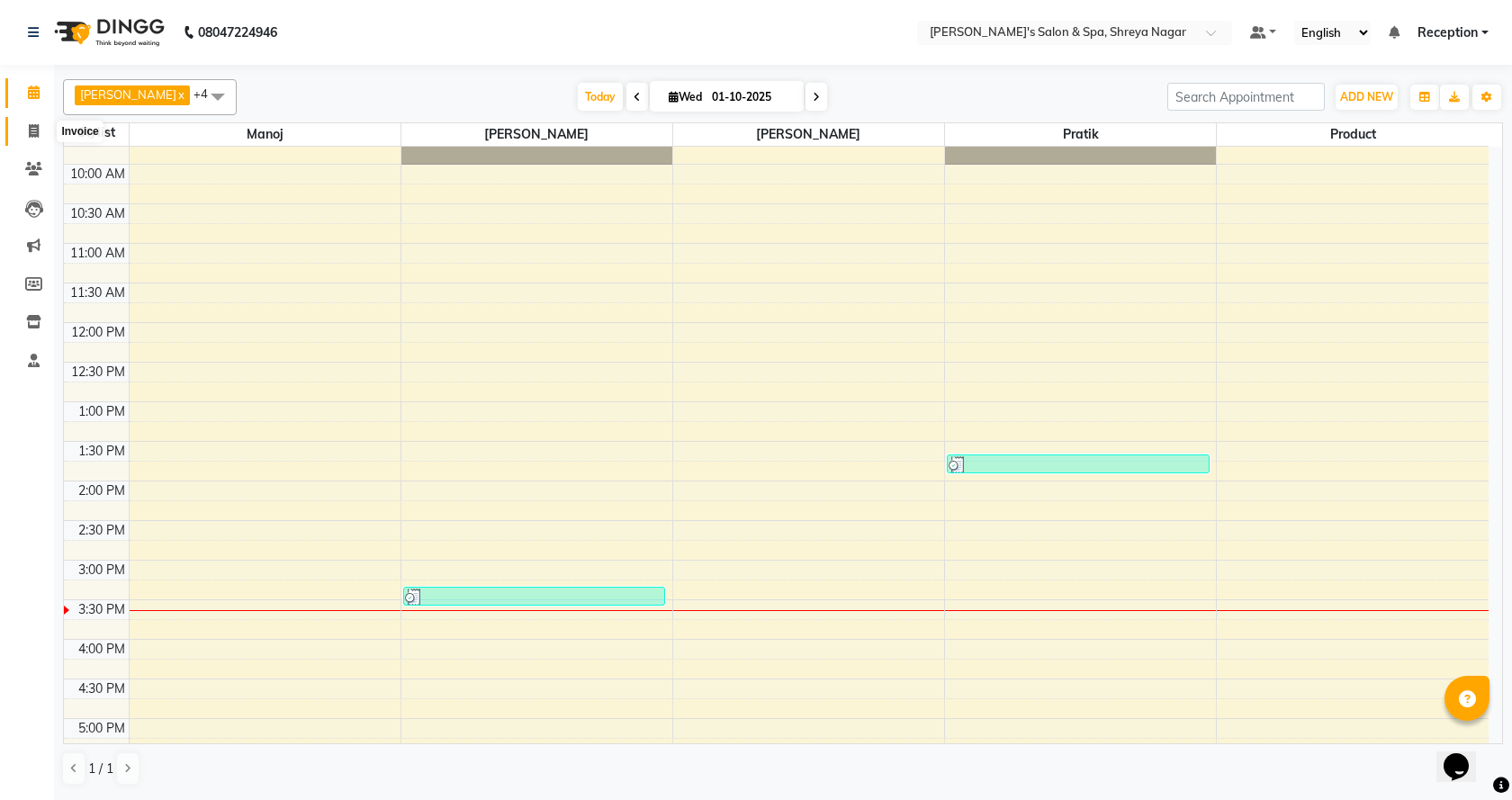
click at [30, 133] on icon at bounding box center [33, 131] width 10 height 14
select select "7591"
select select "service"
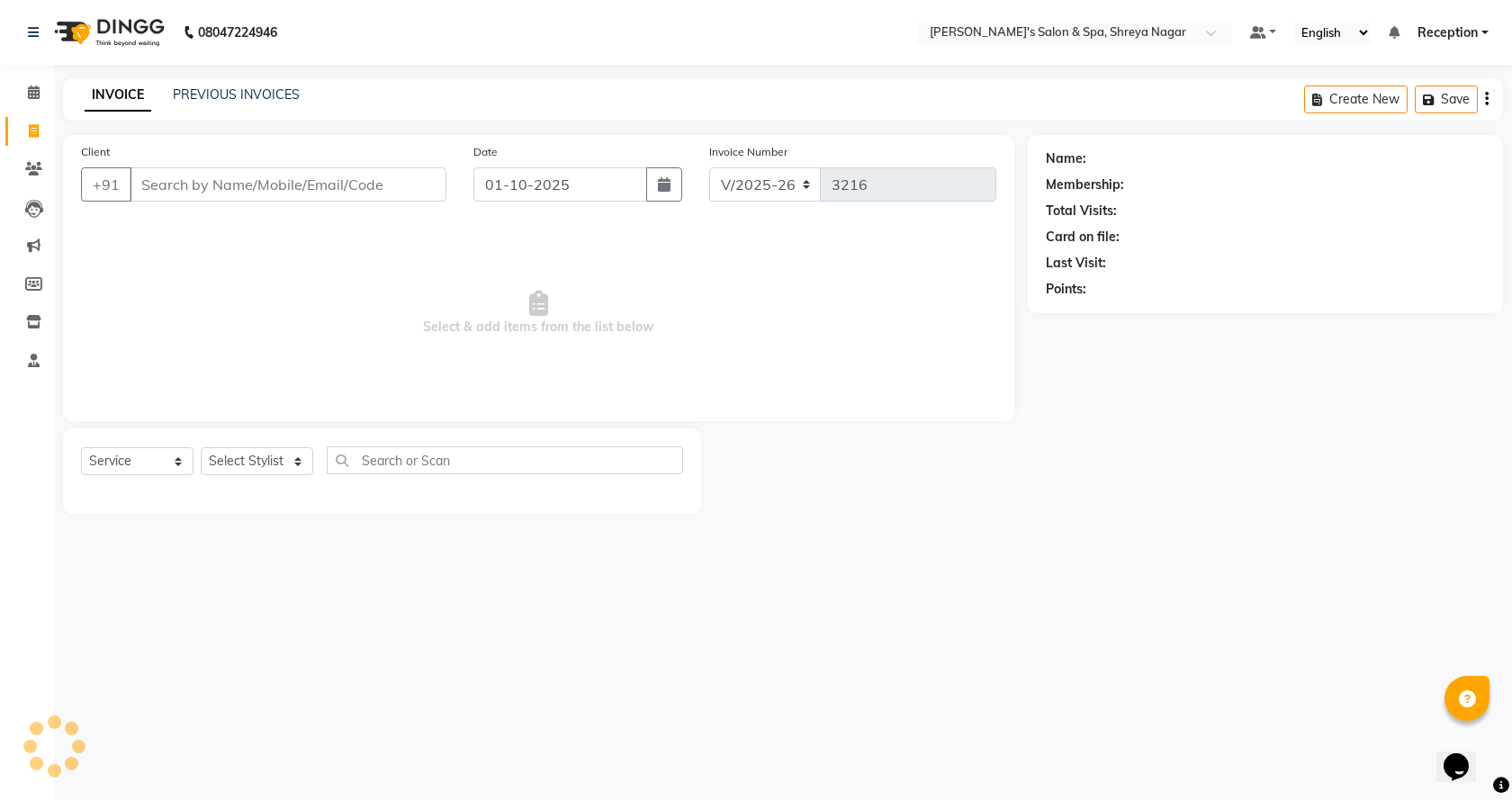
click at [222, 170] on input "Client" at bounding box center [288, 184] width 317 height 34
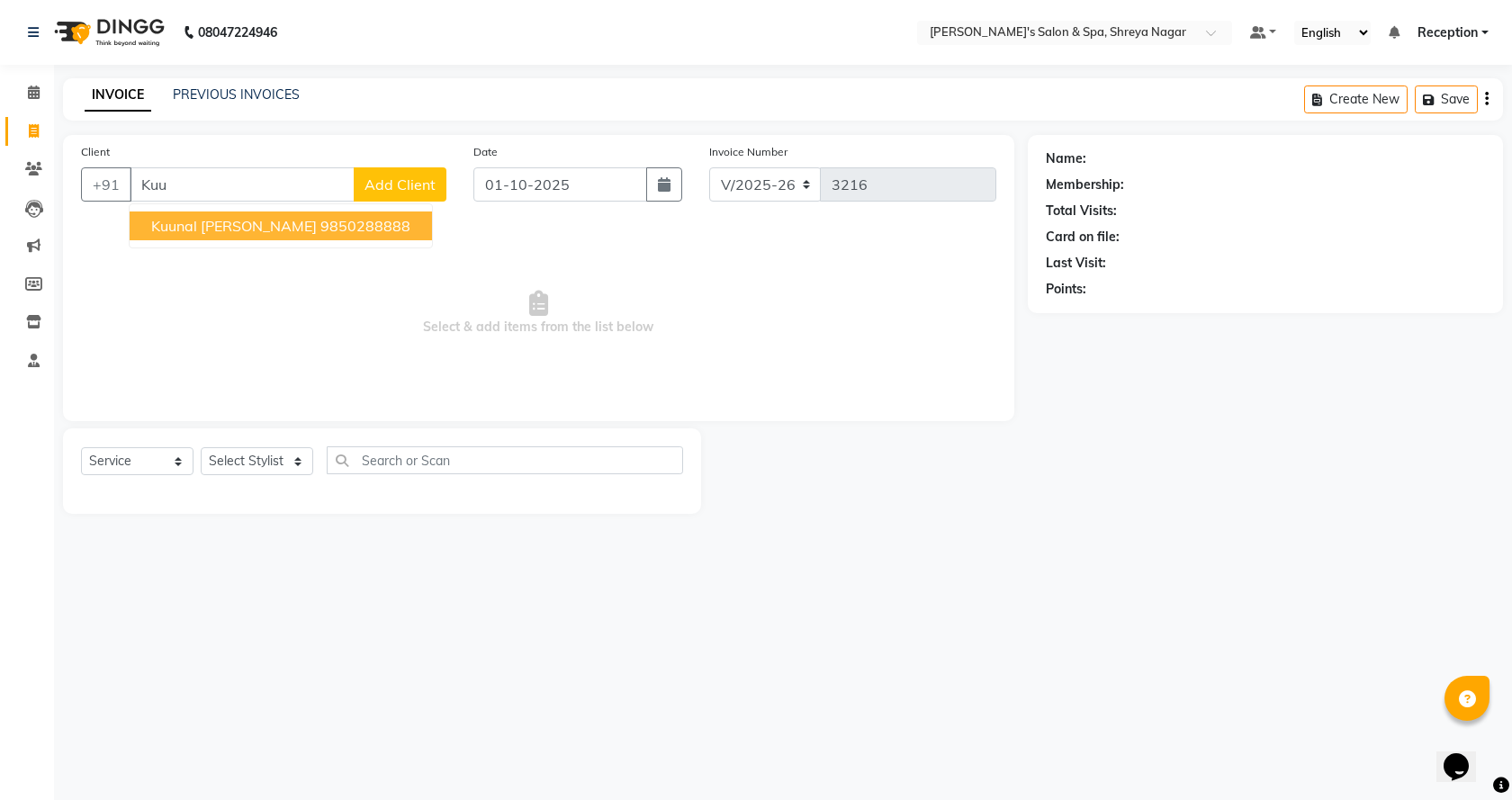
click at [242, 224] on span "Kuunal [PERSON_NAME]" at bounding box center [234, 226] width 166 height 18
type input "9850288888"
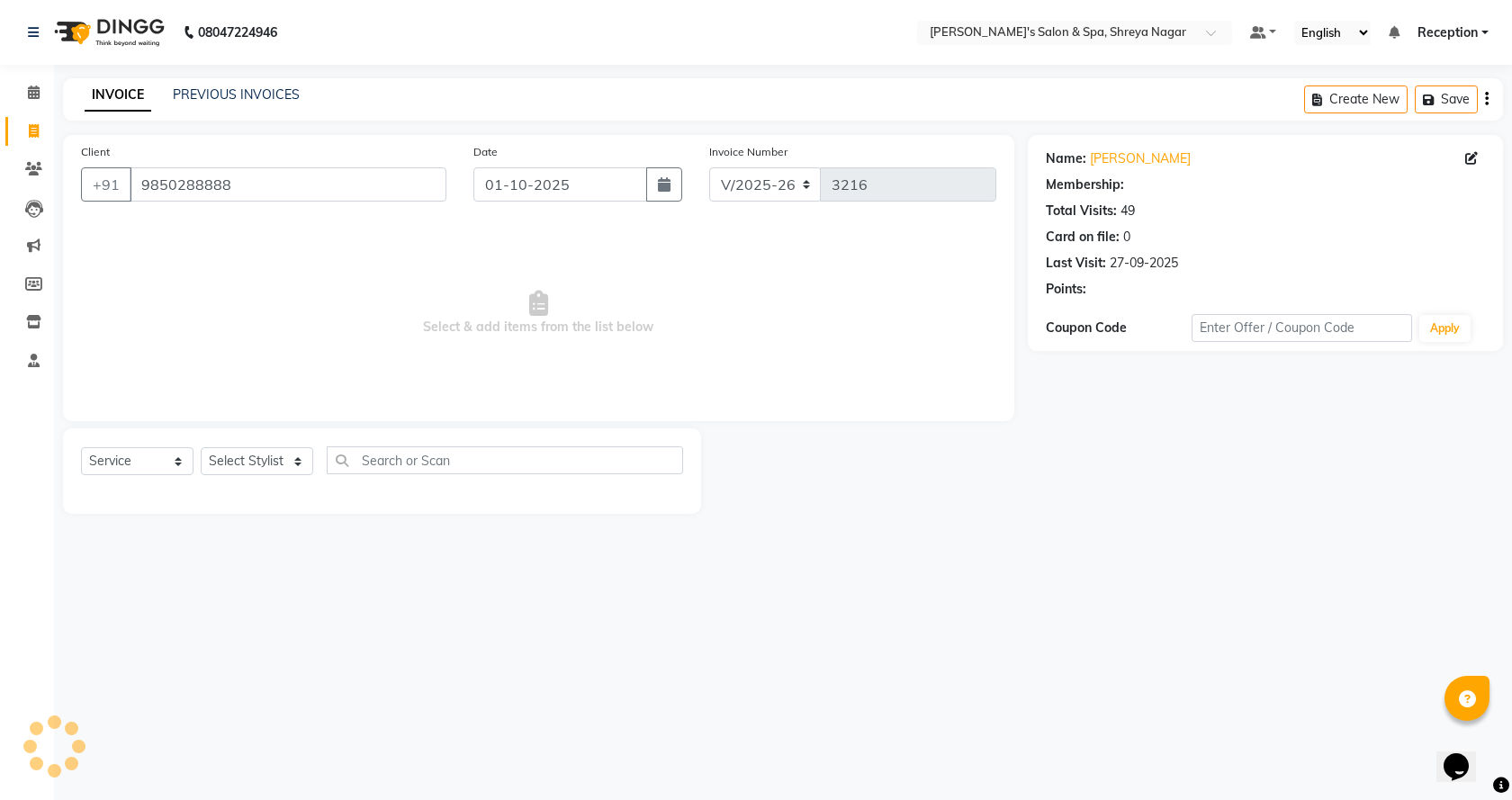
select select "1: Object"
click at [27, 91] on icon at bounding box center [33, 92] width 12 height 14
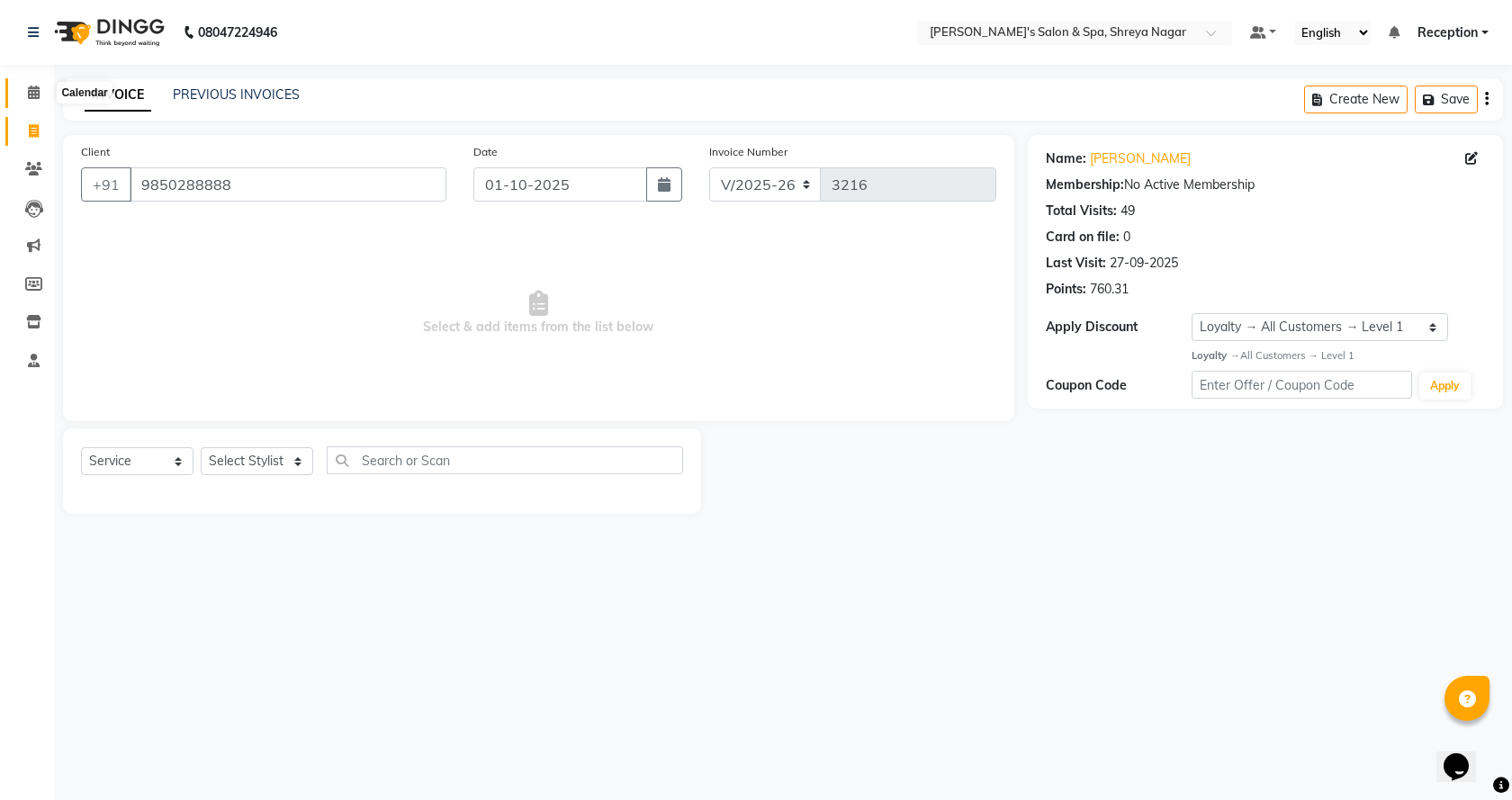
click at [27, 91] on icon at bounding box center [33, 92] width 12 height 14
